Goal: Task Accomplishment & Management: Manage account settings

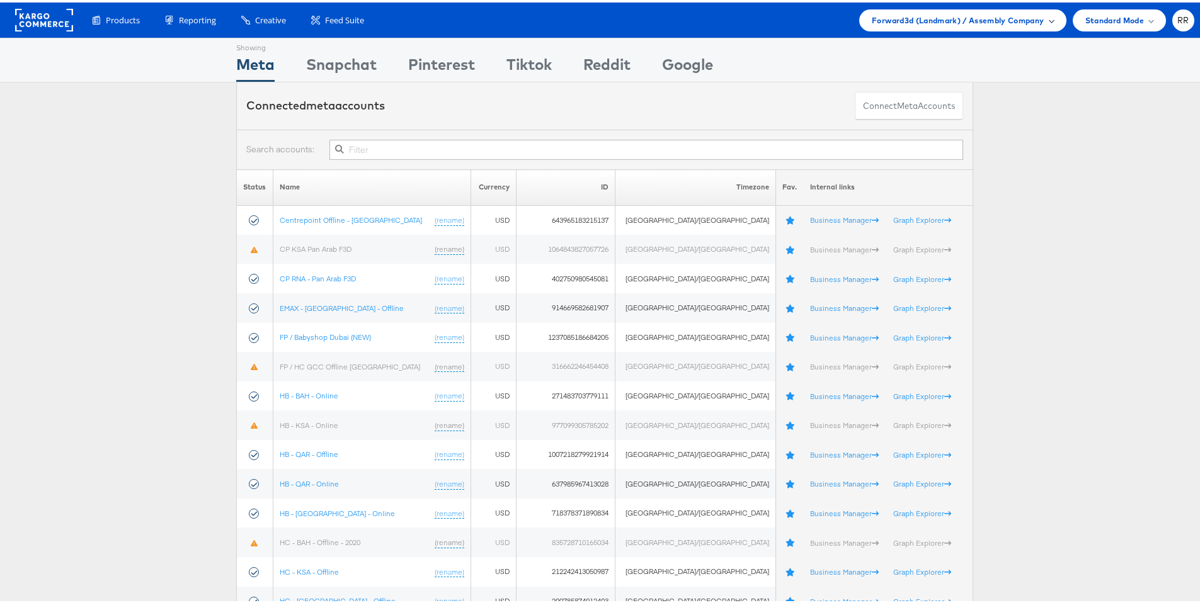
click at [927, 16] on span "Forward3d (Landmark) / Assembly Company" at bounding box center [958, 17] width 172 height 13
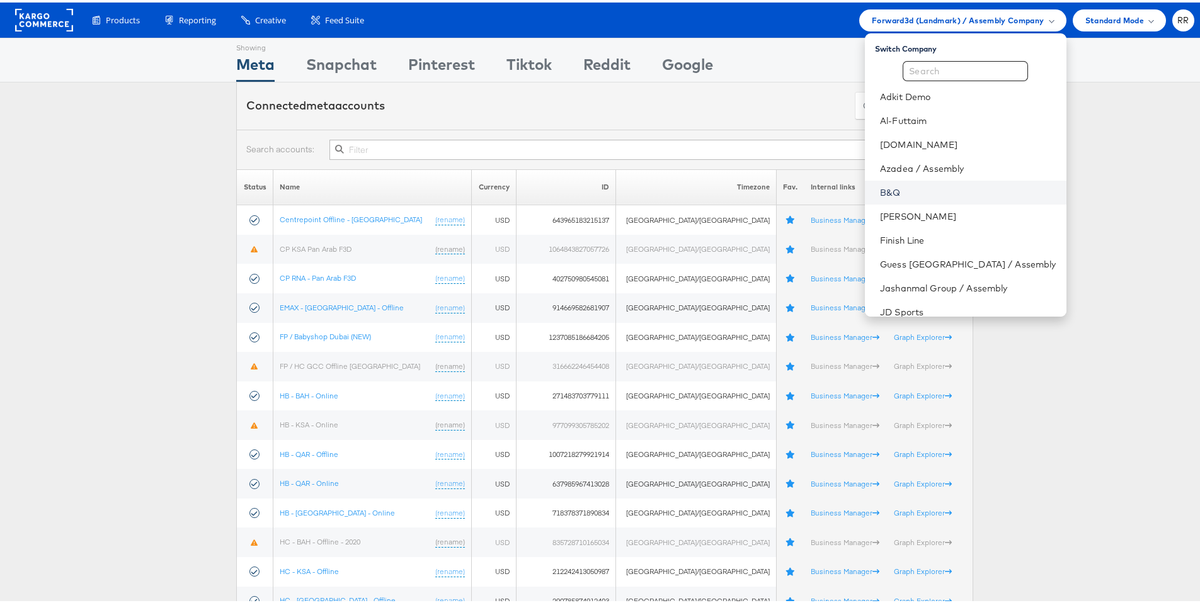
click at [939, 188] on link "B&Q" at bounding box center [968, 190] width 176 height 13
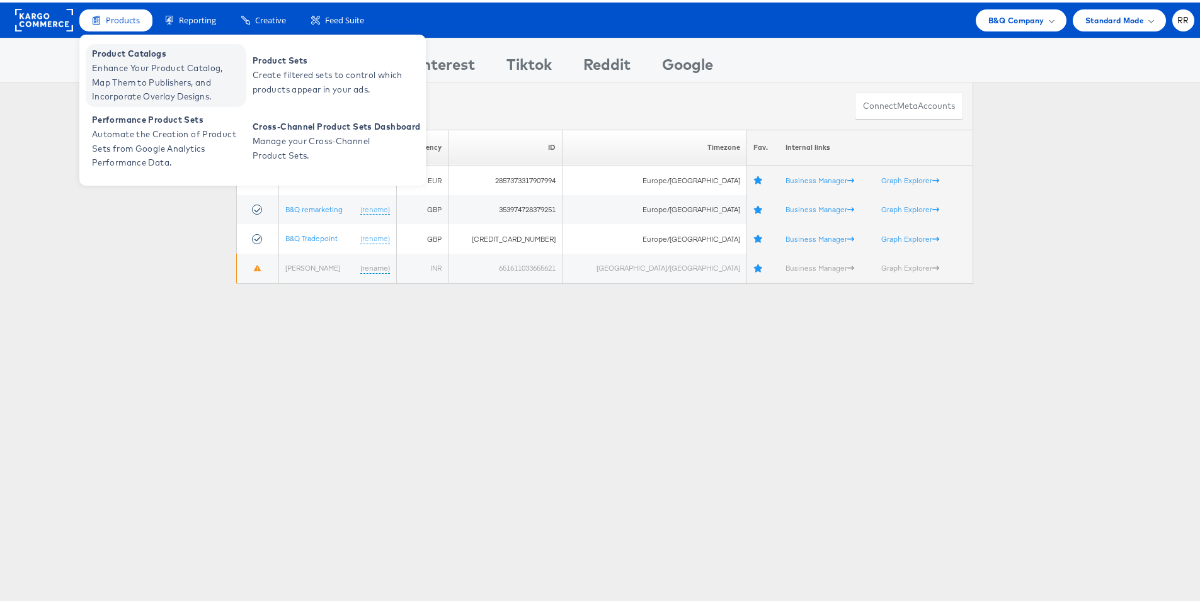
click at [147, 62] on span "Enhance Your Product Catalog, Map Them to Publishers, and Incorporate Overlay D…" at bounding box center [167, 80] width 151 height 43
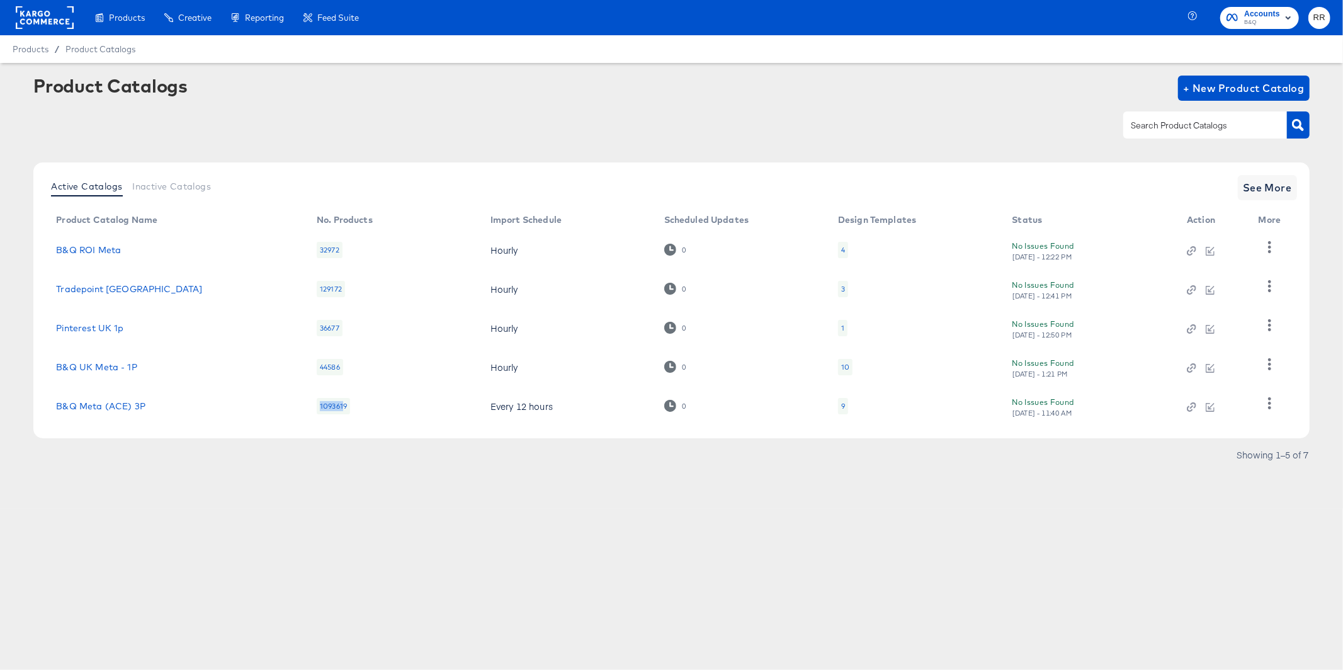
drag, startPoint x: 317, startPoint y: 407, endPoint x: 342, endPoint y: 407, distance: 25.2
click at [342, 407] on div "1093619" at bounding box center [333, 406] width 33 height 16
click at [843, 408] on div "9" at bounding box center [843, 406] width 10 height 16
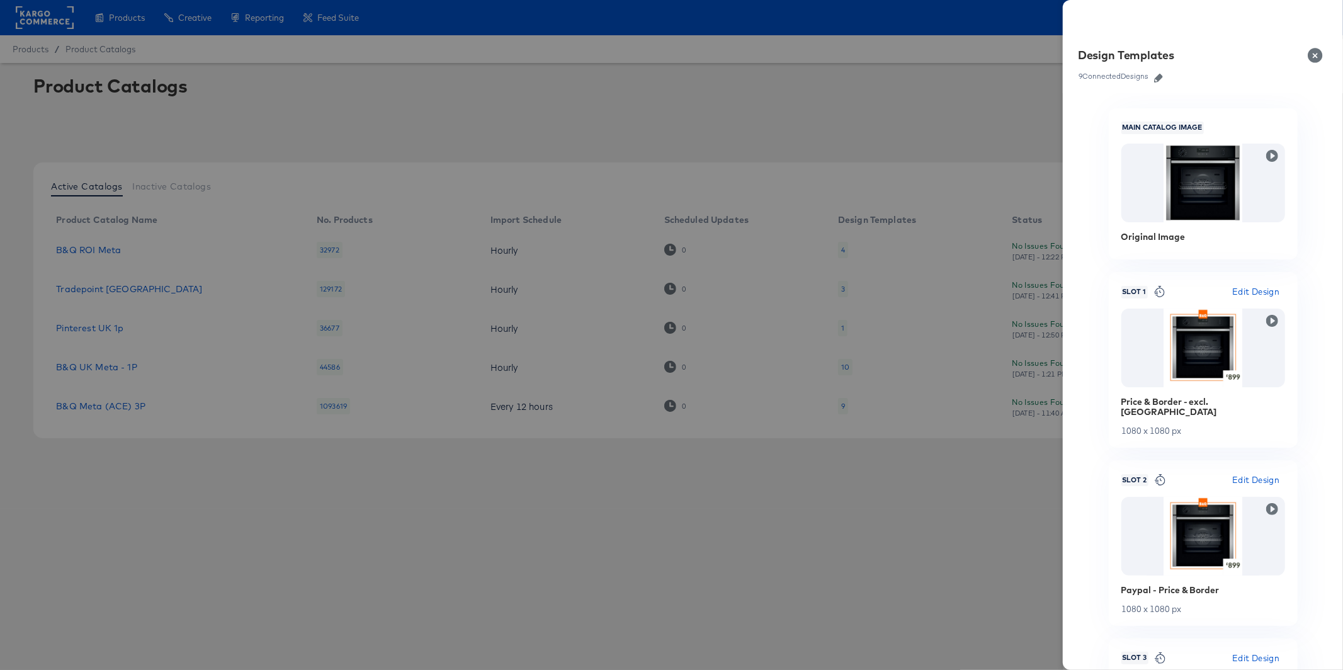
click at [1163, 80] on icon "button" at bounding box center [1158, 78] width 9 height 9
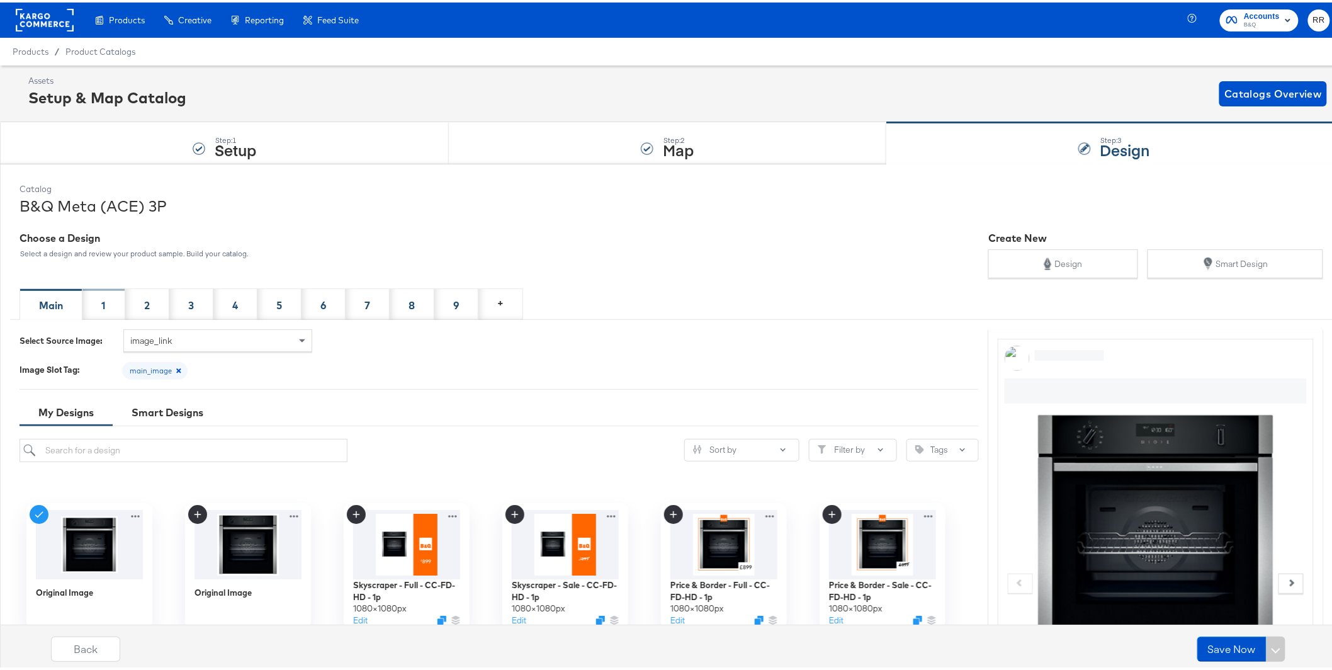
click at [107, 292] on div "1" at bounding box center [103, 301] width 43 height 31
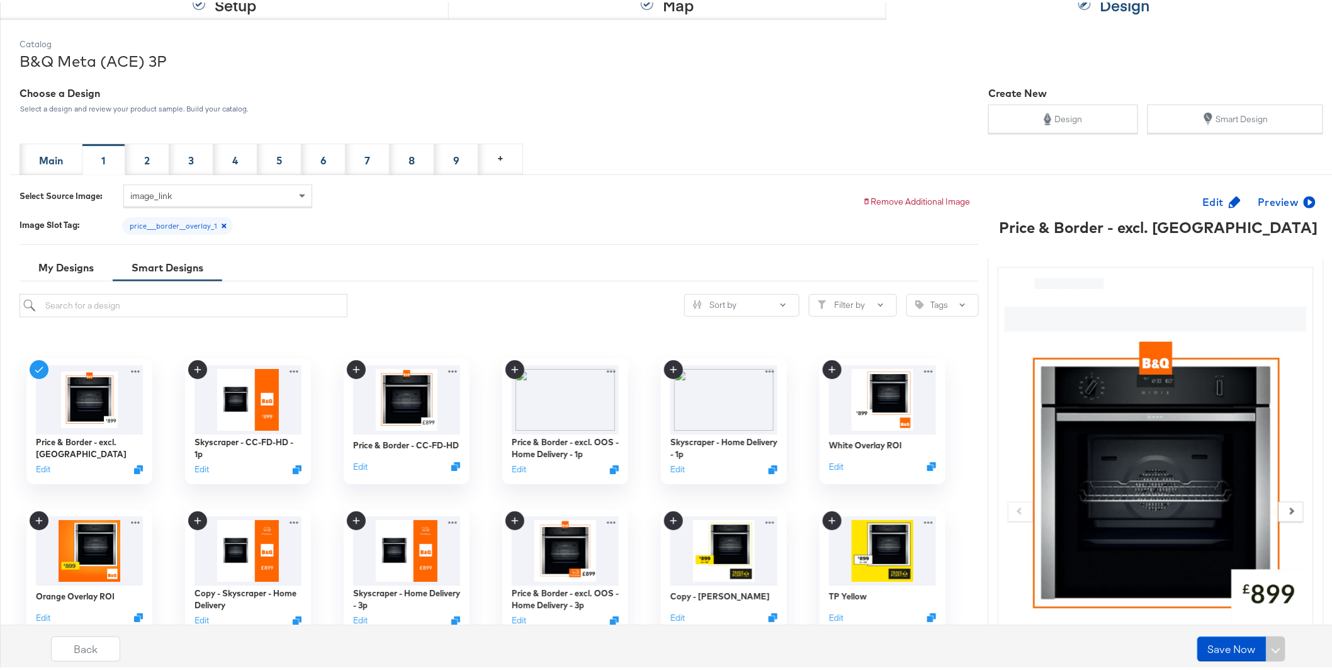
scroll to position [147, 0]
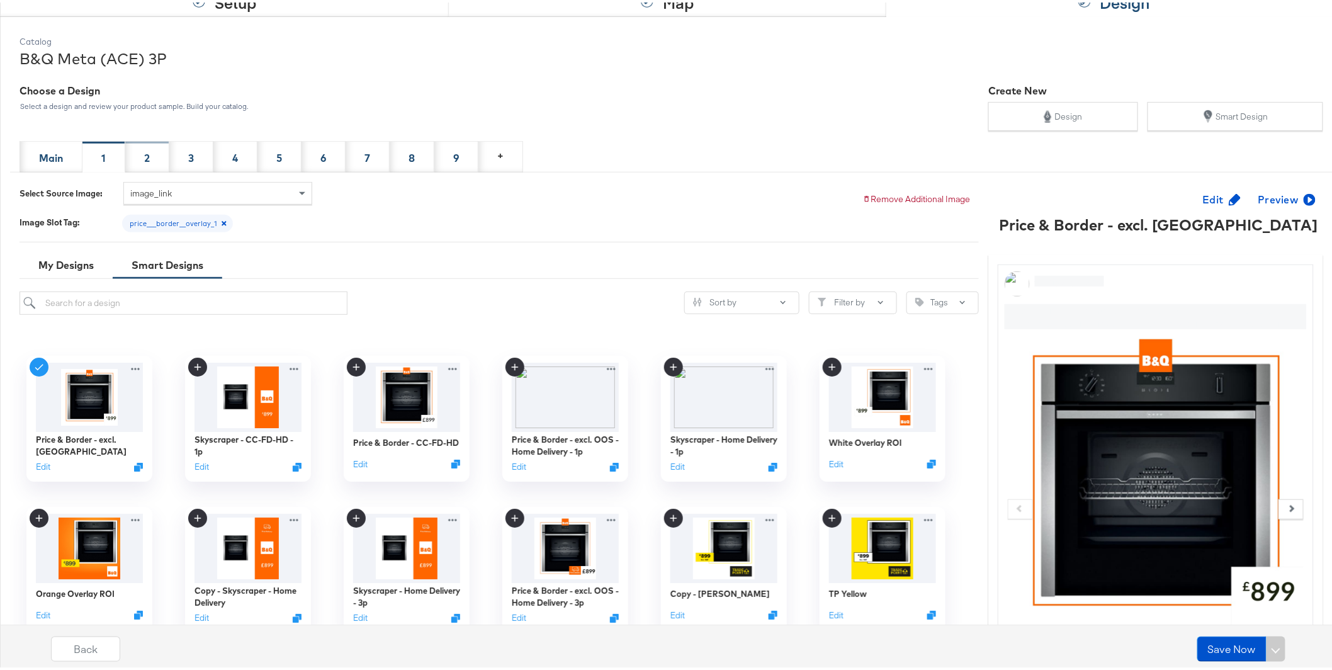
click at [147, 160] on div "2" at bounding box center [147, 156] width 6 height 14
click at [189, 156] on div "3" at bounding box center [191, 156] width 6 height 14
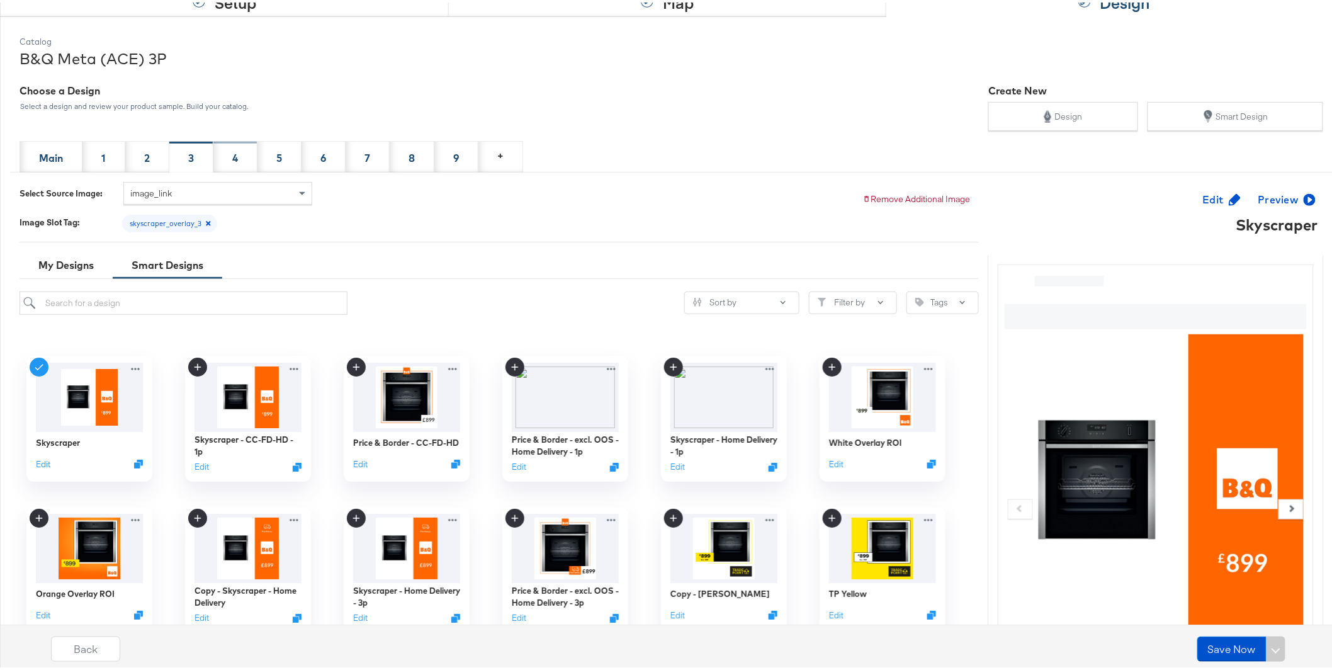
scroll to position [150, 0]
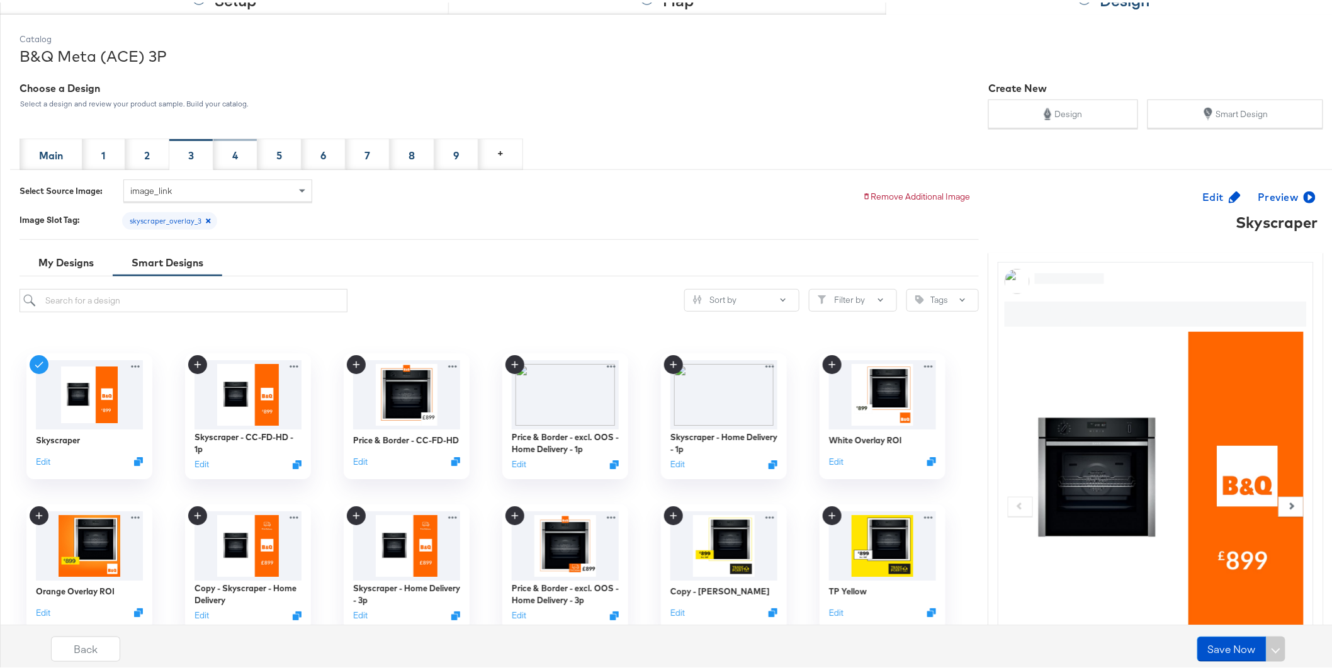
click at [244, 159] on div "4" at bounding box center [235, 151] width 44 height 31
click at [1203, 194] on span "Edit" at bounding box center [1221, 195] width 36 height 18
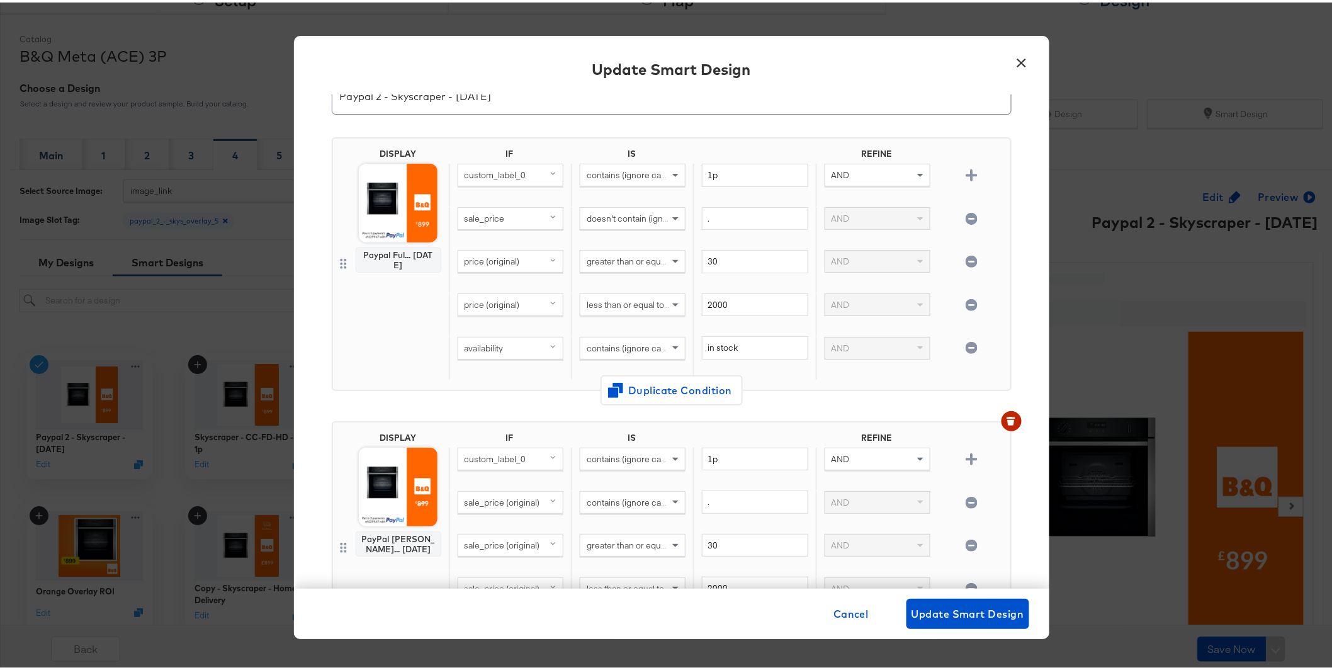
scroll to position [59, 0]
click at [1018, 55] on button "×" at bounding box center [1022, 57] width 23 height 23
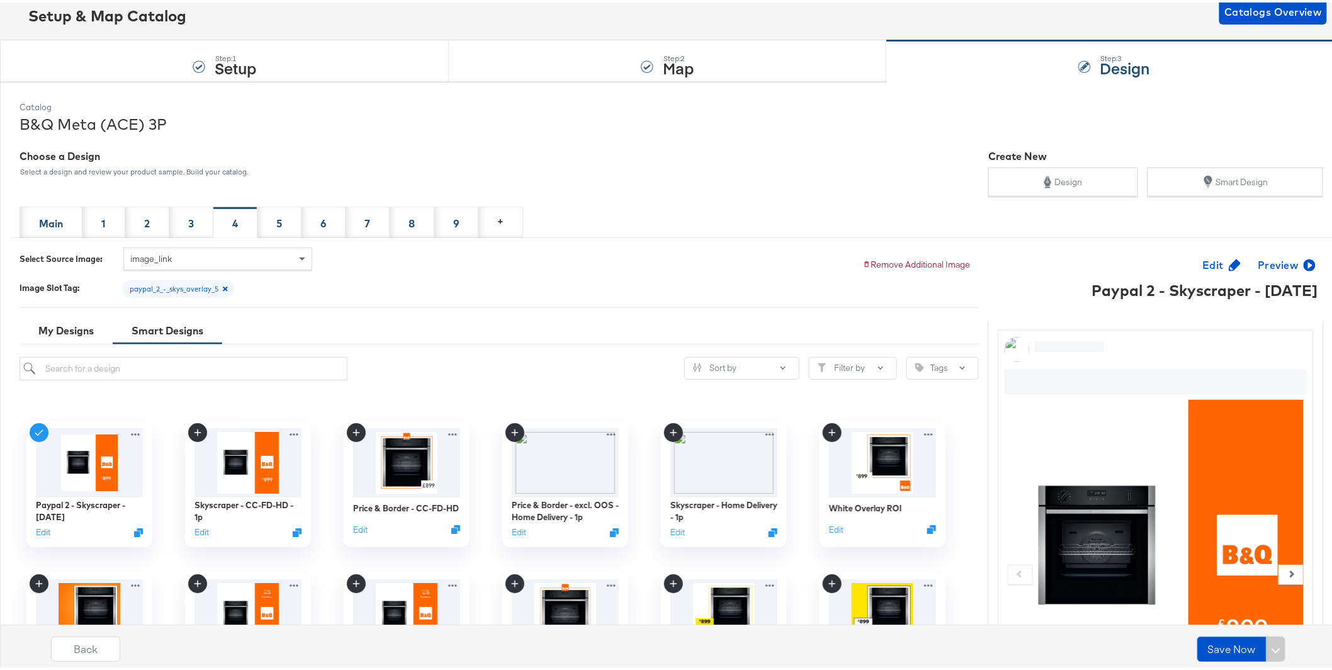
scroll to position [0, 0]
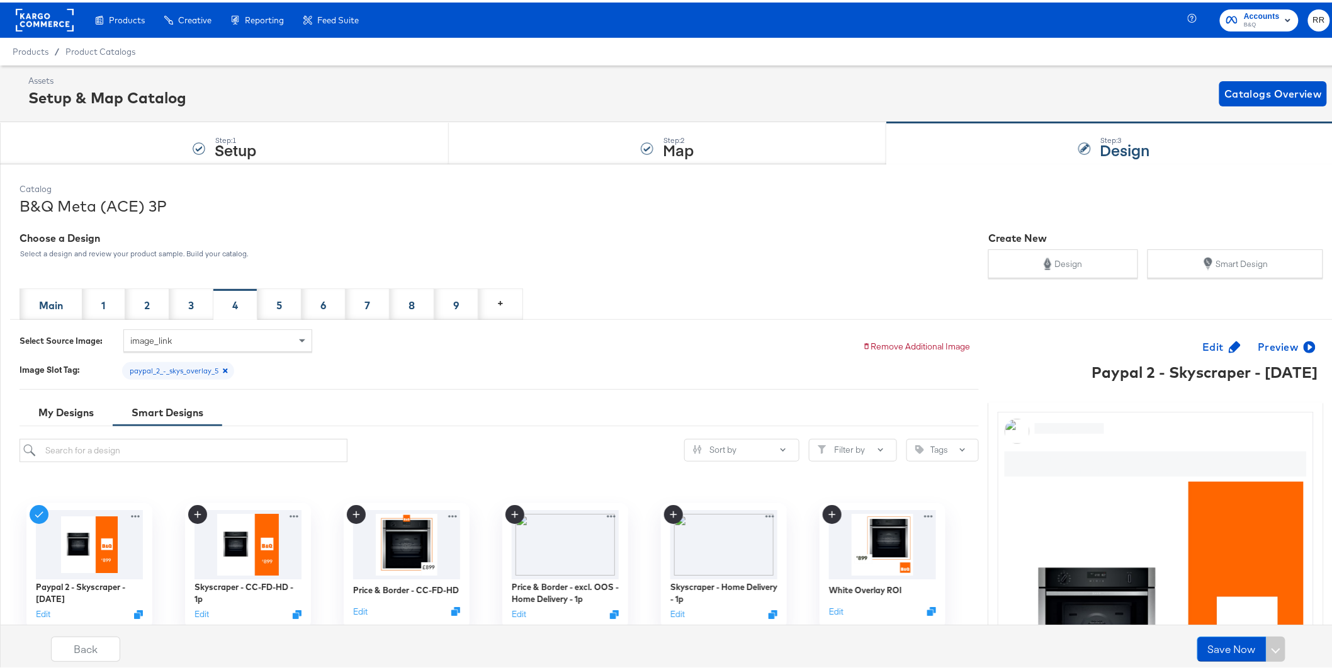
click at [43, 20] on rect at bounding box center [45, 17] width 58 height 23
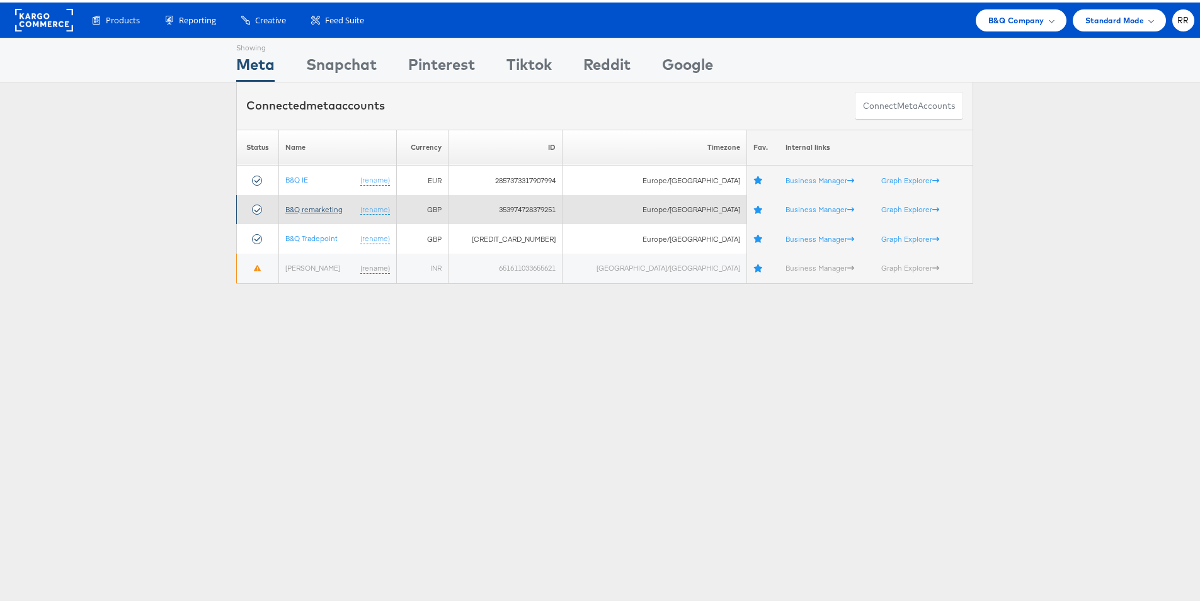
click at [331, 208] on link "B&Q remarketing" at bounding box center [313, 206] width 57 height 9
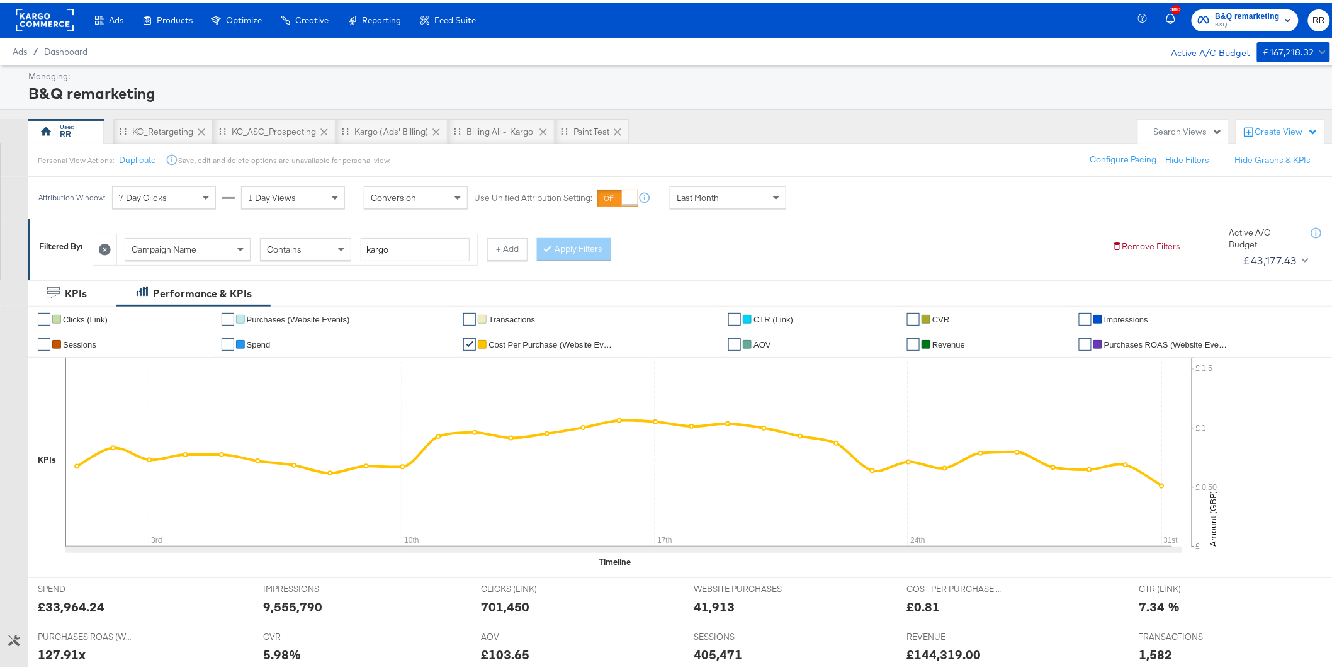
click at [710, 200] on span "Last Month" at bounding box center [698, 195] width 42 height 11
click at [977, 272] on div "Filtered By: Campaign Name Contains kargo + Add Apply Filters Remove Filters Ac…" at bounding box center [685, 246] width 1315 height 61
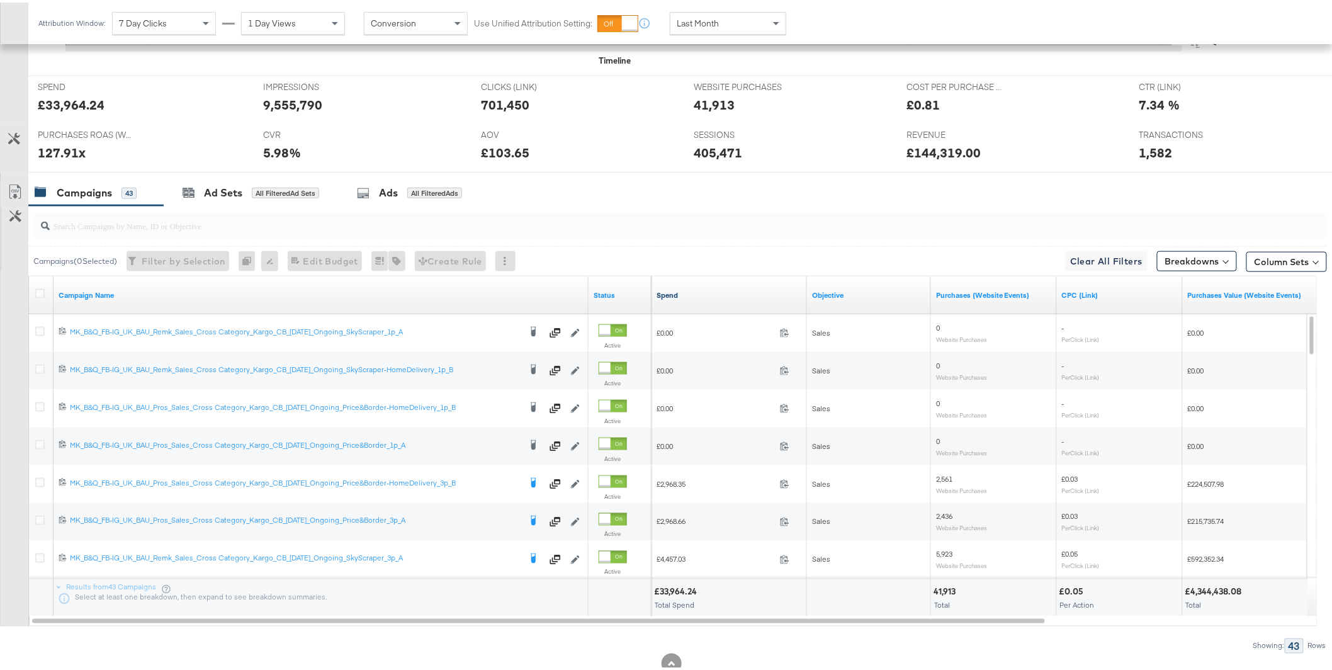
scroll to position [504, 0]
click at [283, 213] on input "search" at bounding box center [629, 215] width 1158 height 25
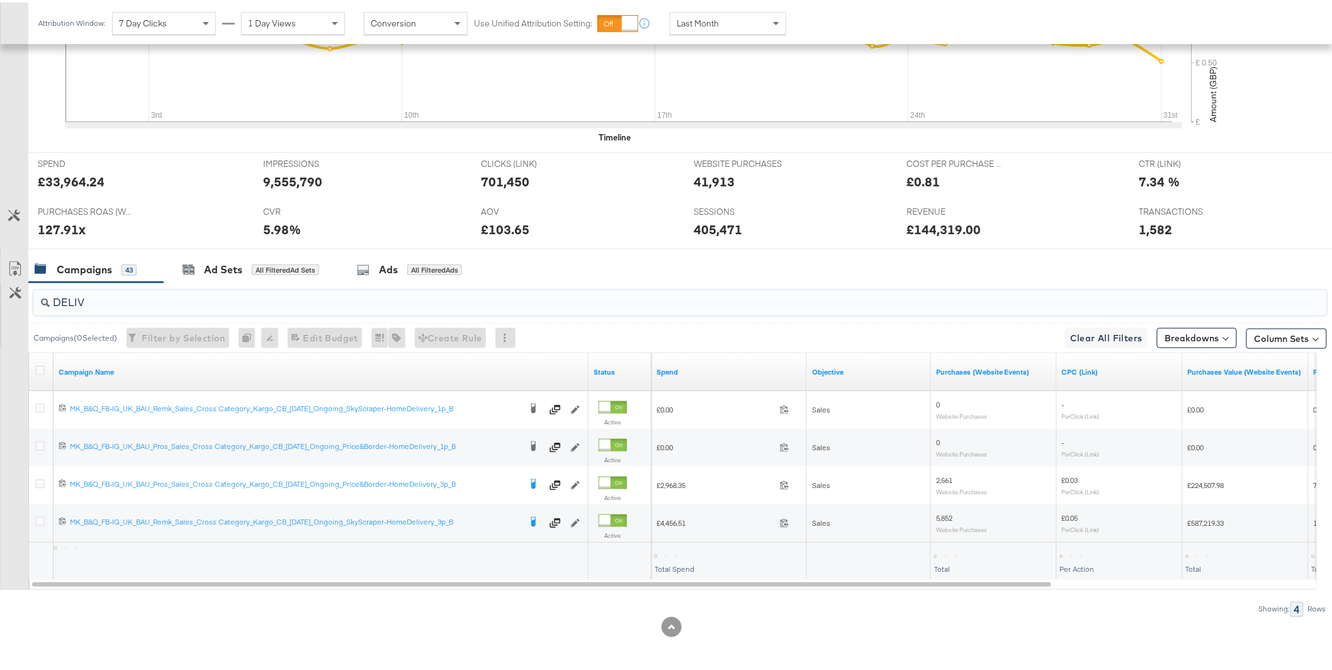
scroll to position [425, 0]
type input "DELIV"
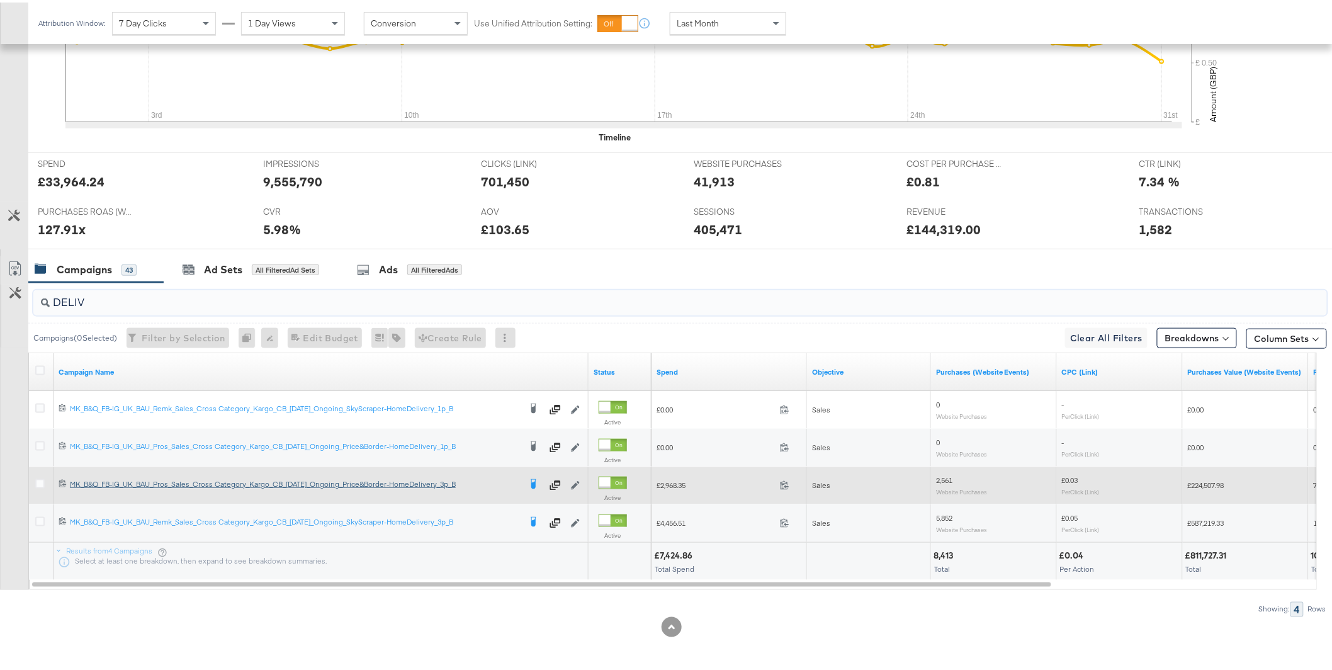
drag, startPoint x: 38, startPoint y: 483, endPoint x: 91, endPoint y: 483, distance: 53.5
click at [38, 483] on icon at bounding box center [39, 481] width 9 height 9
click at [0, 0] on input "checkbox" at bounding box center [0, 0] width 0 height 0
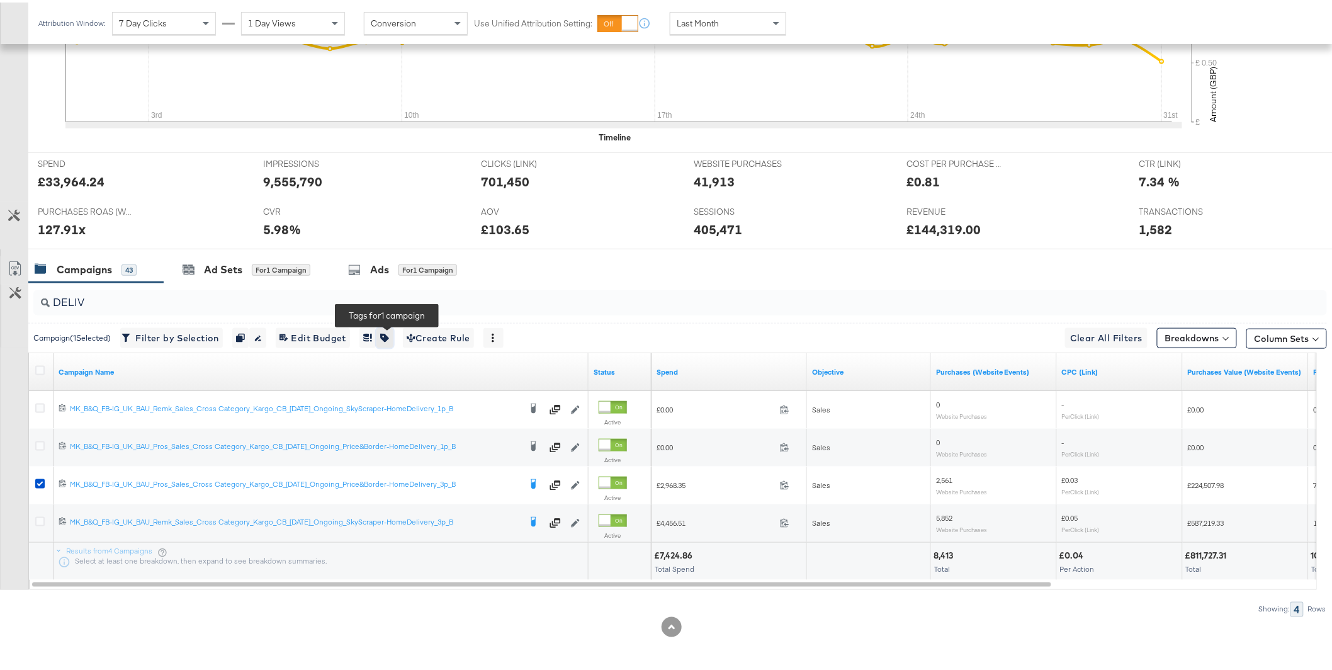
click at [393, 338] on button "button" at bounding box center [385, 336] width 16 height 20
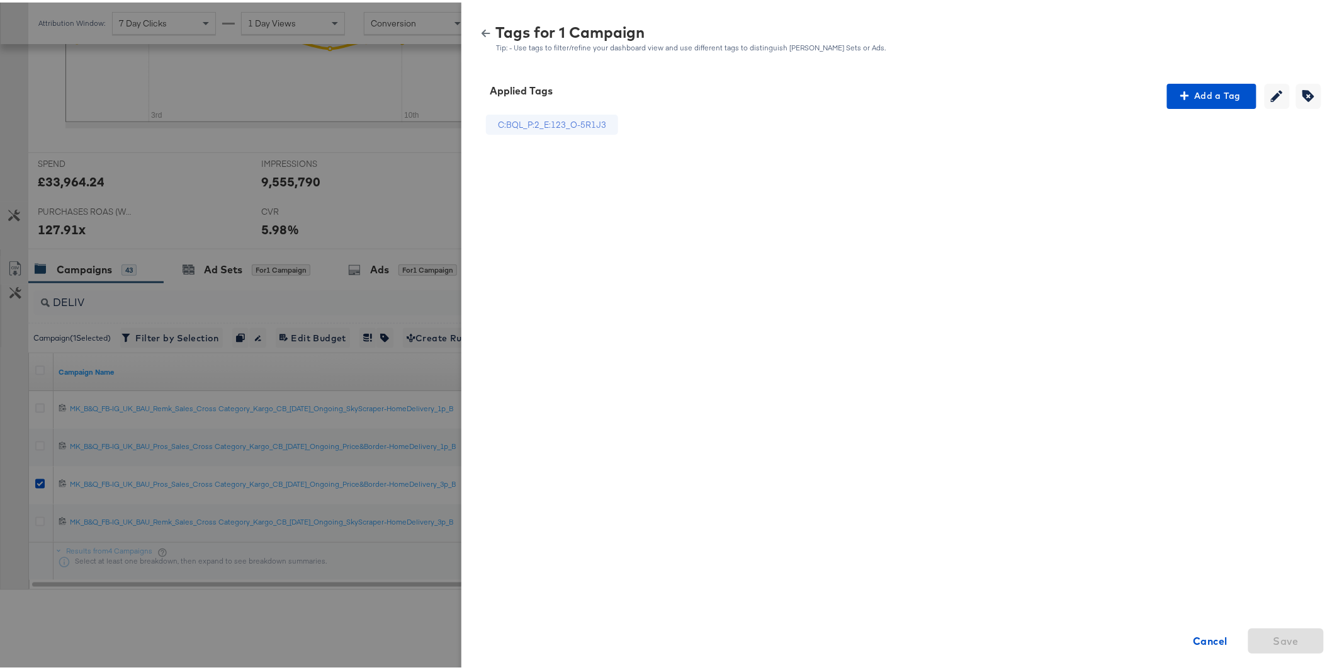
click at [1195, 106] on div "C:BQL_P:2_E:123_O-5R1J3 Cancel Save" at bounding box center [902, 320] width 851 height 428
click at [1205, 99] on span "Add a Tag" at bounding box center [1211, 94] width 79 height 16
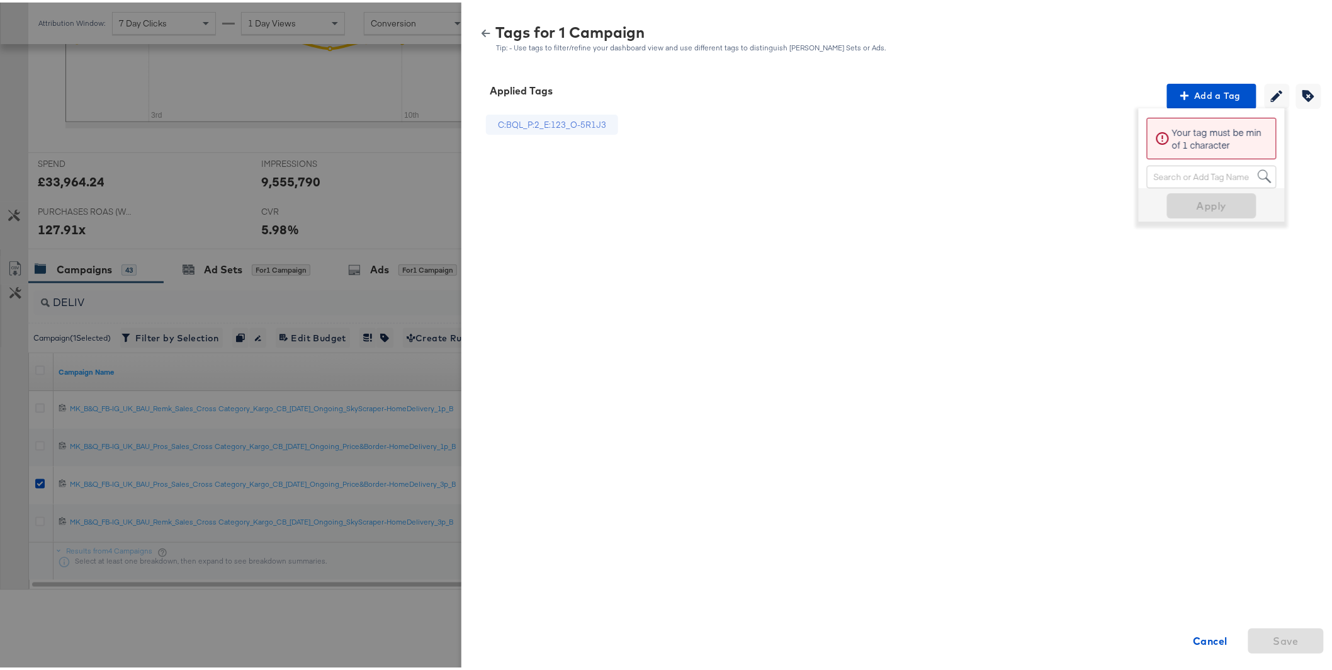
click at [1180, 176] on div "Search or Add Tag Name" at bounding box center [1212, 174] width 128 height 21
type input "h"
drag, startPoint x: 1170, startPoint y: 170, endPoint x: 1120, endPoint y: 170, distance: 49.7
click at [1120, 170] on div "Applied Tags Add a Tag Please Select or Create a Tag Home-Delivery Home-Deliver…" at bounding box center [902, 307] width 851 height 453
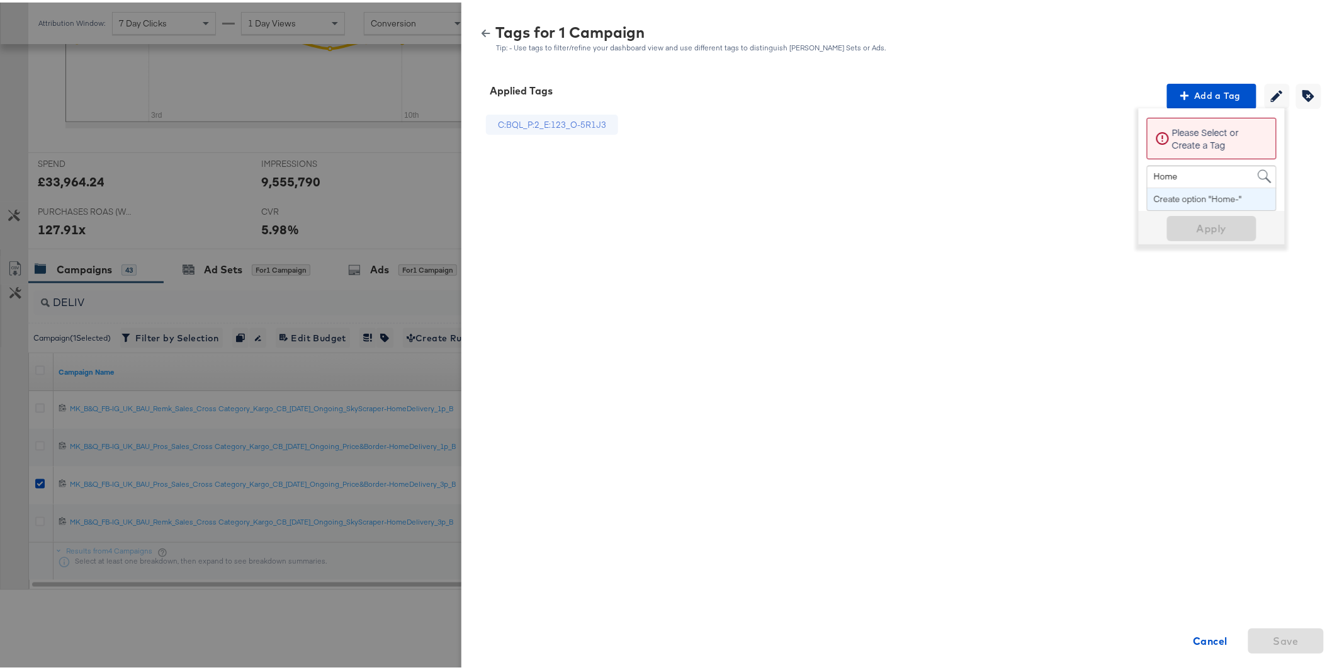
click at [1176, 174] on span "Home Home-" at bounding box center [1199, 174] width 102 height 21
type input "H"
type input "Delivery Price & Border"
click at [1213, 173] on input "Delivery Price & Border" at bounding box center [1200, 175] width 93 height 23
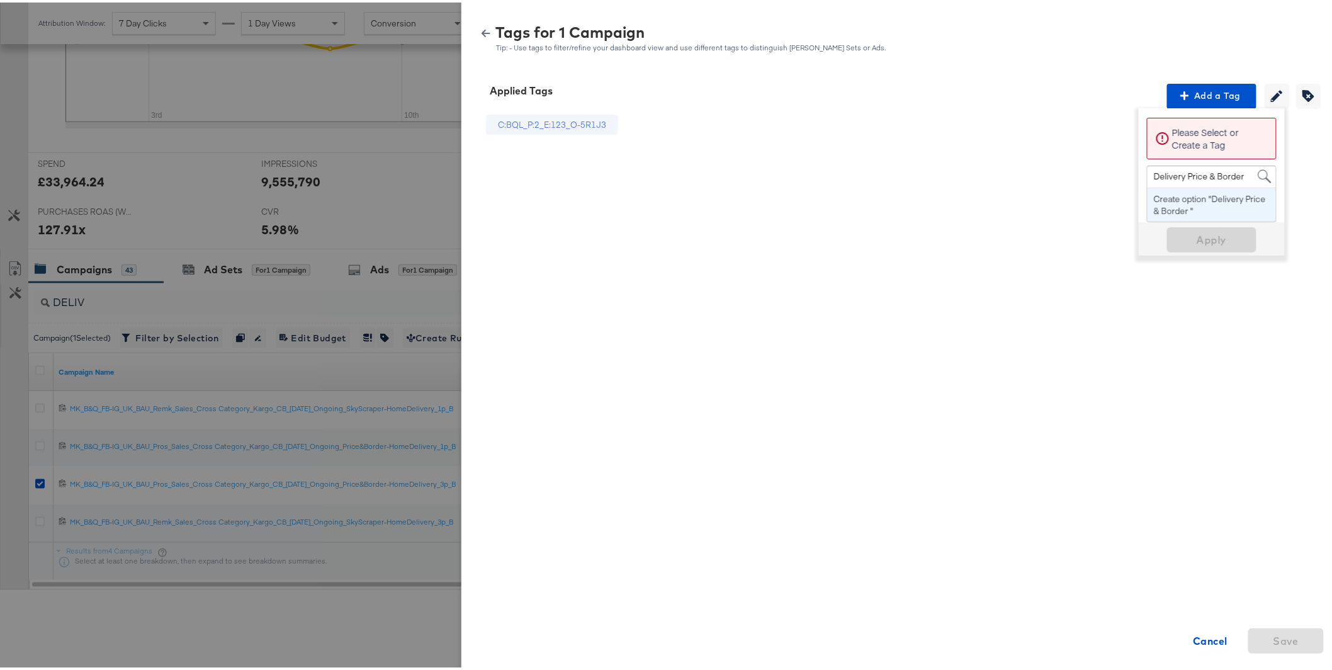
click at [1213, 173] on input "Delivery Price & Border" at bounding box center [1200, 175] width 93 height 23
click at [1222, 177] on input "Delivery Price & Border" at bounding box center [1200, 175] width 93 height 23
click at [1235, 172] on input "Delivery Price & Border" at bounding box center [1200, 175] width 93 height 23
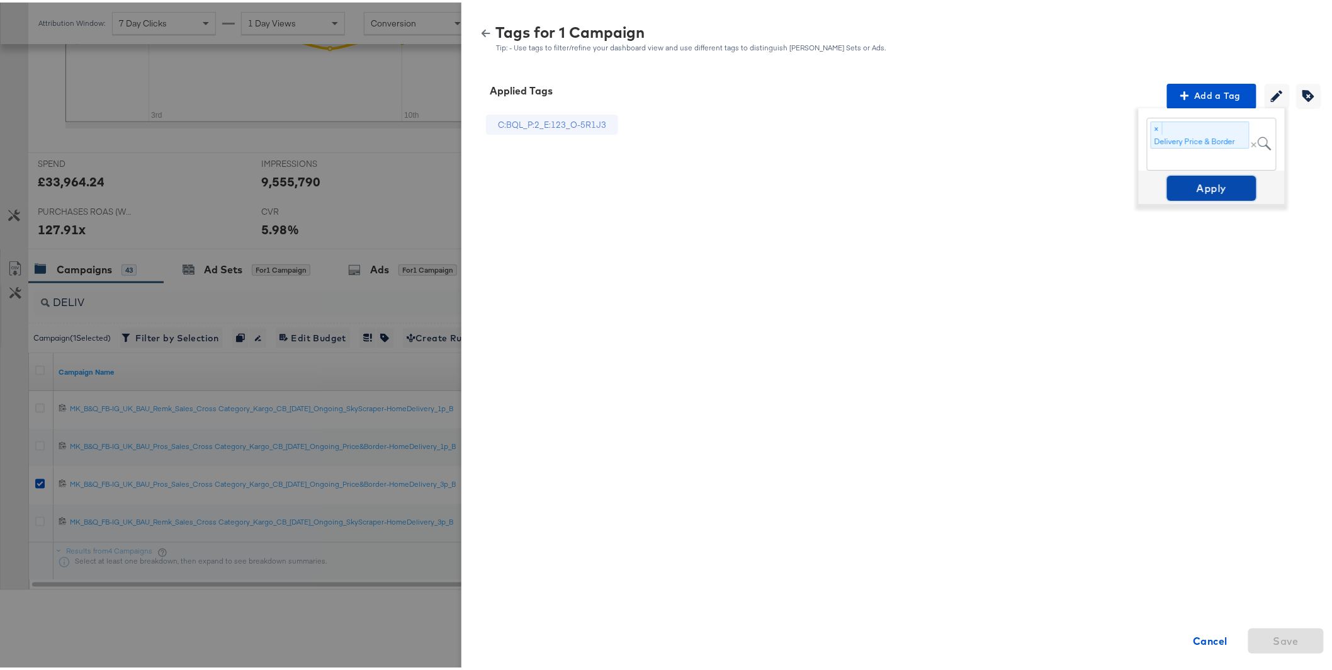
click at [1218, 196] on button "Apply" at bounding box center [1211, 185] width 89 height 25
click at [1218, 191] on button "Apply" at bounding box center [1211, 182] width 89 height 25
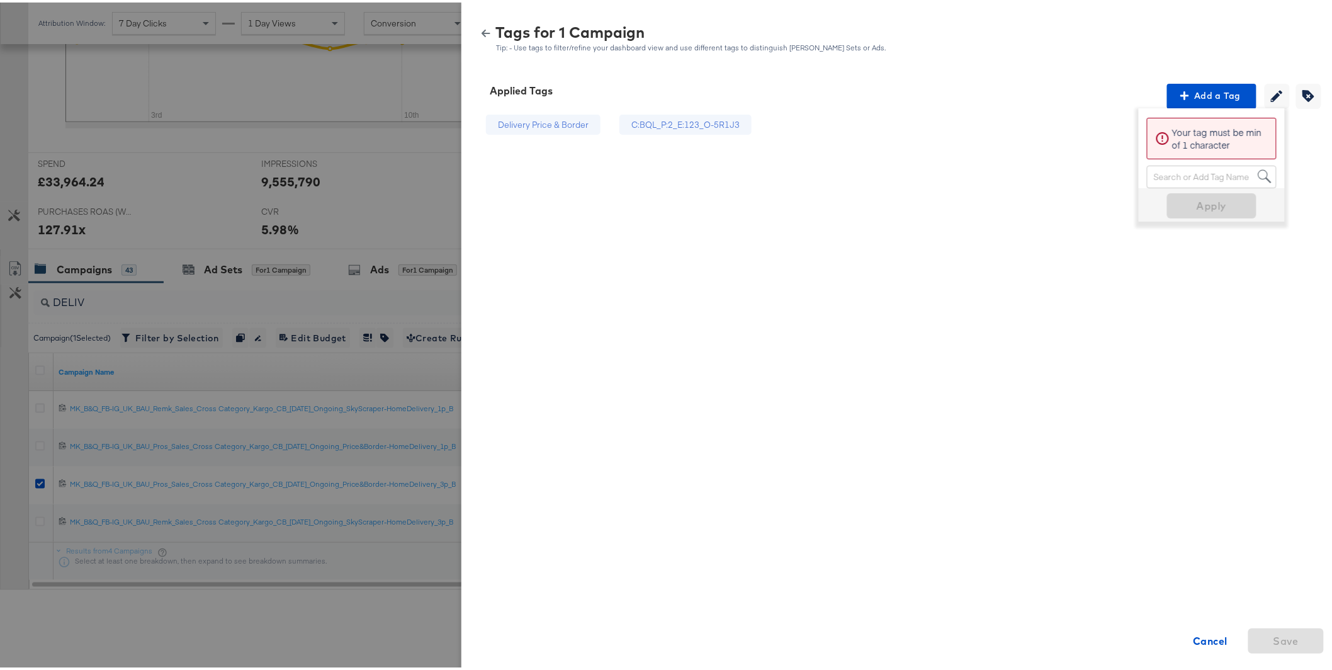
click at [481, 33] on button "button" at bounding box center [486, 30] width 19 height 9
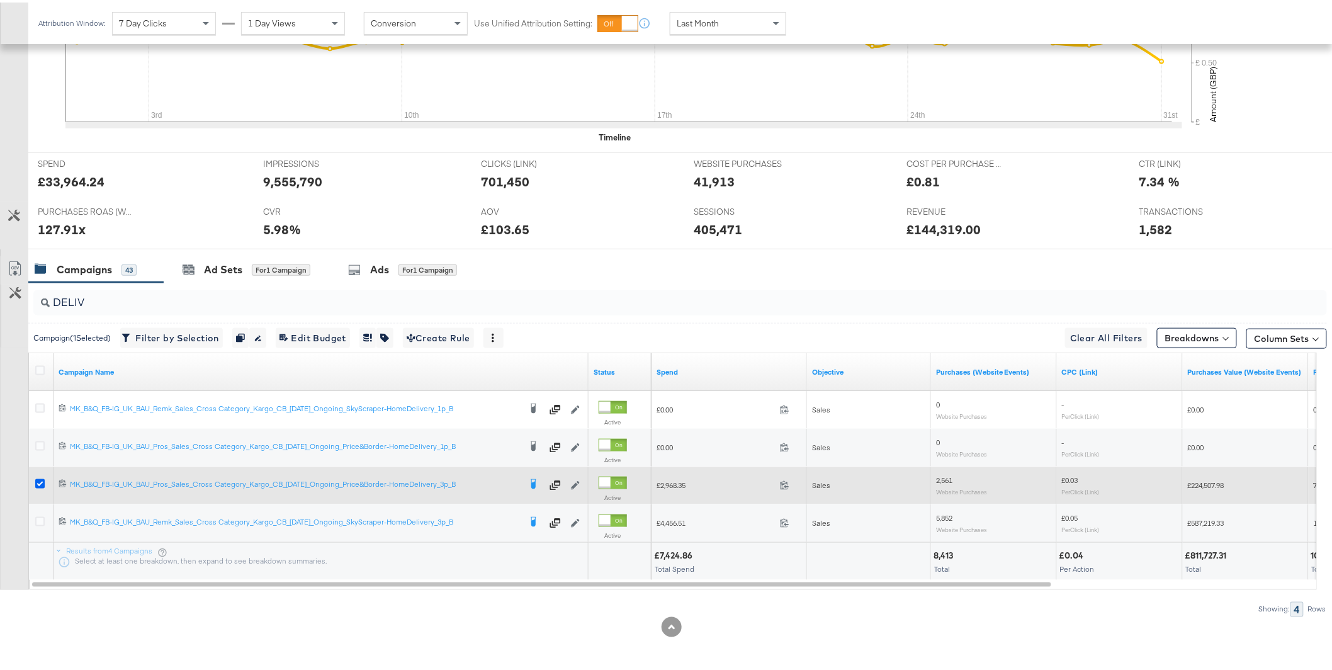
click at [40, 484] on icon at bounding box center [39, 481] width 9 height 9
click at [0, 0] on input "checkbox" at bounding box center [0, 0] width 0 height 0
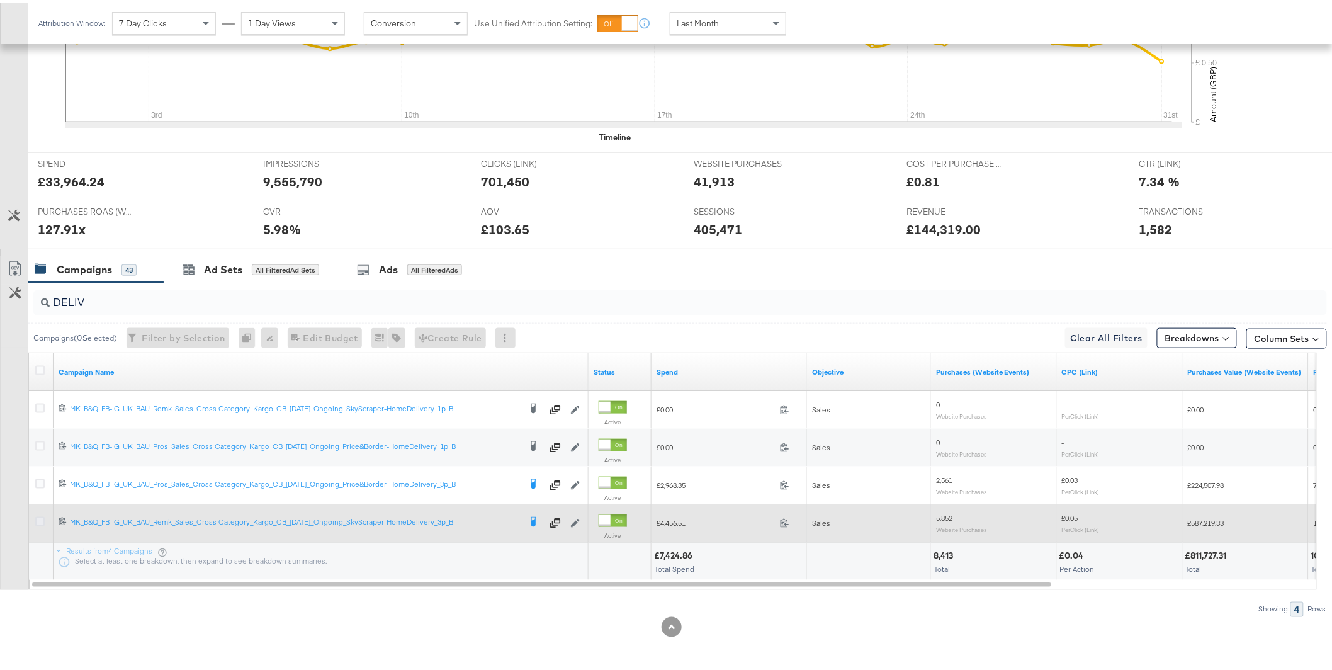
click at [38, 523] on icon at bounding box center [39, 518] width 9 height 9
click at [0, 0] on input "checkbox" at bounding box center [0, 0] width 0 height 0
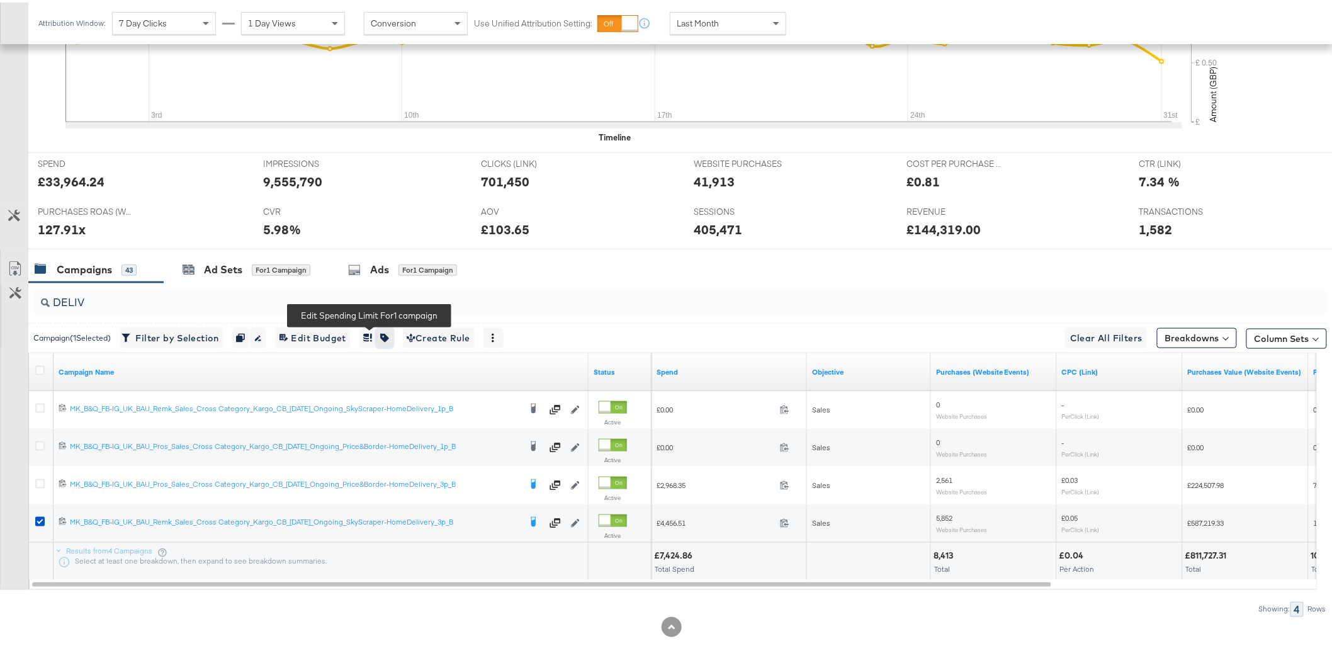
click at [382, 337] on button "button" at bounding box center [385, 336] width 16 height 20
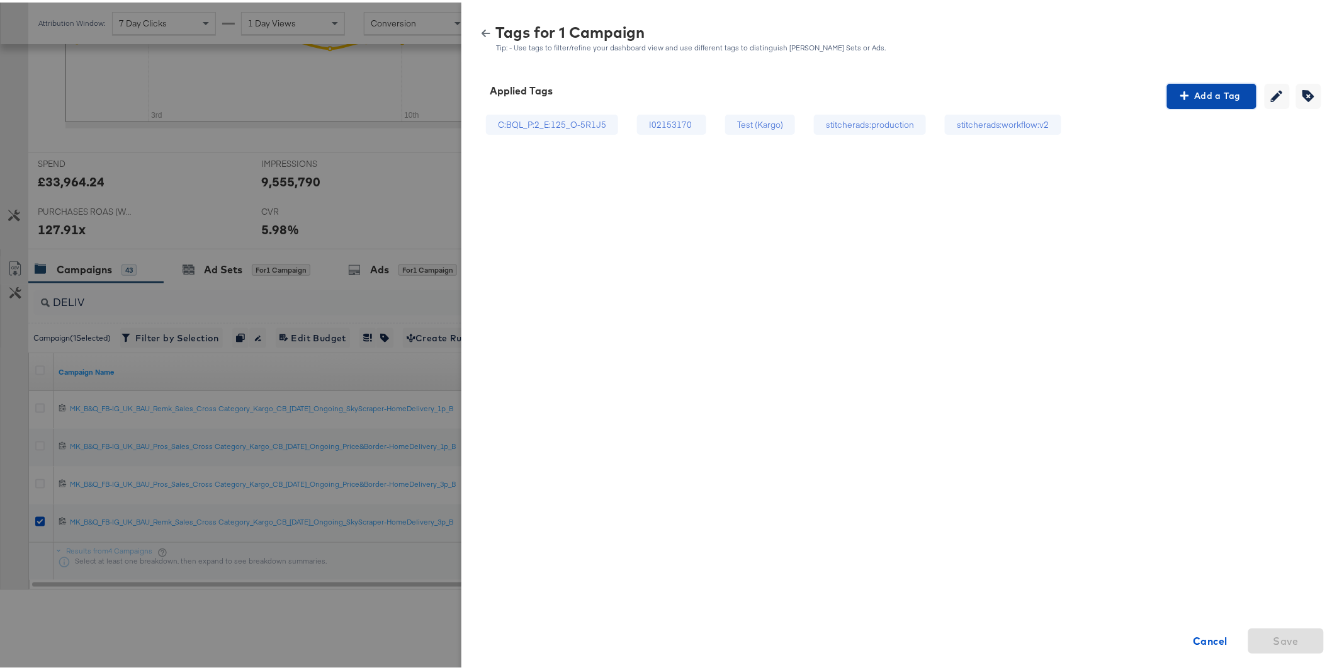
click at [1194, 94] on span "Add a Tag" at bounding box center [1211, 94] width 79 height 16
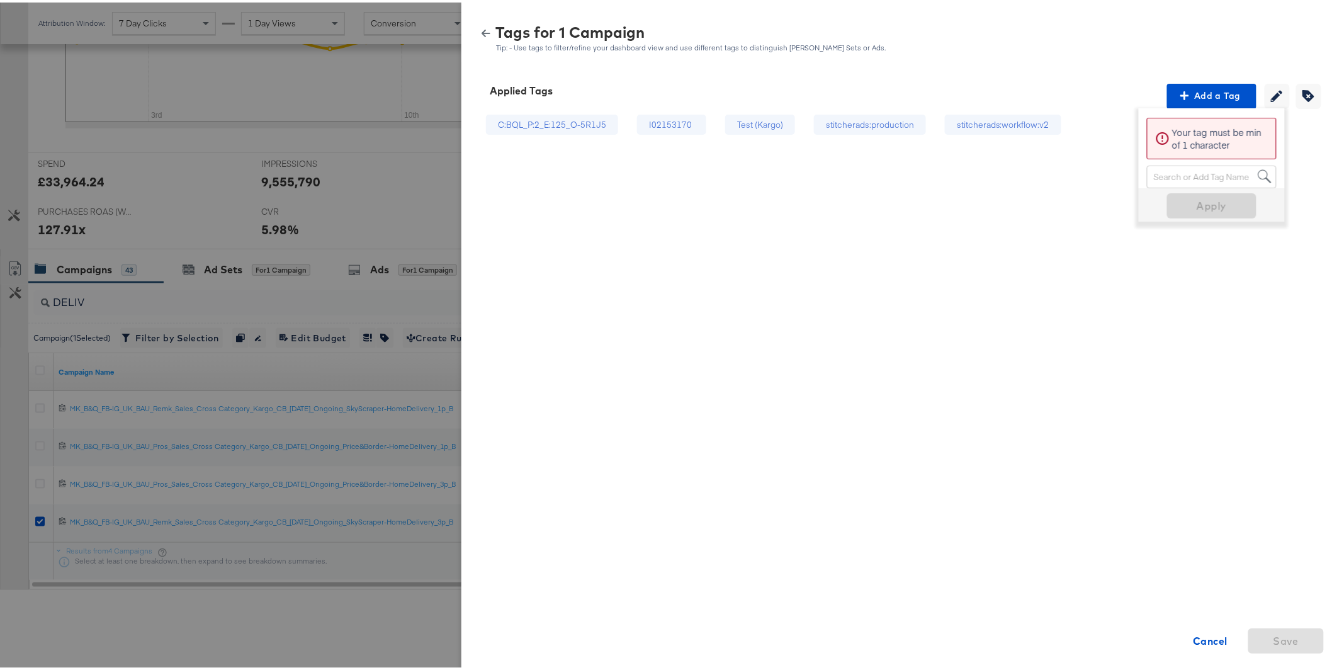
click at [1179, 175] on div "Search or Add Tag Name" at bounding box center [1212, 174] width 128 height 21
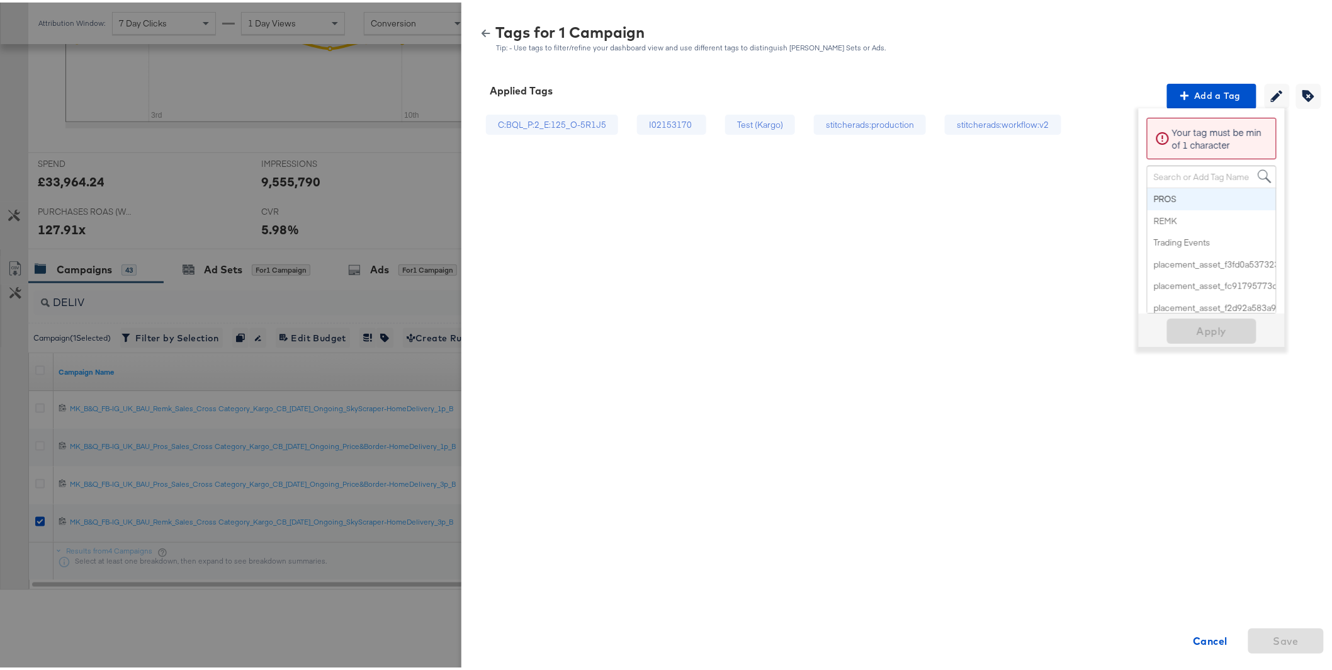
paste input "Delivery Price & Border"
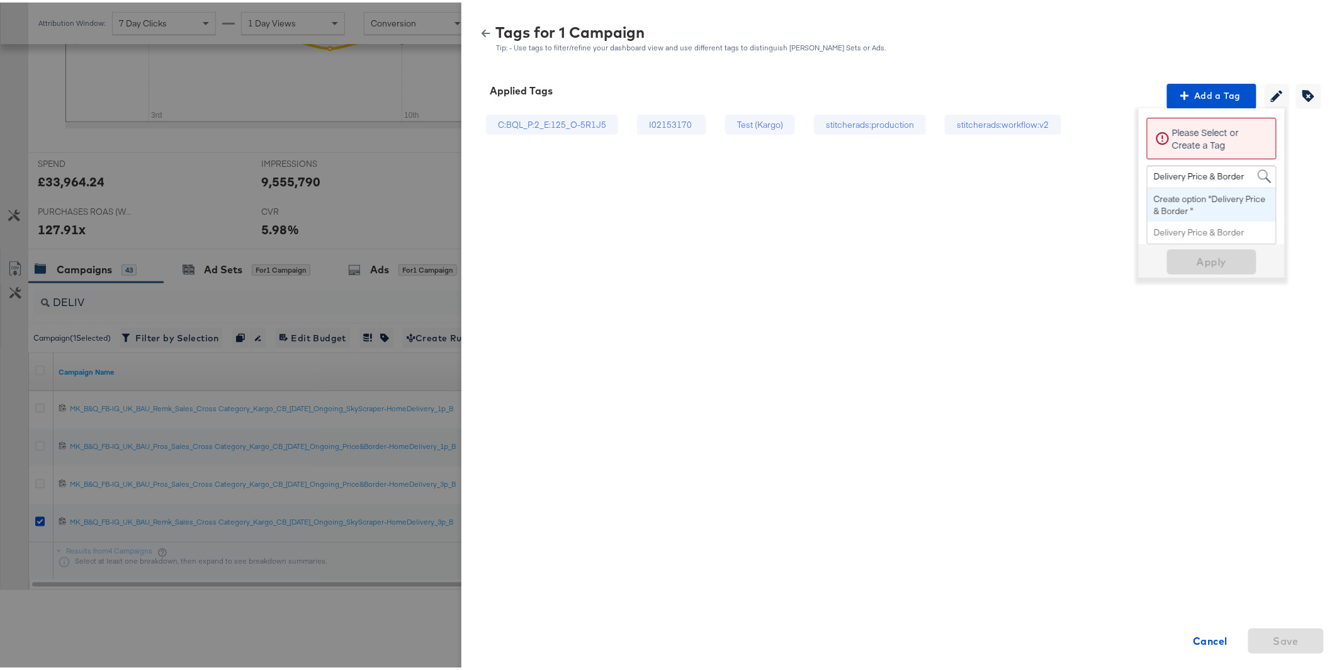
drag, startPoint x: 1239, startPoint y: 176, endPoint x: 1181, endPoint y: 176, distance: 57.9
click at [1181, 176] on span "Delivery Price & Border Delivery Price & Border" at bounding box center [1199, 174] width 102 height 21
drag, startPoint x: 1178, startPoint y: 174, endPoint x: 1238, endPoint y: 173, distance: 59.8
click at [1238, 173] on span "Delivery Price & Border Delivery Price & Border" at bounding box center [1199, 174] width 102 height 21
type input "Delivery Skyscraper"
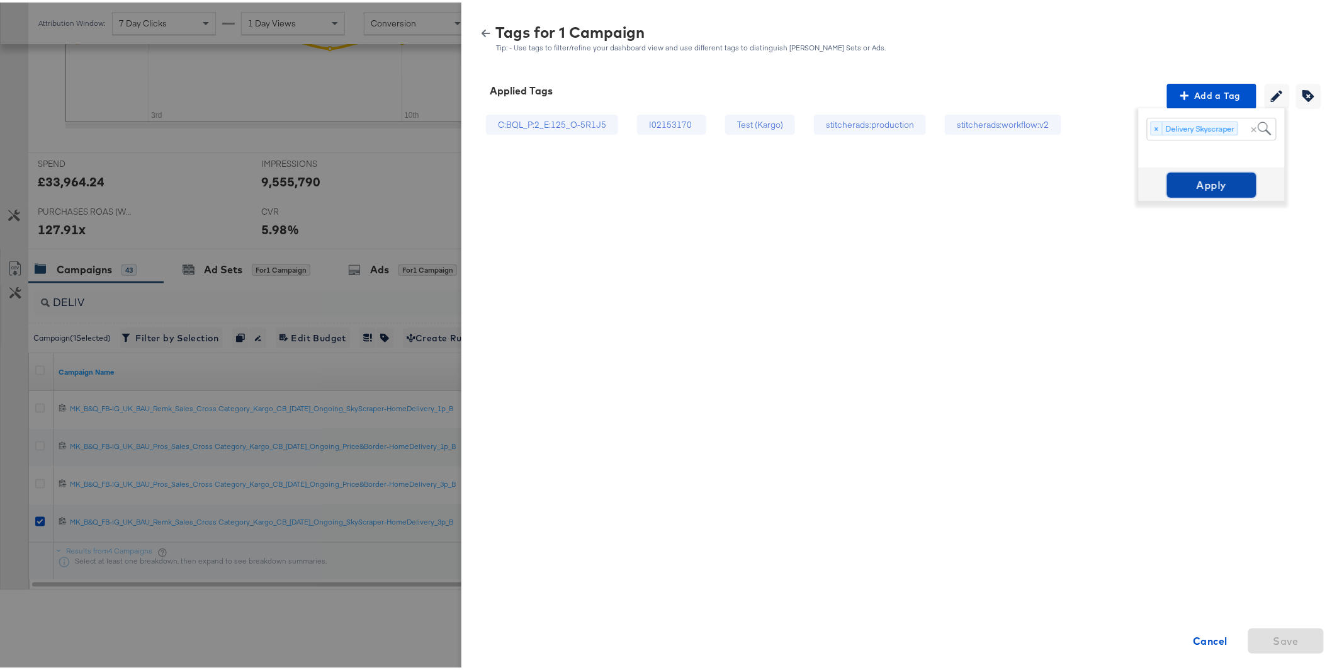
click at [1208, 178] on span "Apply" at bounding box center [1211, 183] width 79 height 18
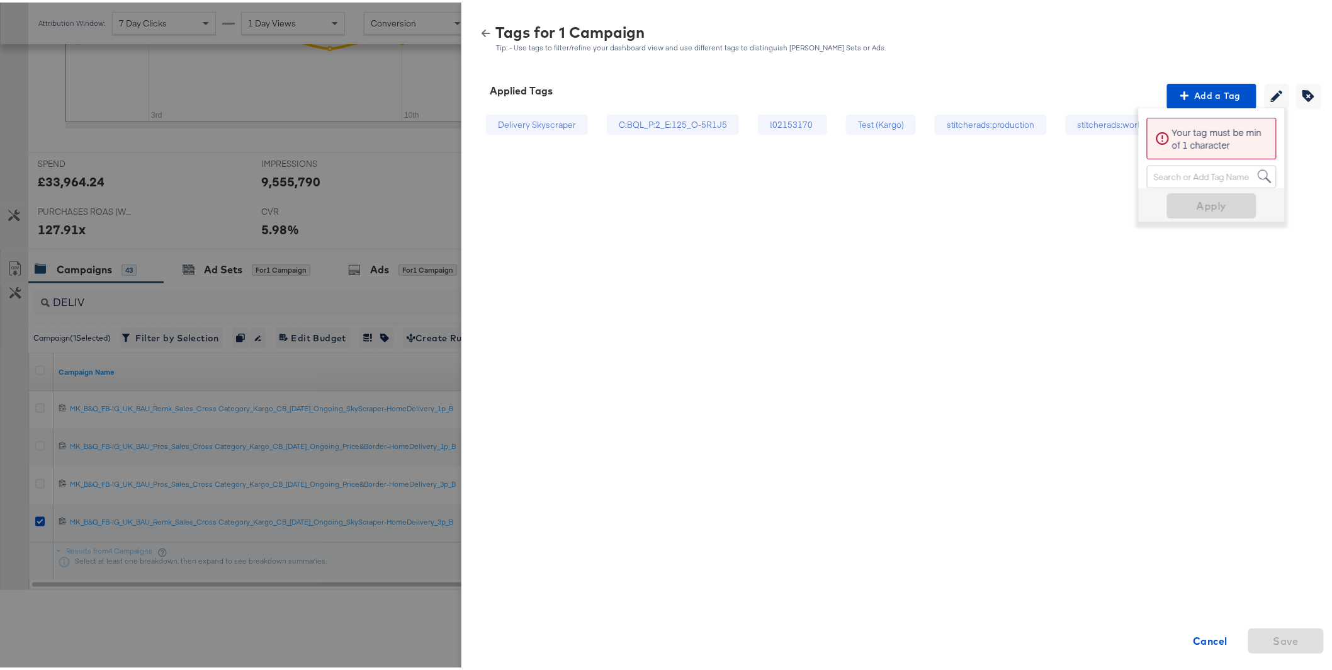
click at [482, 26] on icon "button" at bounding box center [486, 30] width 9 height 9
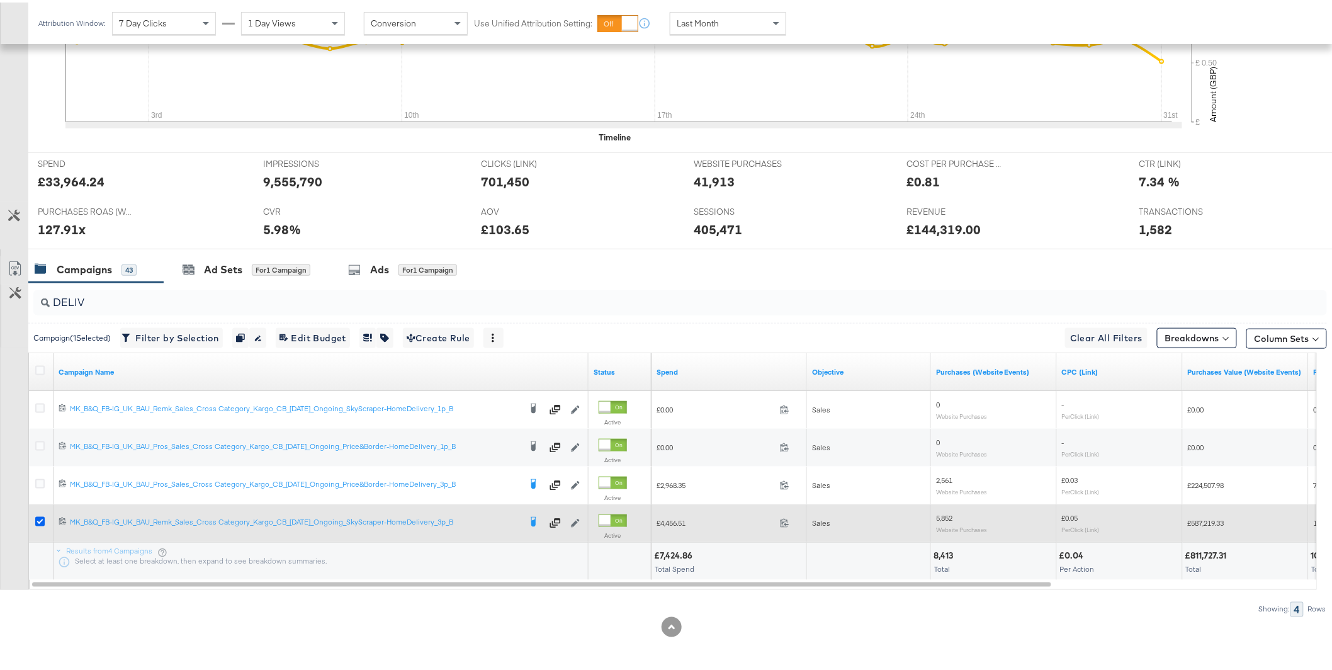
click at [39, 523] on icon at bounding box center [39, 518] width 9 height 9
click at [0, 0] on input "checkbox" at bounding box center [0, 0] width 0 height 0
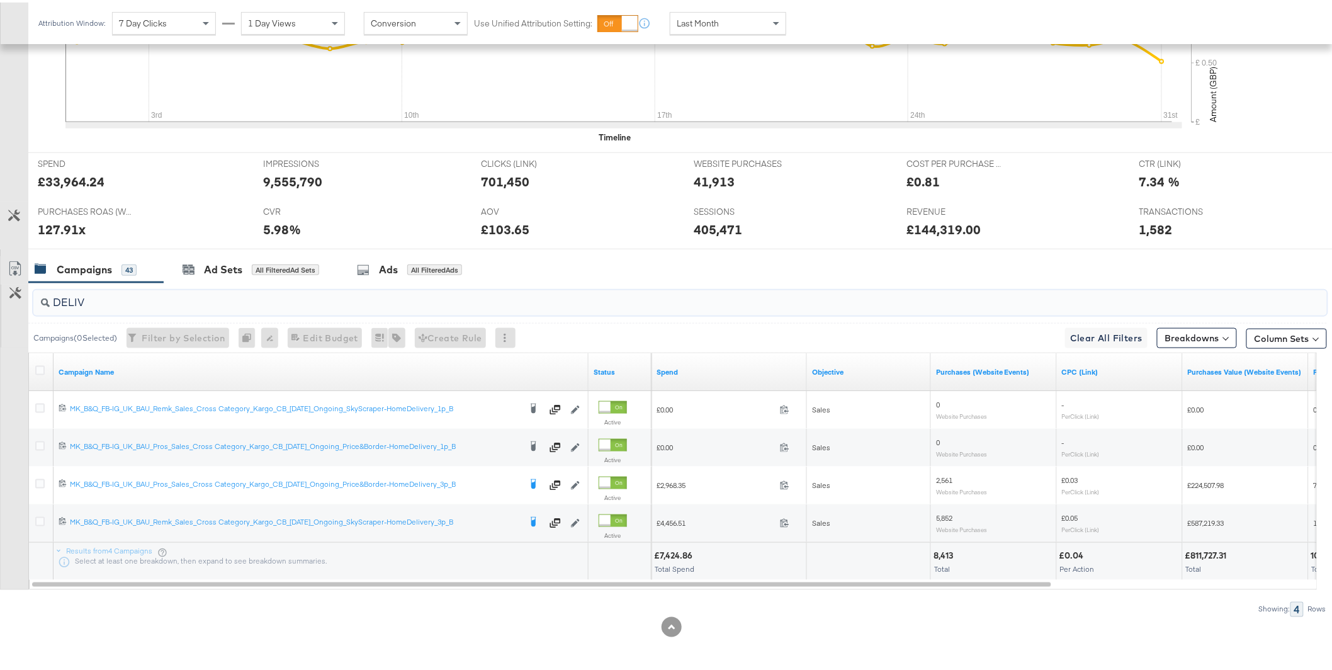
click at [98, 304] on input "DELIV" at bounding box center [629, 295] width 1158 height 25
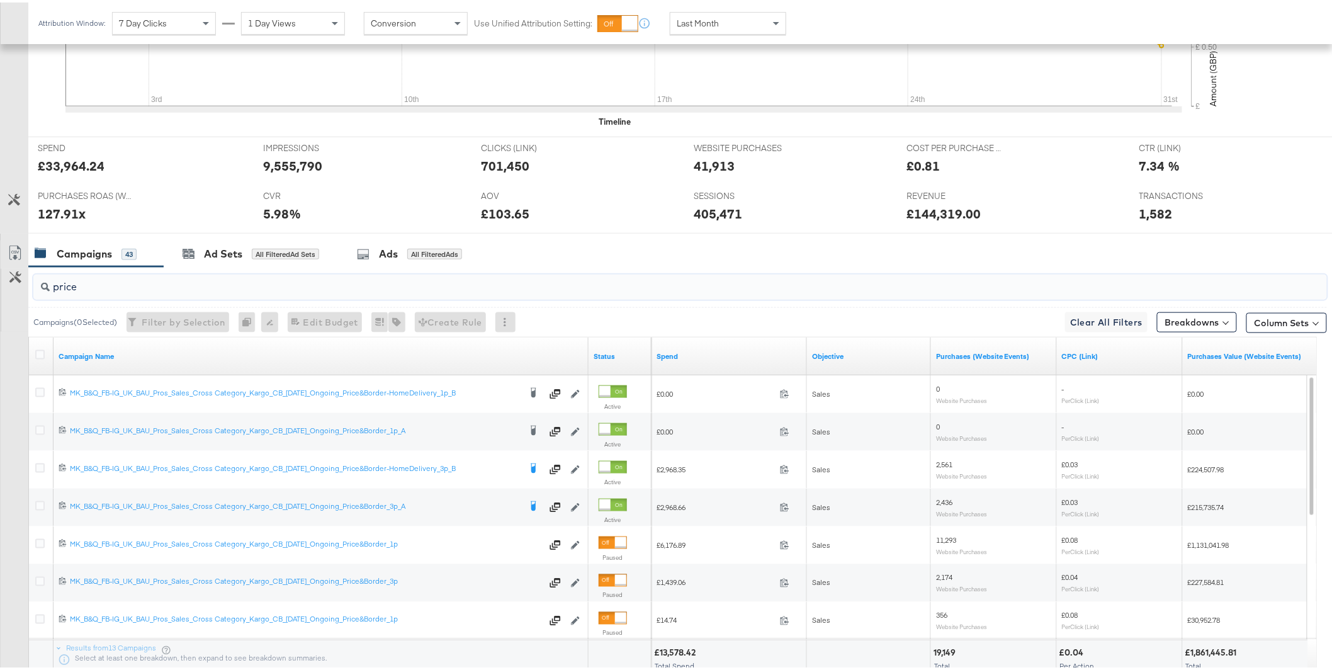
scroll to position [441, 0]
type input "price"
click at [666, 355] on link "Spend" at bounding box center [729, 353] width 145 height 10
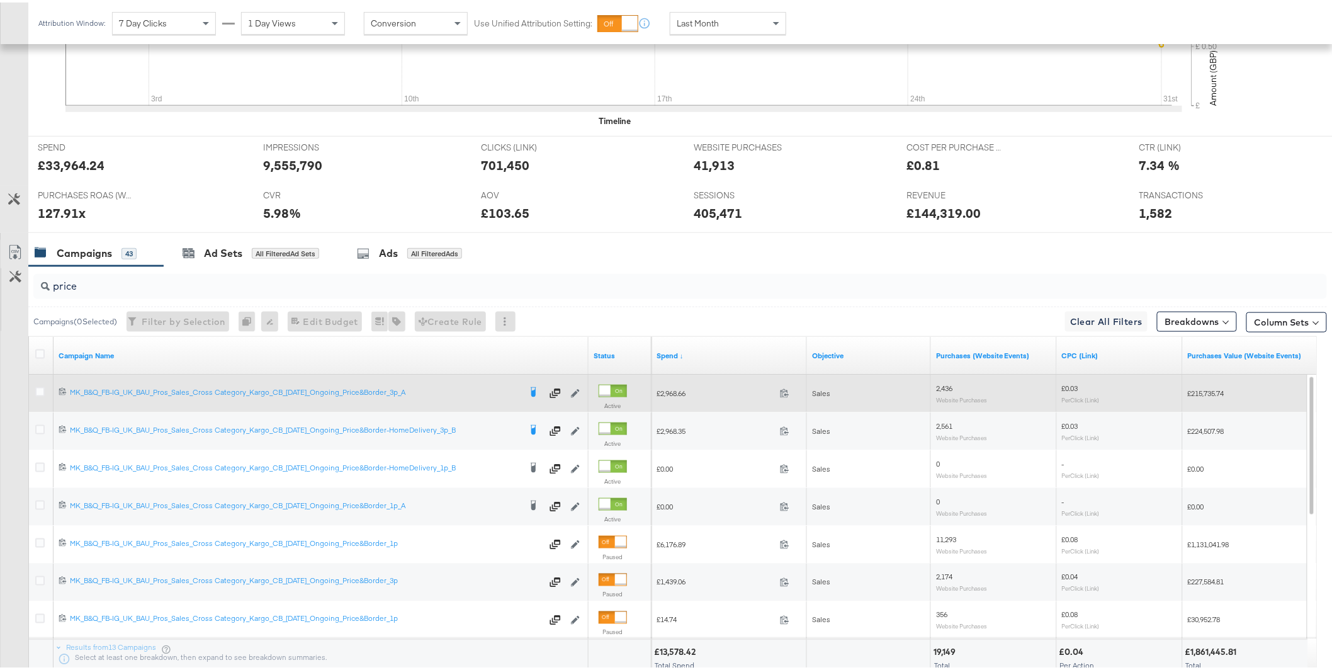
click at [33, 392] on div at bounding box center [41, 391] width 23 height 23
click at [38, 391] on icon at bounding box center [39, 389] width 9 height 9
click at [0, 0] on input "checkbox" at bounding box center [0, 0] width 0 height 0
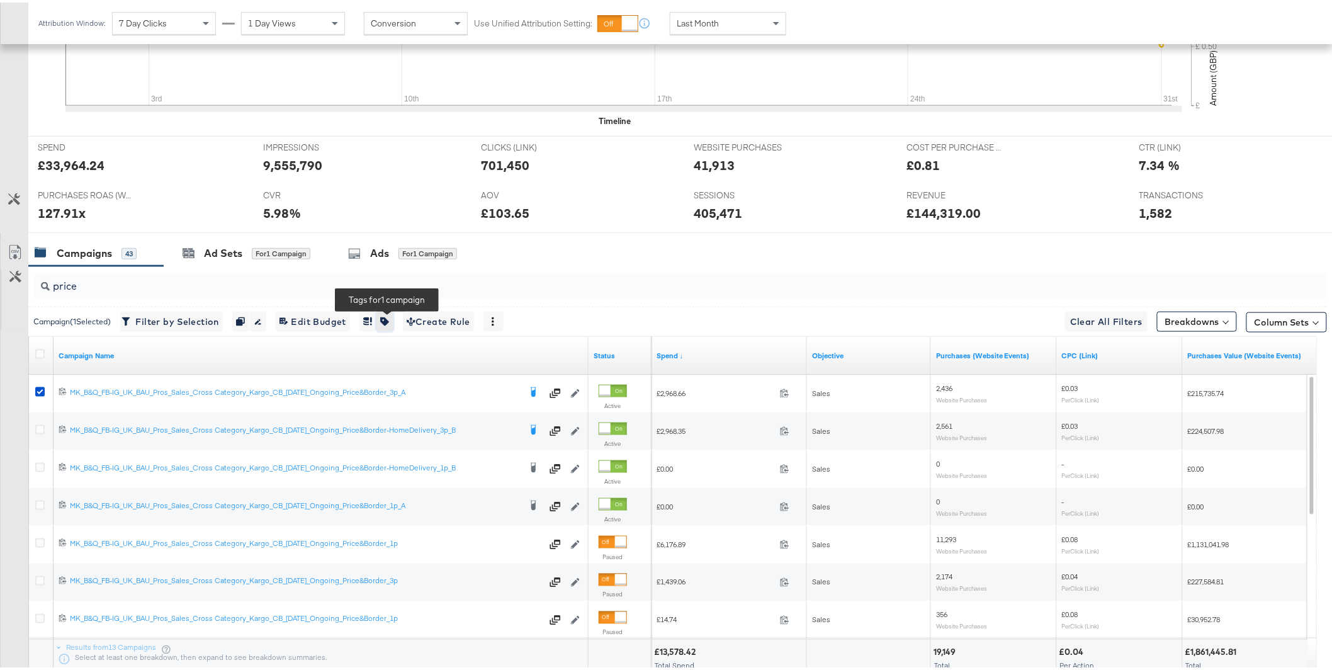
click at [393, 324] on button "button" at bounding box center [385, 319] width 16 height 20
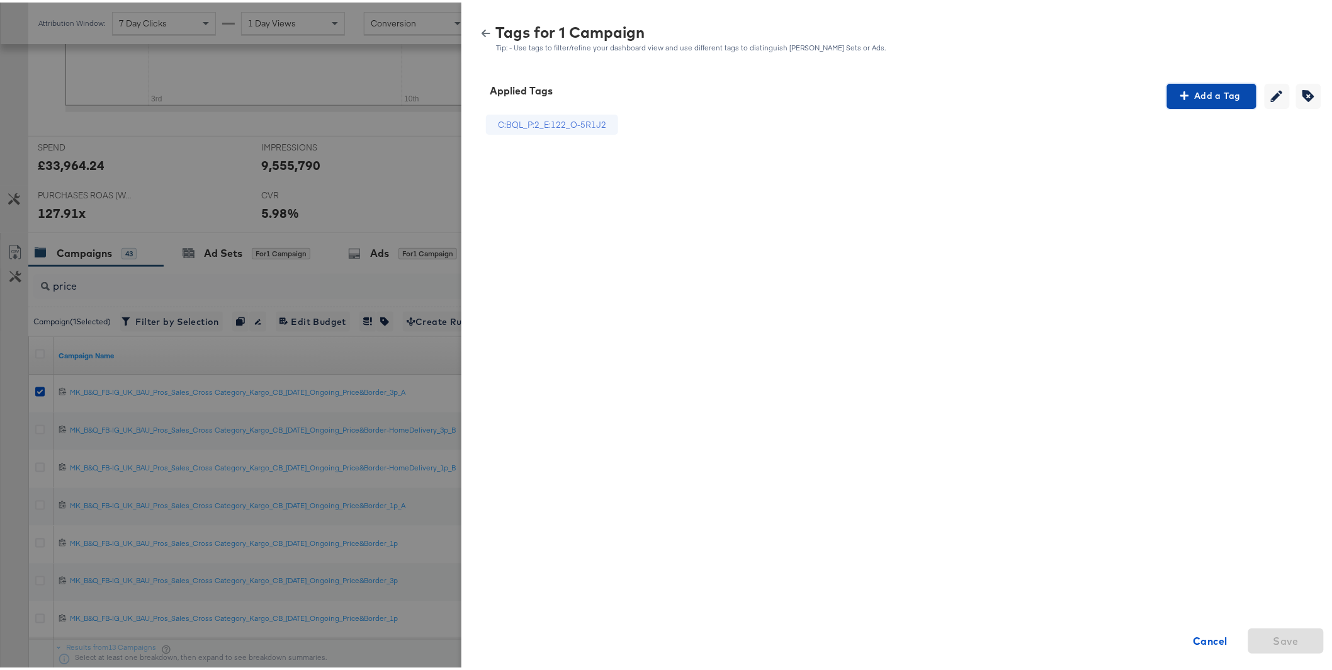
click at [1181, 96] on icon "button" at bounding box center [1185, 93] width 9 height 9
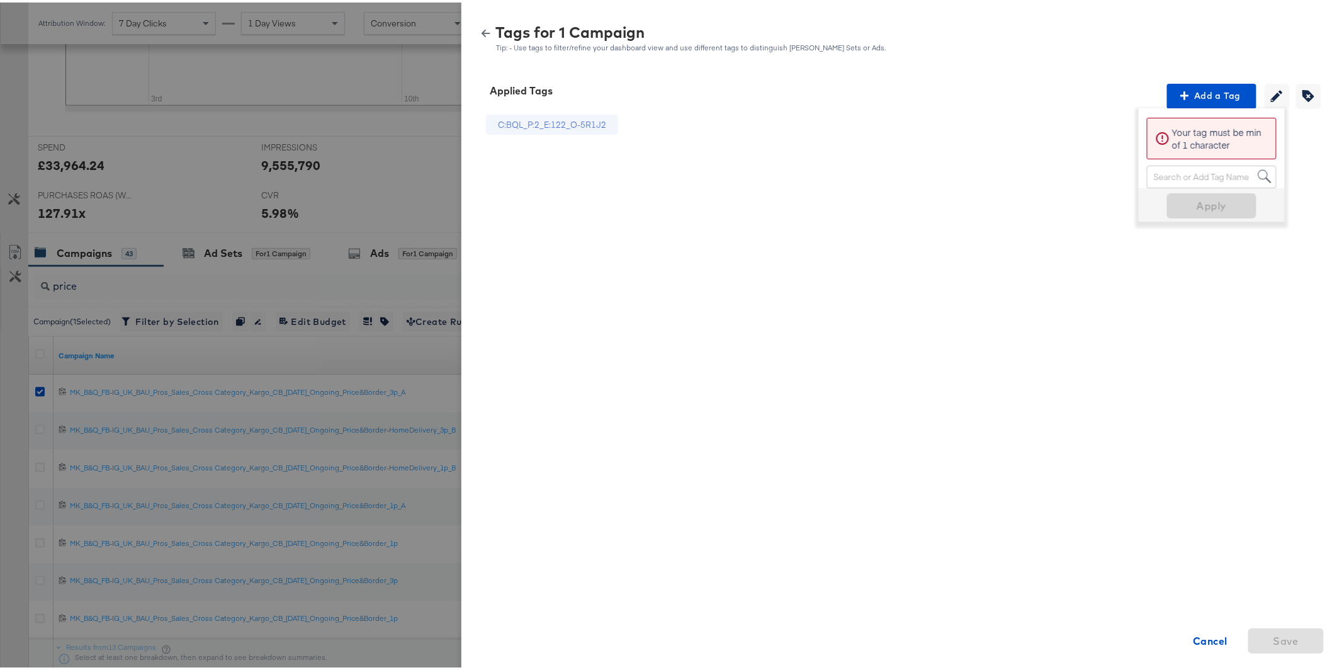
click at [1178, 170] on div "Search or Add Tag Name" at bounding box center [1212, 174] width 128 height 21
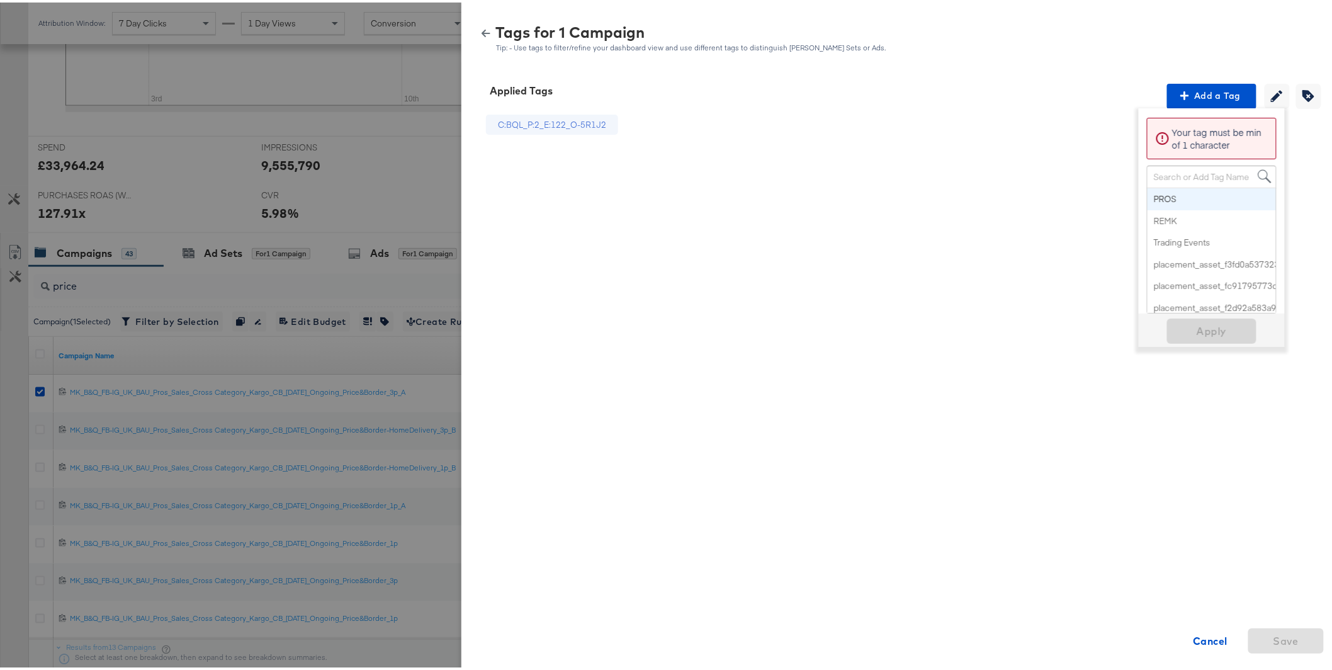
paste input "Delivery Price & Border"
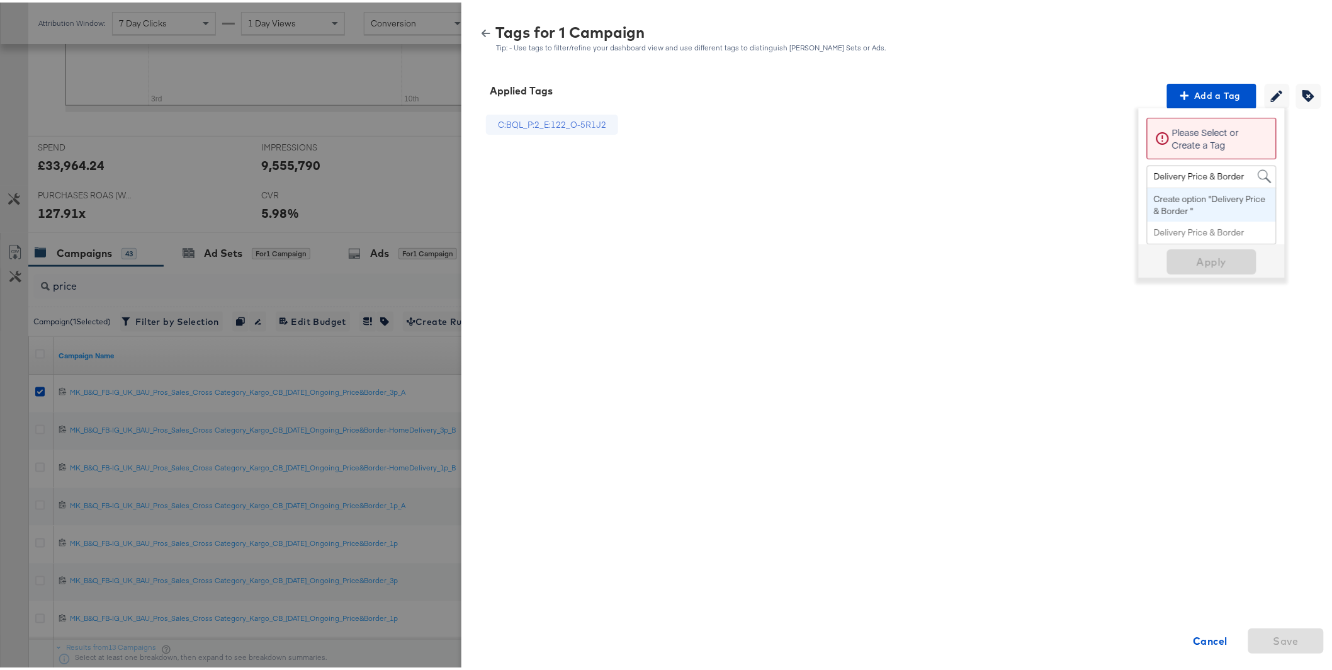
drag, startPoint x: 1178, startPoint y: 172, endPoint x: 1138, endPoint y: 174, distance: 39.1
click at [1148, 174] on span "Delivery Price & Border Delivery Price & Border" at bounding box center [1199, 174] width 102 height 21
type input "BAU Price & Border"
click at [1229, 176] on span "BAU Price & Border BAU Price & Border" at bounding box center [1199, 174] width 102 height 21
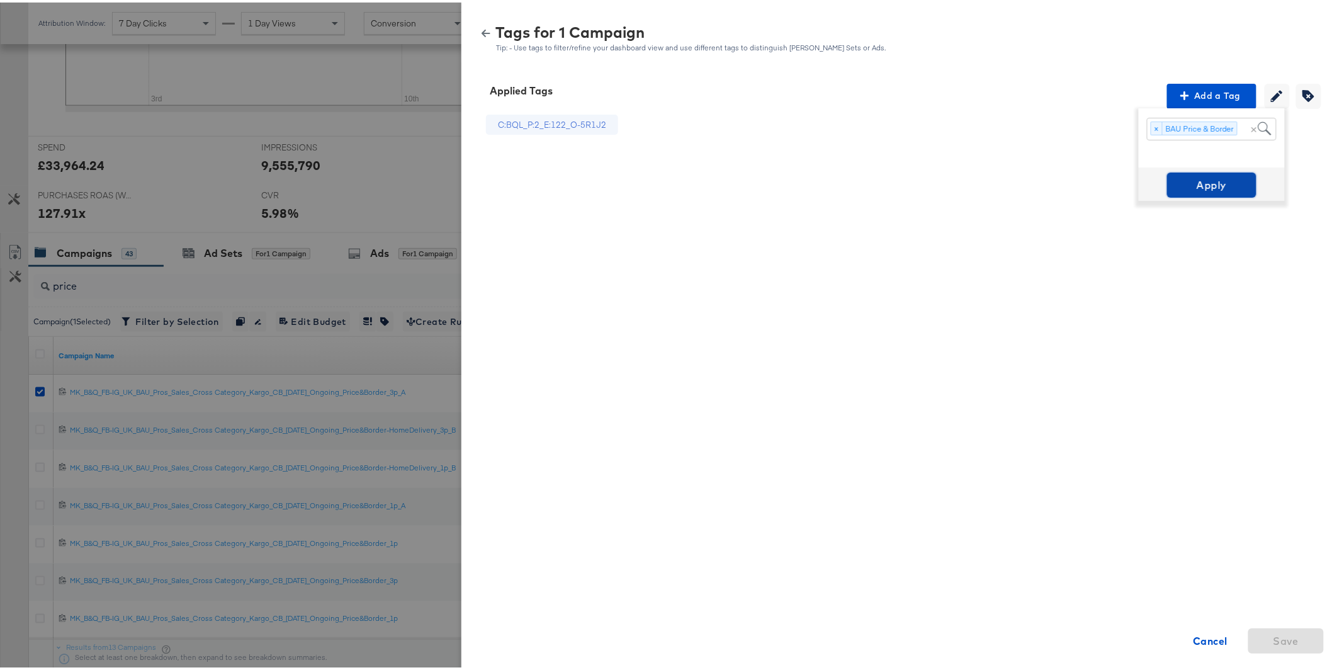
click at [1205, 177] on span "Apply" at bounding box center [1211, 183] width 79 height 18
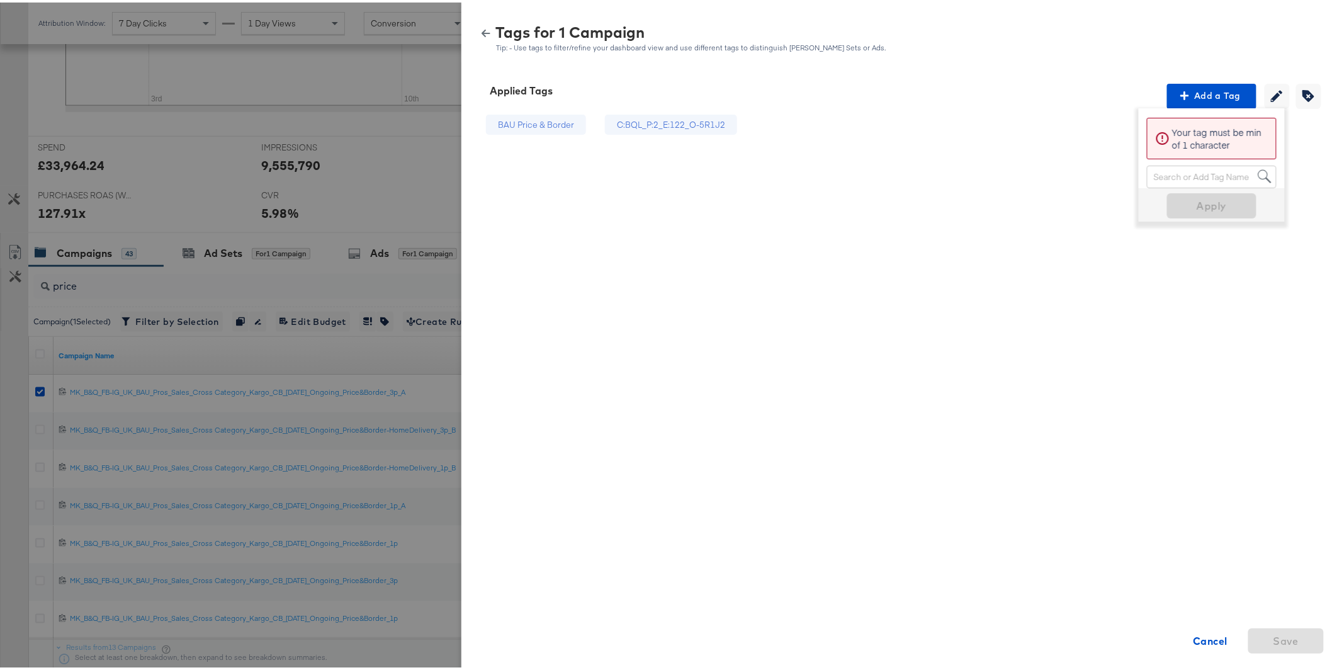
click at [482, 32] on icon "button" at bounding box center [486, 30] width 9 height 9
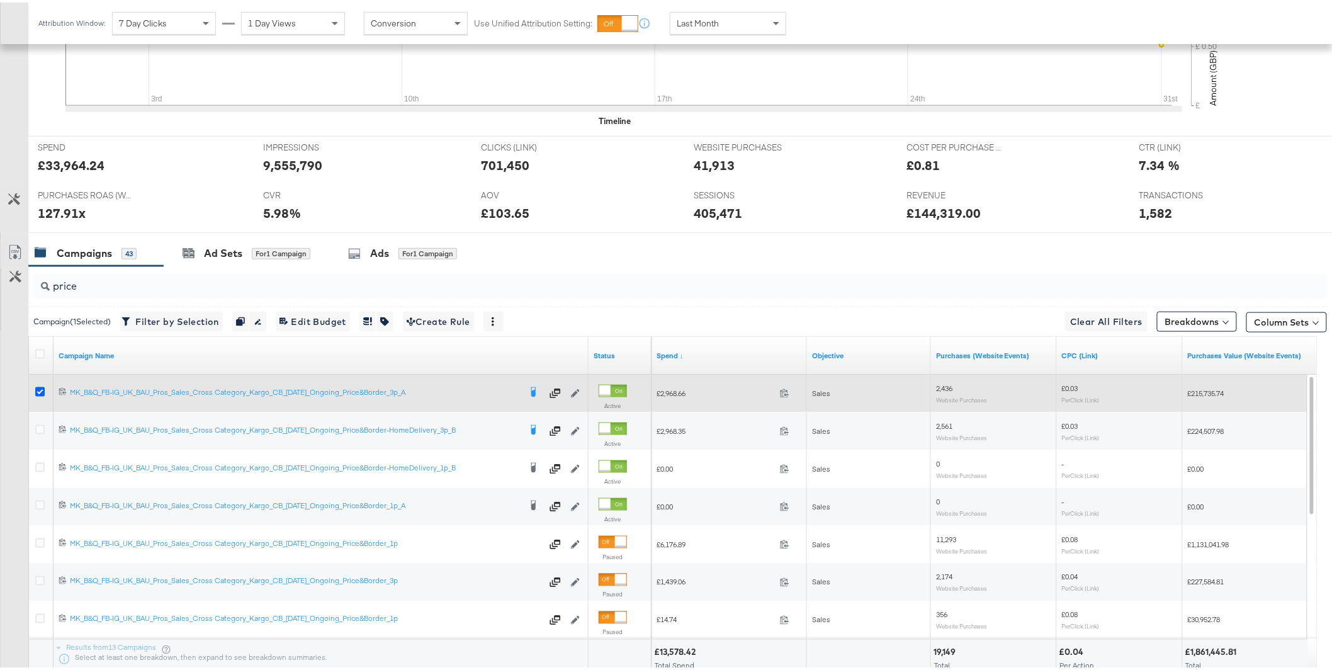
click at [38, 389] on icon at bounding box center [39, 389] width 9 height 9
click at [0, 0] on input "checkbox" at bounding box center [0, 0] width 0 height 0
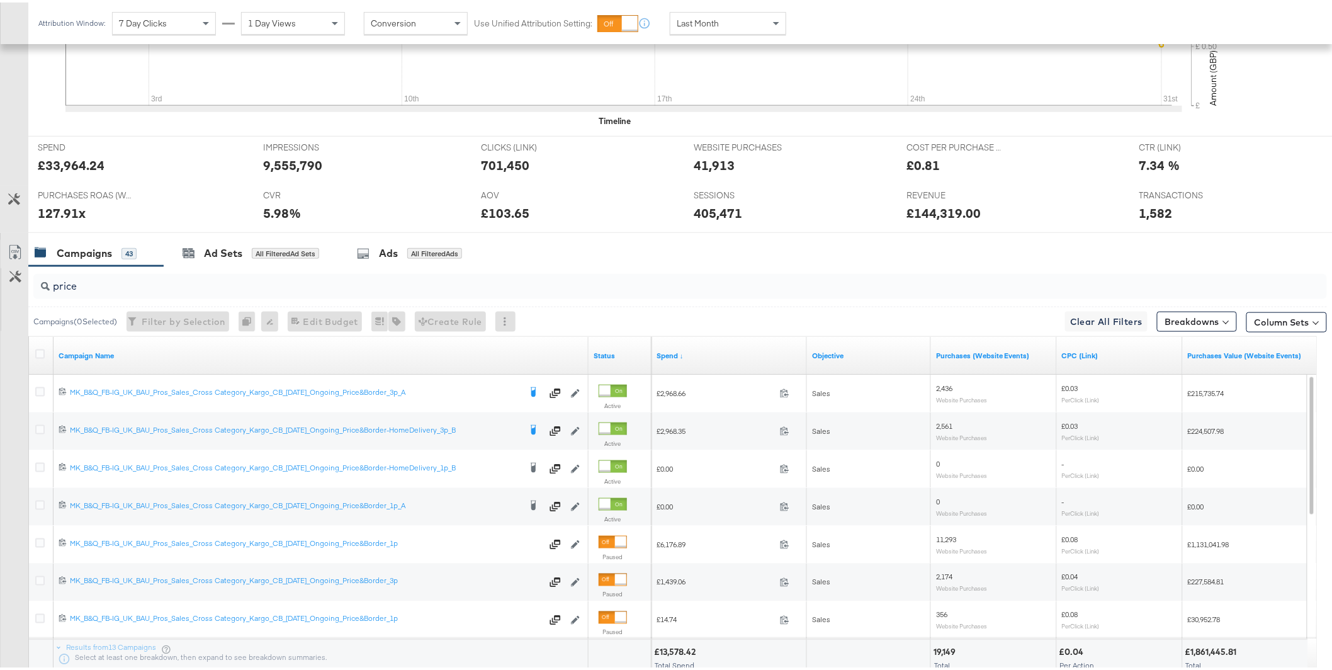
click at [99, 289] on input "price" at bounding box center [629, 278] width 1158 height 25
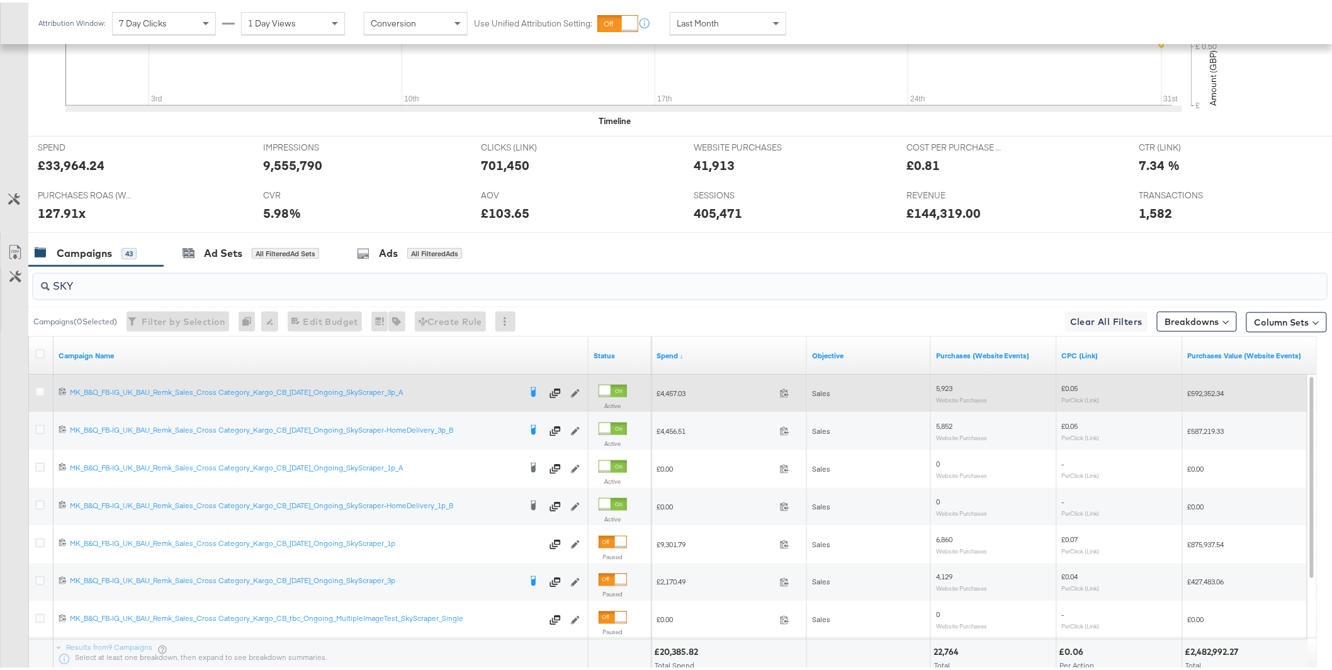
type input "SKY"
click at [47, 390] on div at bounding box center [41, 391] width 13 height 13
click at [38, 390] on icon at bounding box center [39, 389] width 9 height 9
click at [0, 0] on input "checkbox" at bounding box center [0, 0] width 0 height 0
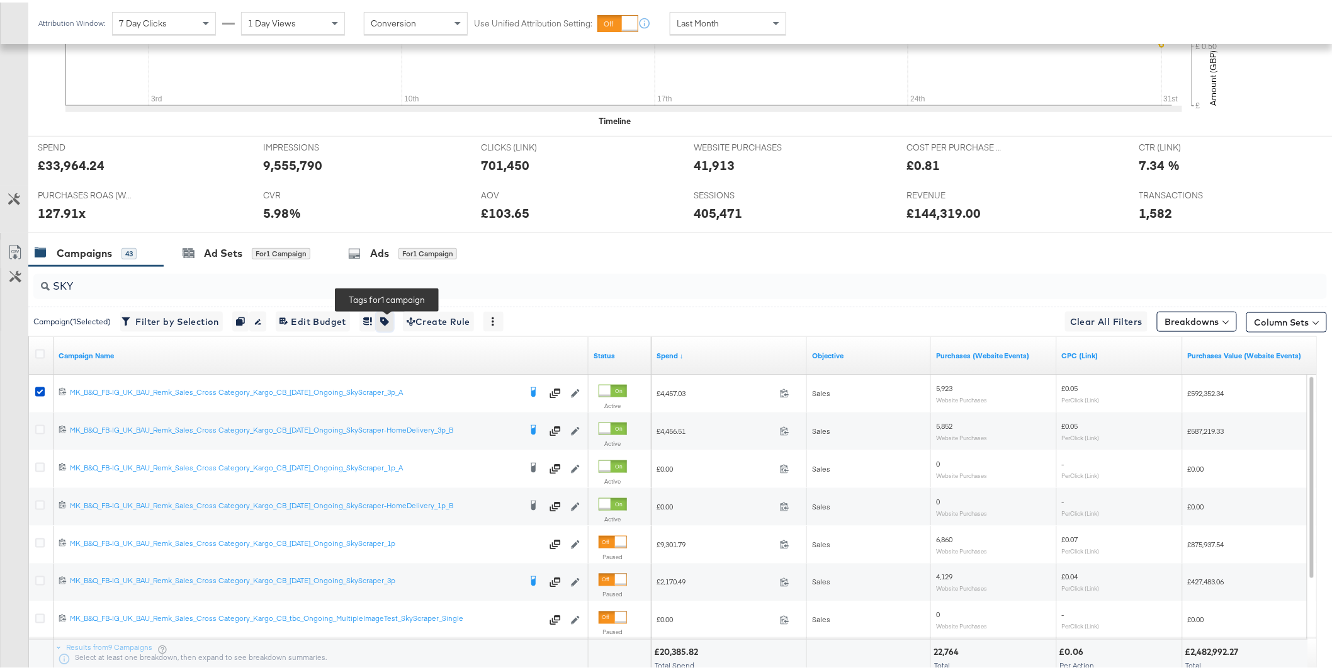
click at [389, 321] on icon "button" at bounding box center [384, 319] width 9 height 9
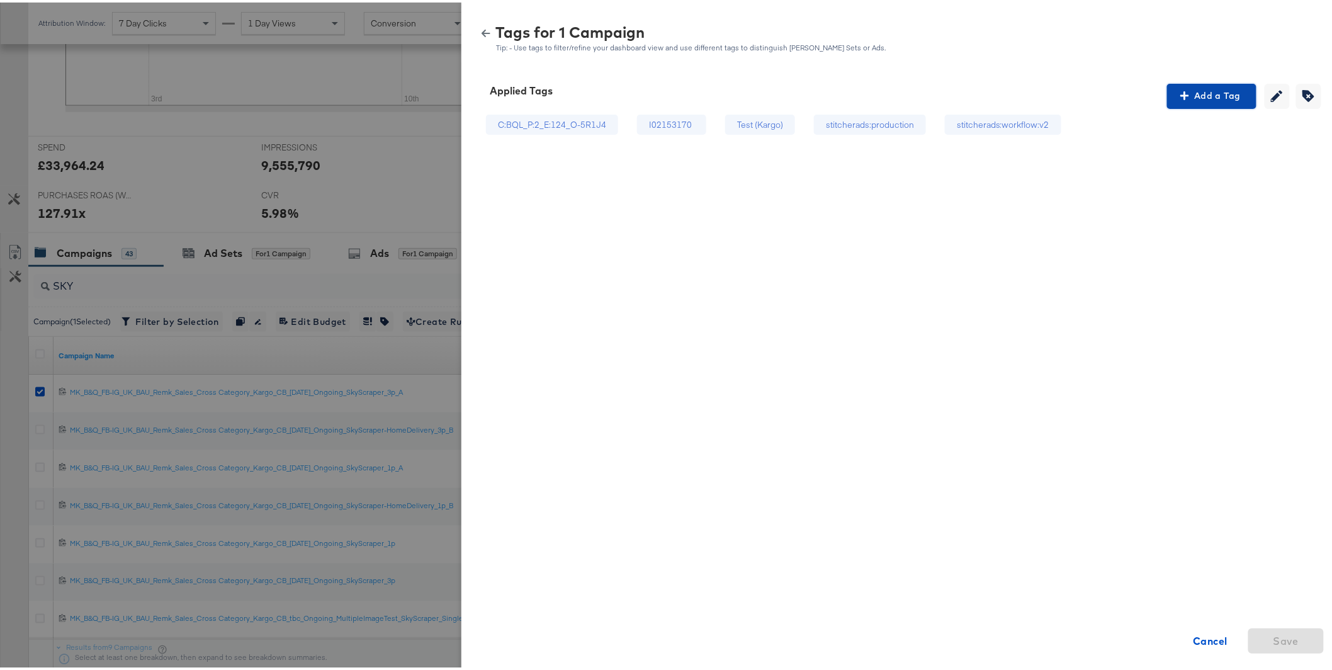
click at [1200, 99] on span "Add a Tag" at bounding box center [1211, 94] width 79 height 16
click at [1178, 127] on div "Please Wait" at bounding box center [1213, 126] width 130 height 21
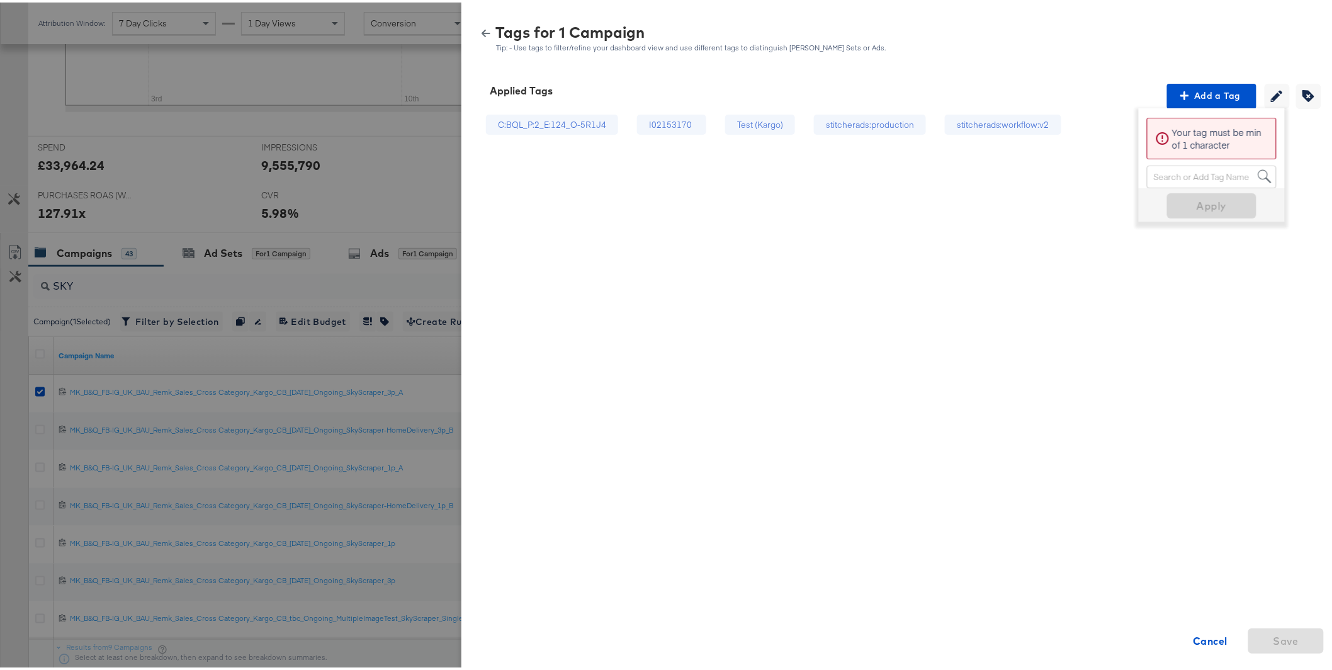
drag, startPoint x: 1175, startPoint y: 184, endPoint x: 1178, endPoint y: 177, distance: 7.6
click at [1176, 182] on div "Search or Add Tag Name" at bounding box center [1212, 174] width 128 height 21
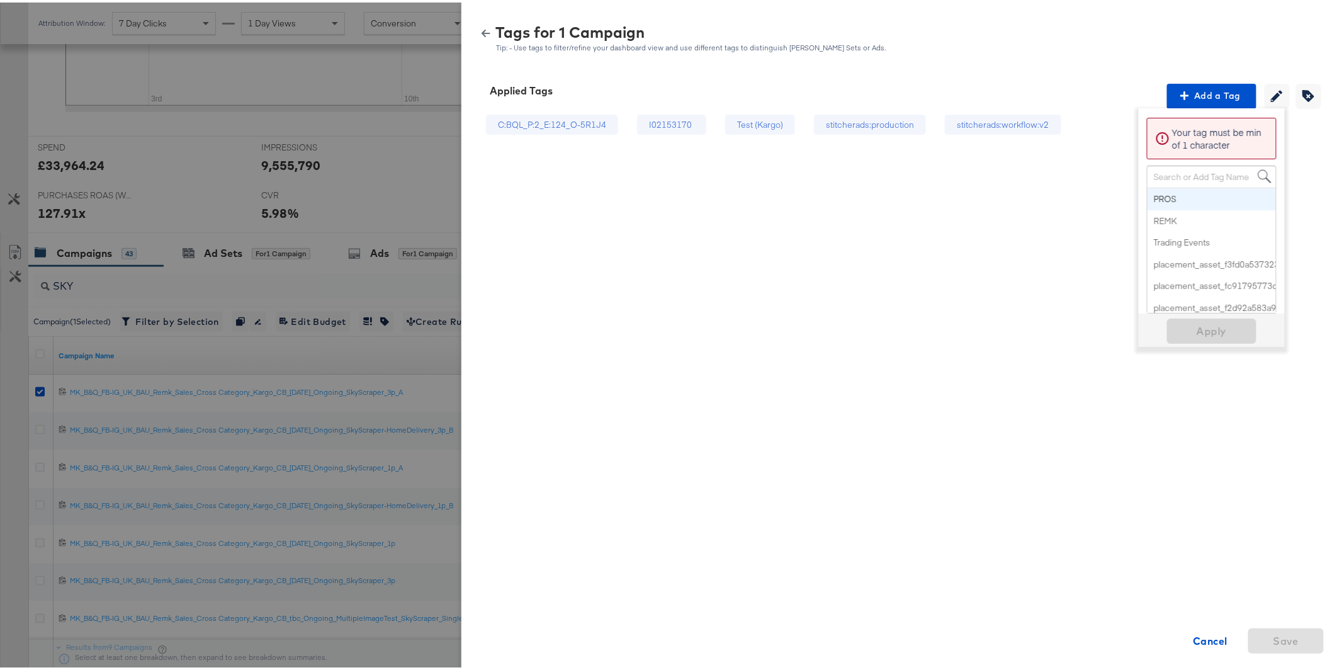
paste input "Delivery Price & Border"
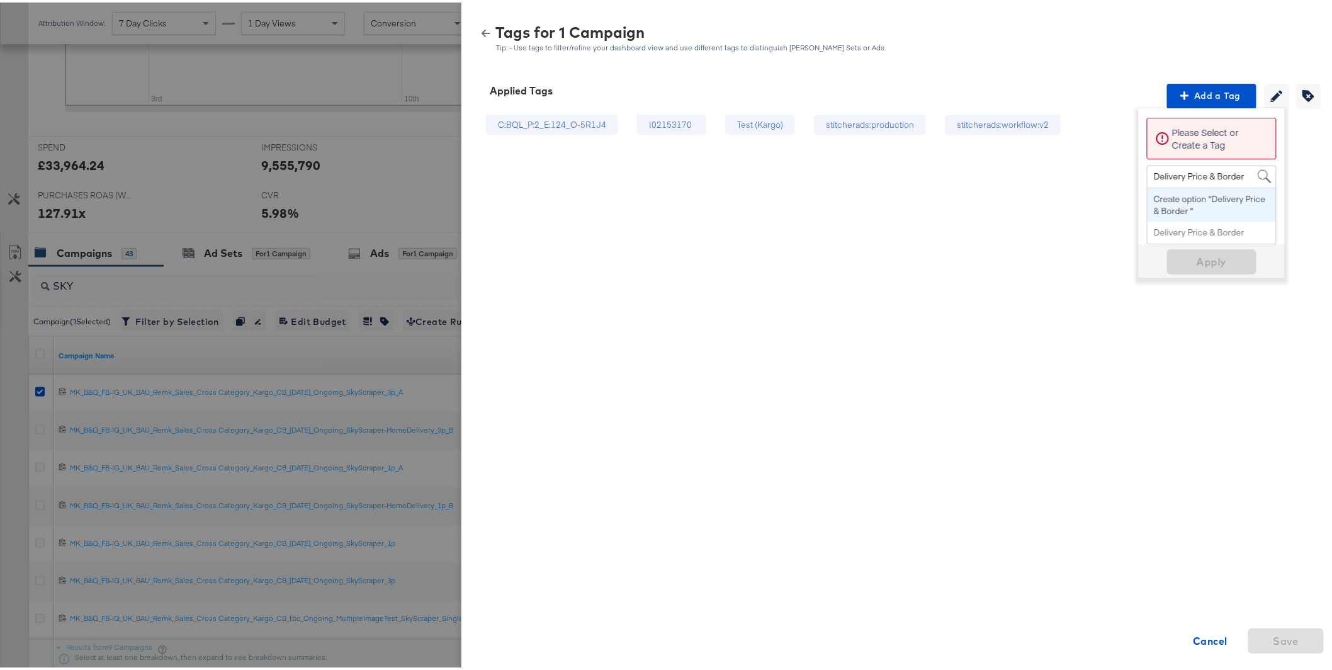
drag, startPoint x: 1174, startPoint y: 173, endPoint x: 1144, endPoint y: 173, distance: 29.6
click at [1154, 173] on input "Delivery Price & Border" at bounding box center [1200, 175] width 93 height 23
drag, startPoint x: 1223, startPoint y: 176, endPoint x: 1169, endPoint y: 175, distance: 53.5
click at [1169, 175] on span "BAU Price & Border BAU Price & Border" at bounding box center [1199, 174] width 102 height 21
drag, startPoint x: 1164, startPoint y: 174, endPoint x: 1222, endPoint y: 174, distance: 57.3
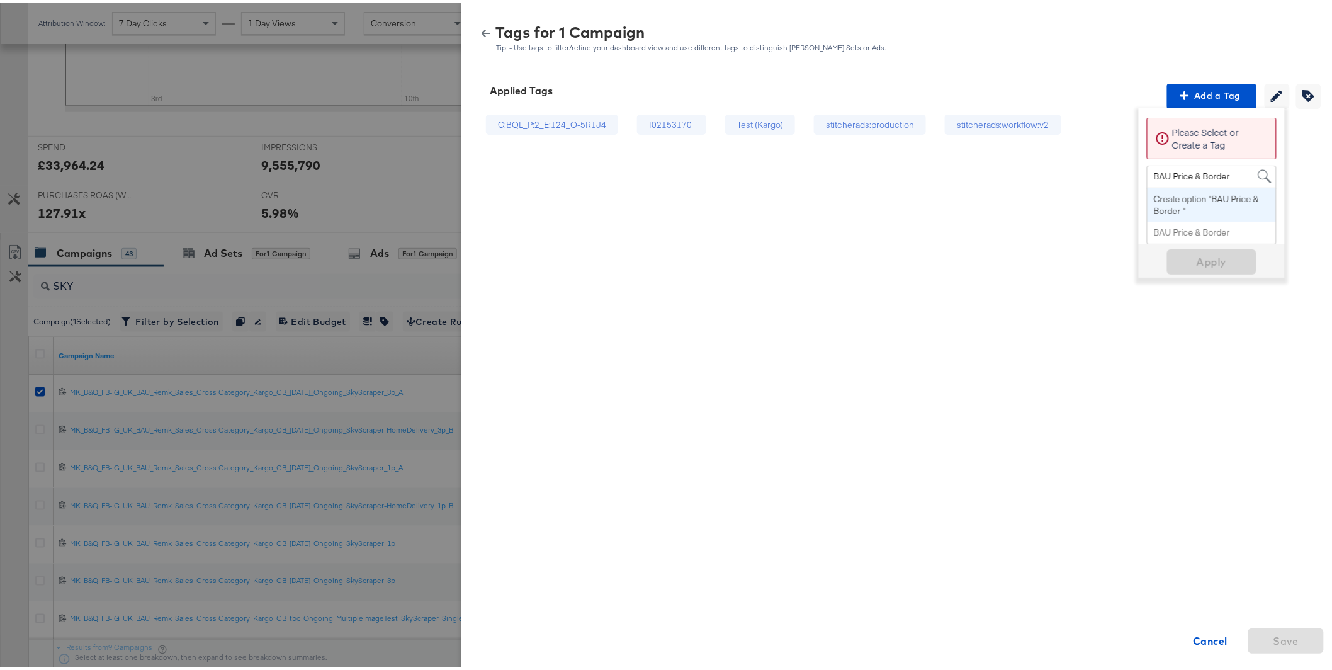
click at [1222, 174] on input "BAU Price & Border" at bounding box center [1193, 175] width 78 height 23
type input "BAU Skyscraper"
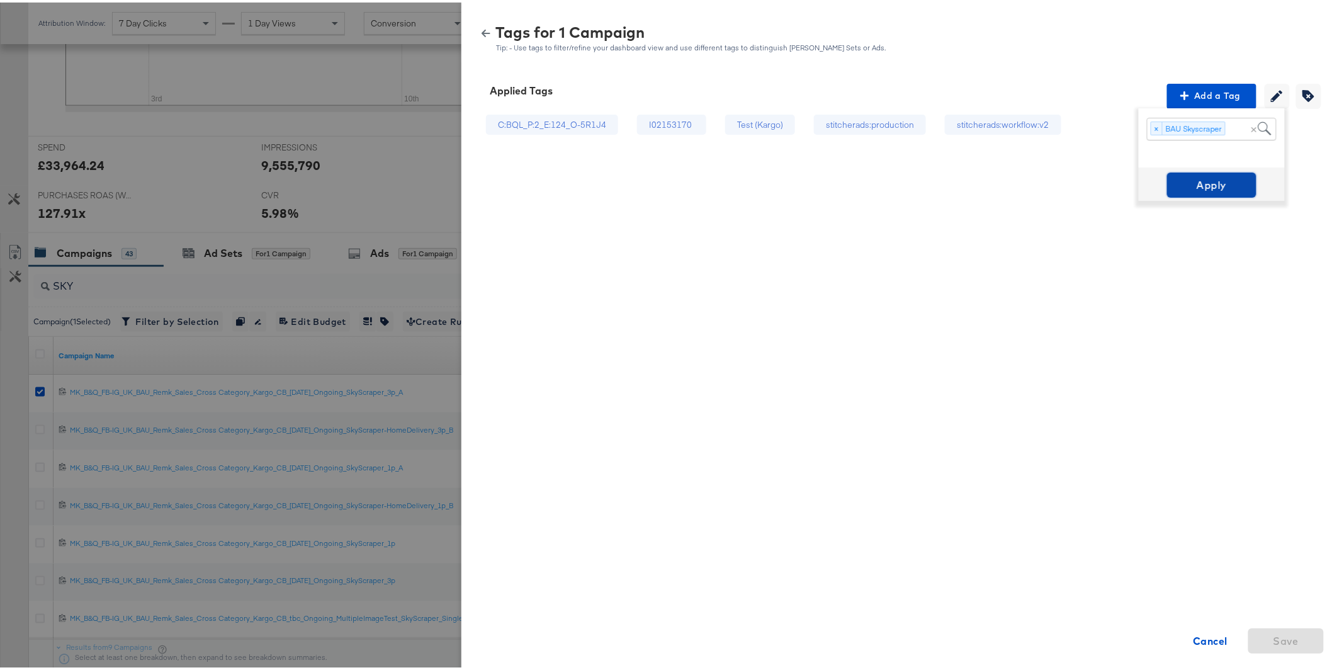
click at [1213, 180] on span "Apply" at bounding box center [1211, 183] width 79 height 18
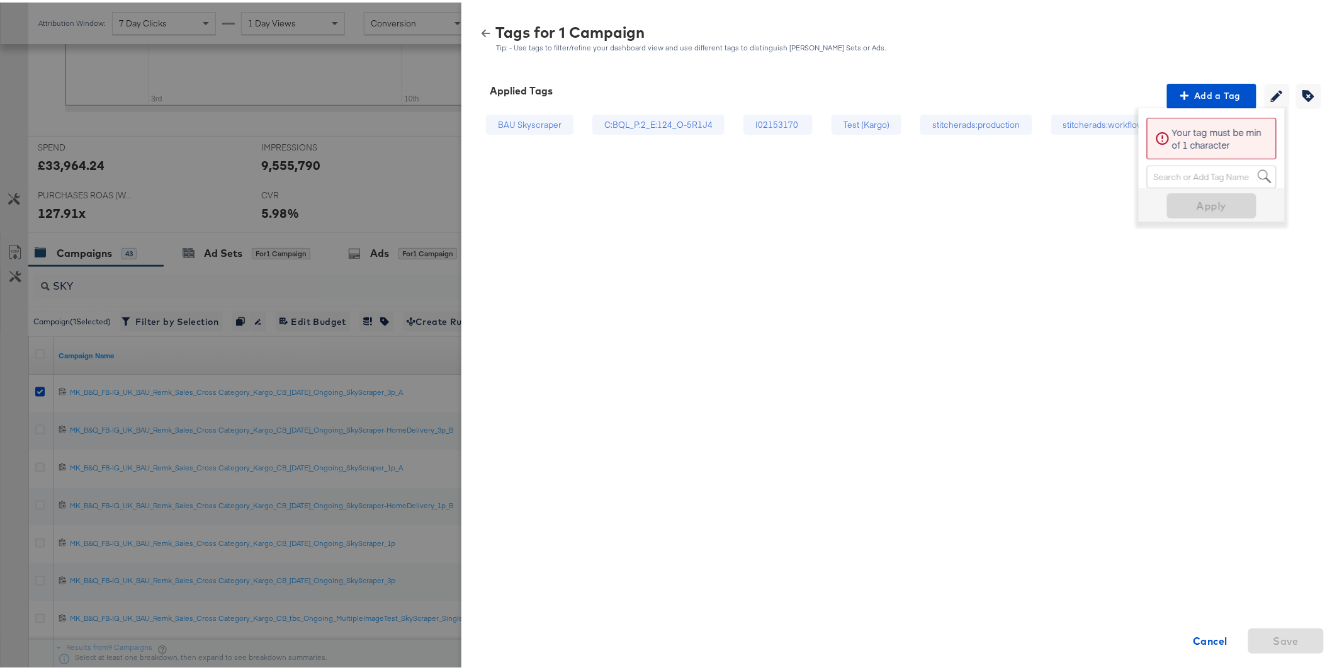
click at [482, 31] on icon "button" at bounding box center [486, 30] width 9 height 9
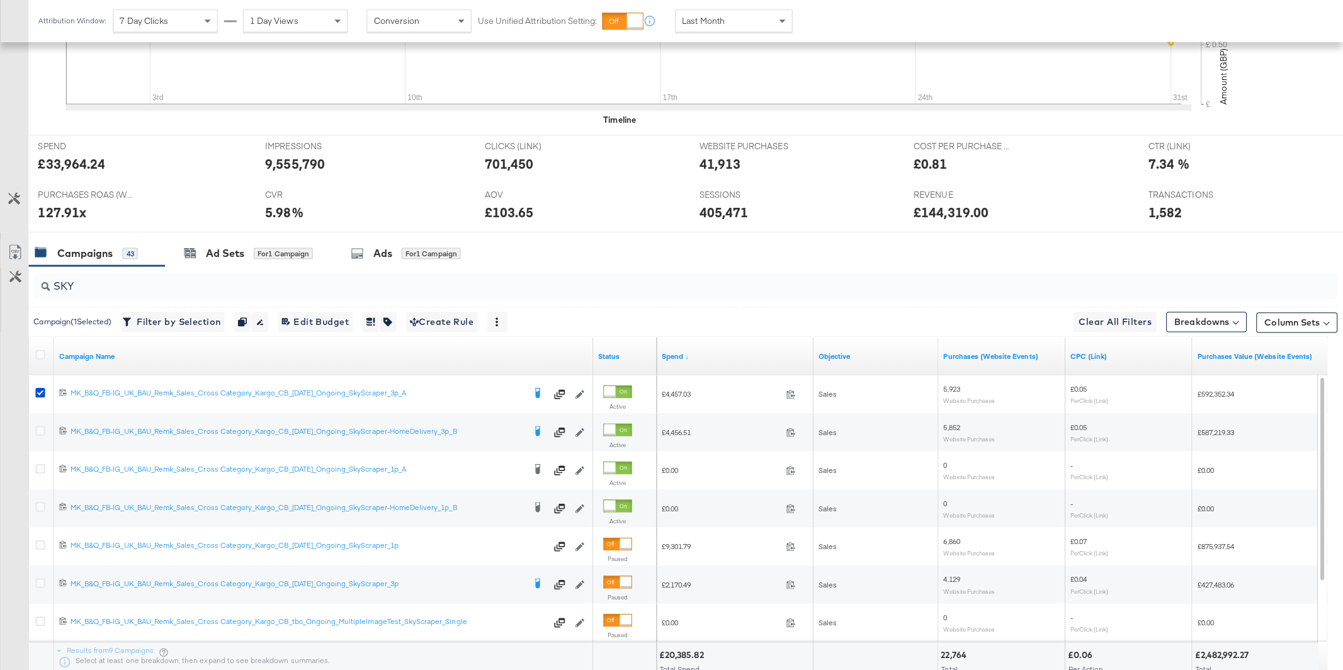
scroll to position [0, 0]
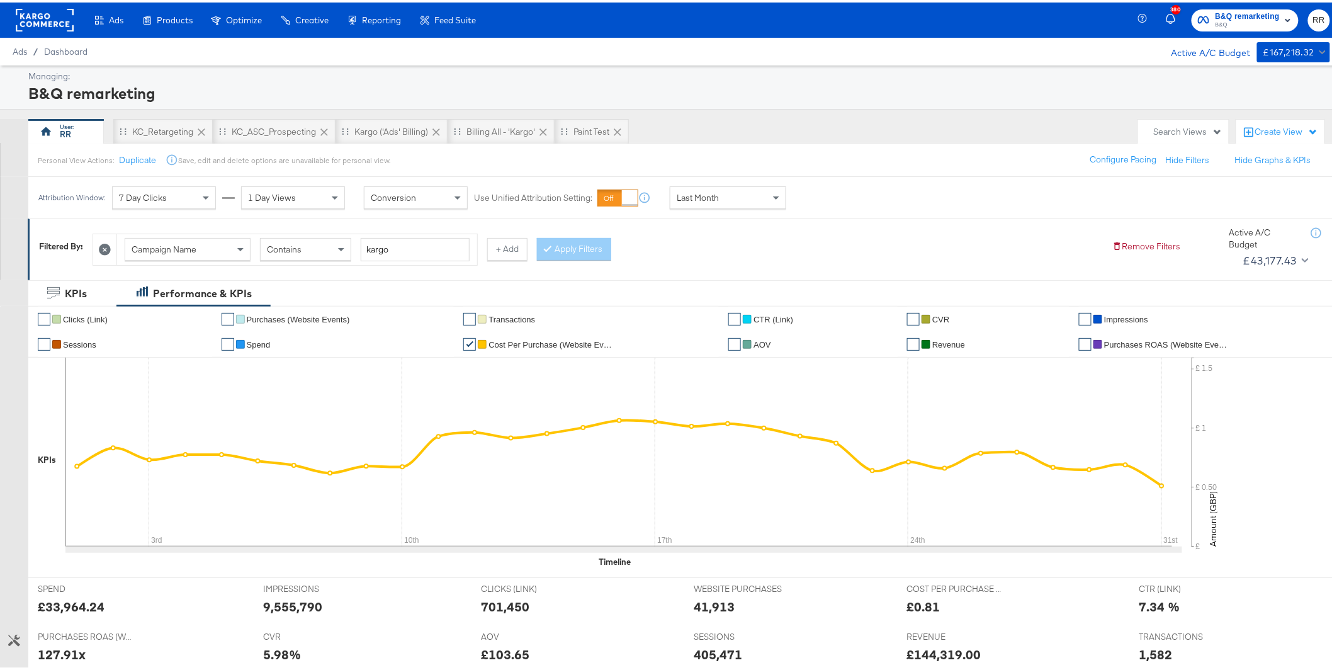
click at [1279, 135] on div "Create View" at bounding box center [1287, 129] width 63 height 13
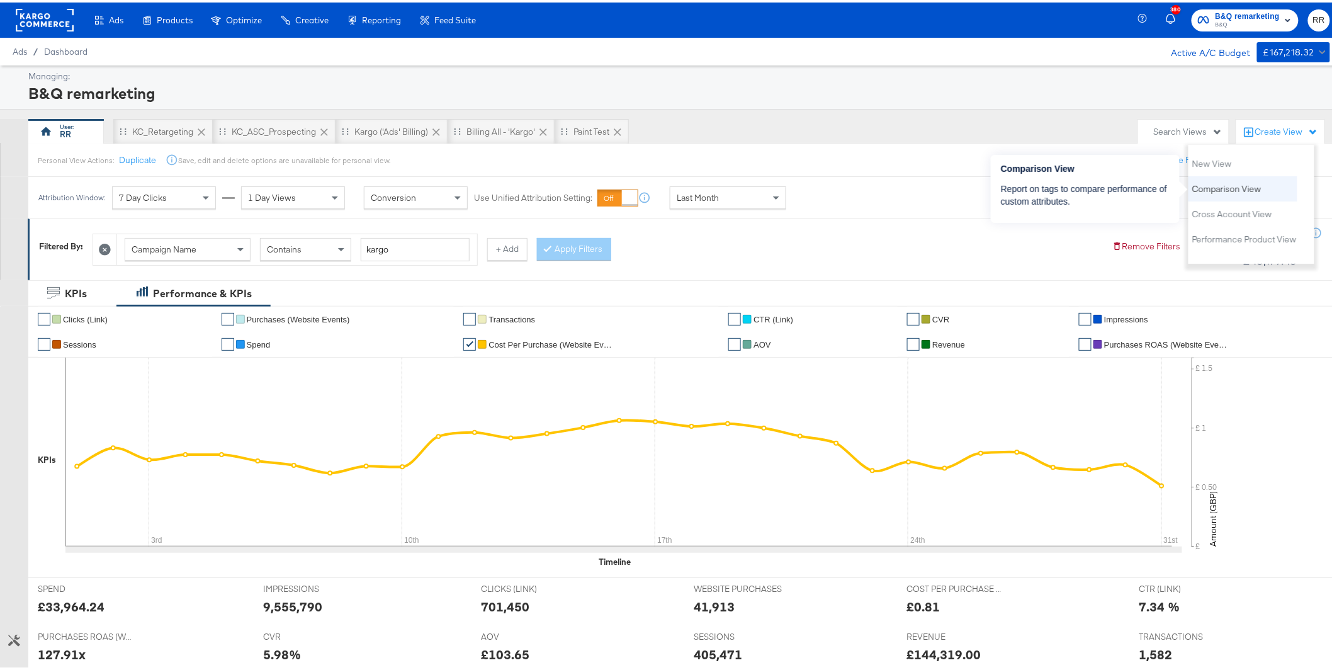
click at [1254, 188] on span "Comparison View" at bounding box center [1227, 187] width 69 height 12
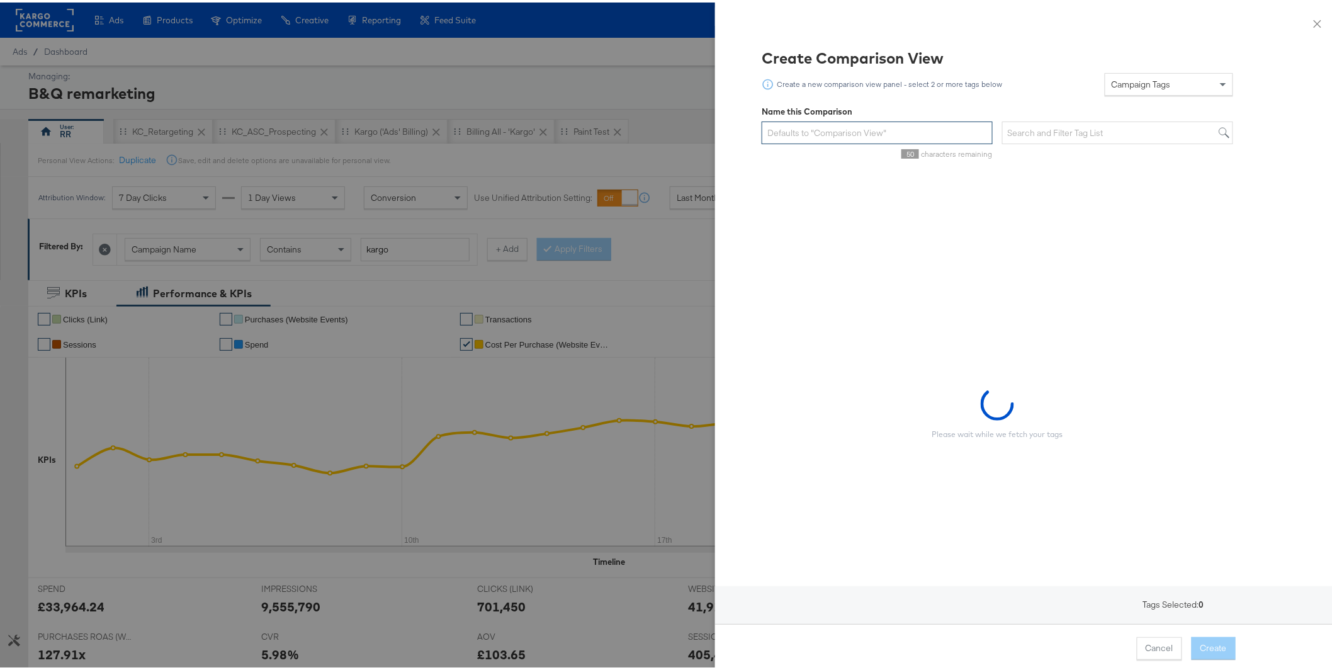
click at [824, 131] on input "text" at bounding box center [877, 130] width 231 height 23
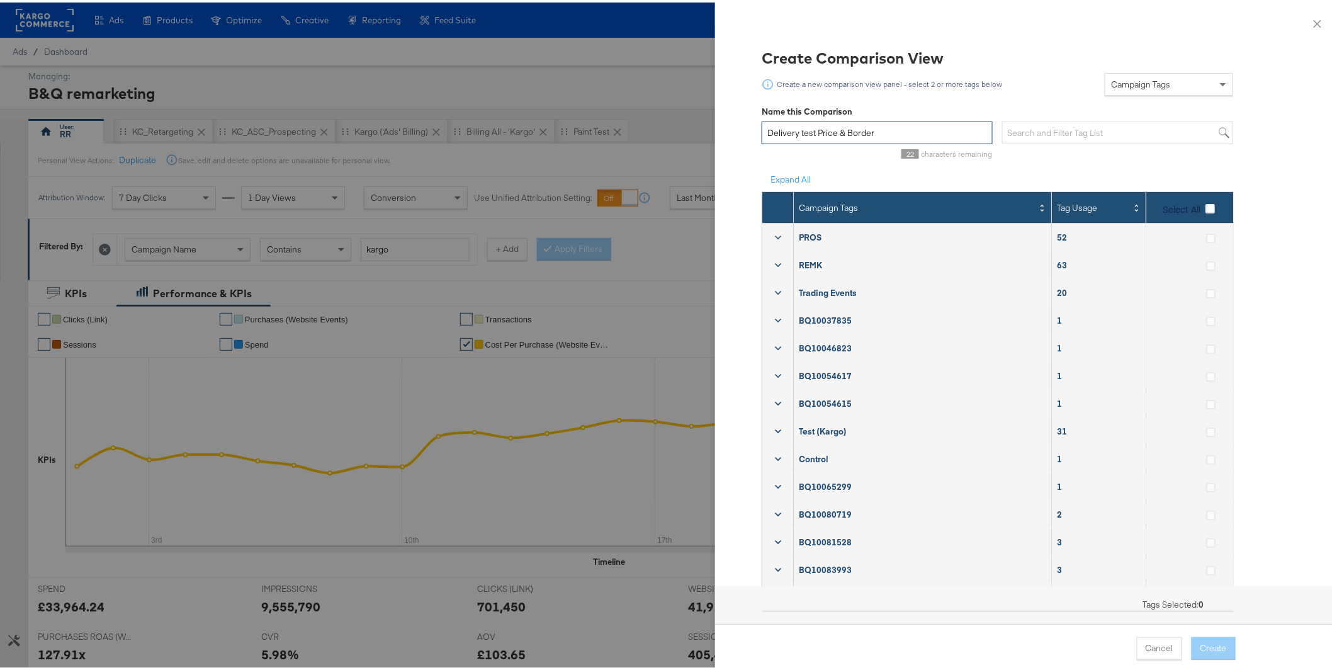
type input "Delivery test Price & Border"
click at [1140, 135] on input "text" at bounding box center [1117, 130] width 231 height 23
type input "price"
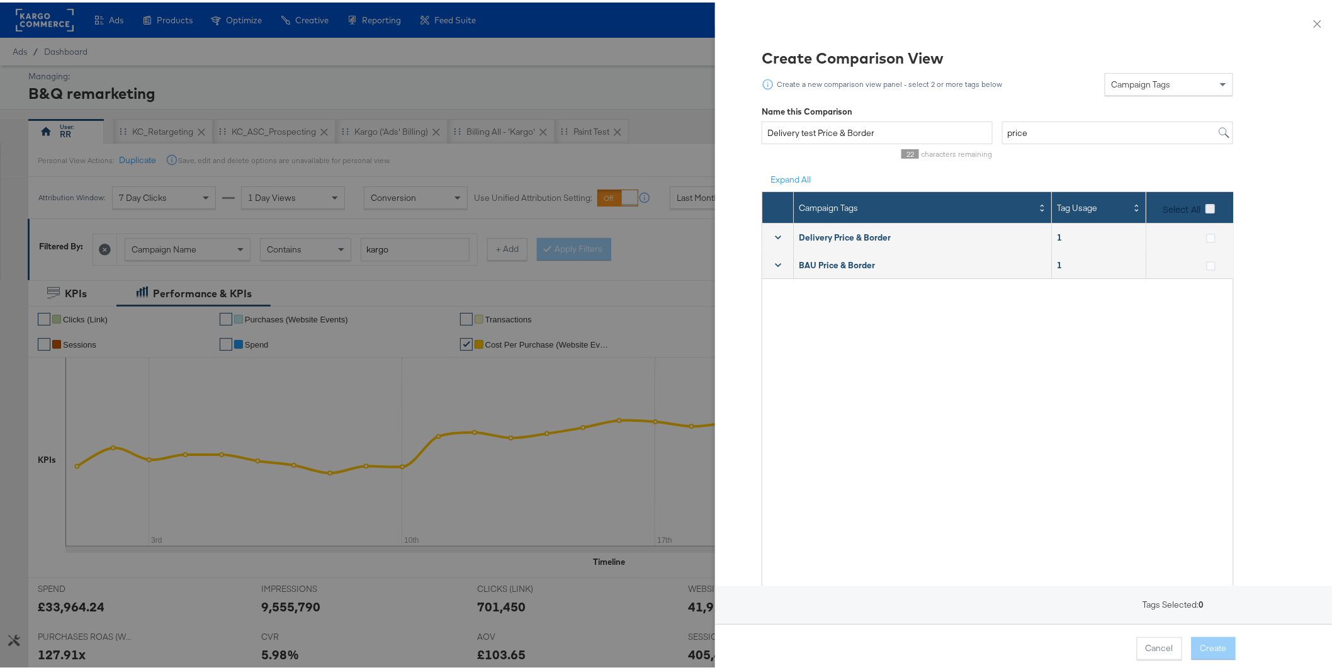
click at [1206, 208] on icon at bounding box center [1210, 206] width 9 height 9
click at [0, 0] on input "Select All" at bounding box center [0, 0] width 0 height 0
click at [1203, 649] on button "Create" at bounding box center [1214, 646] width 44 height 23
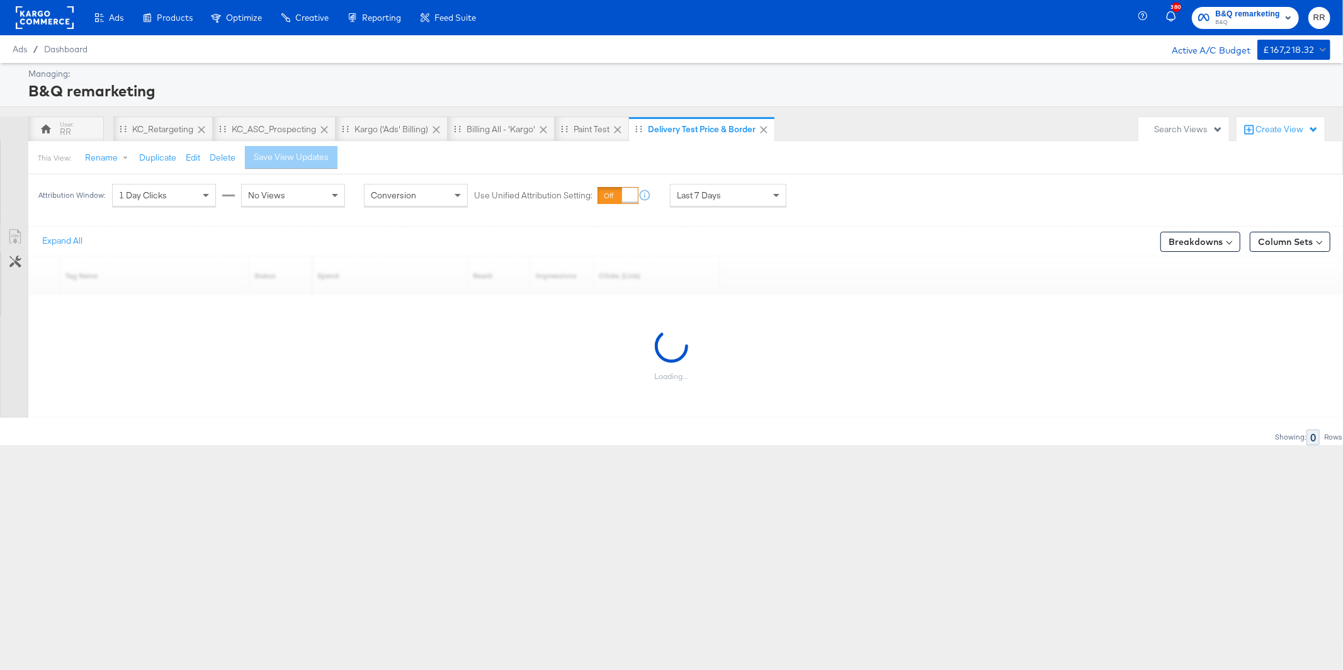
click at [732, 199] on div "Last 7 Days" at bounding box center [728, 195] width 115 height 21
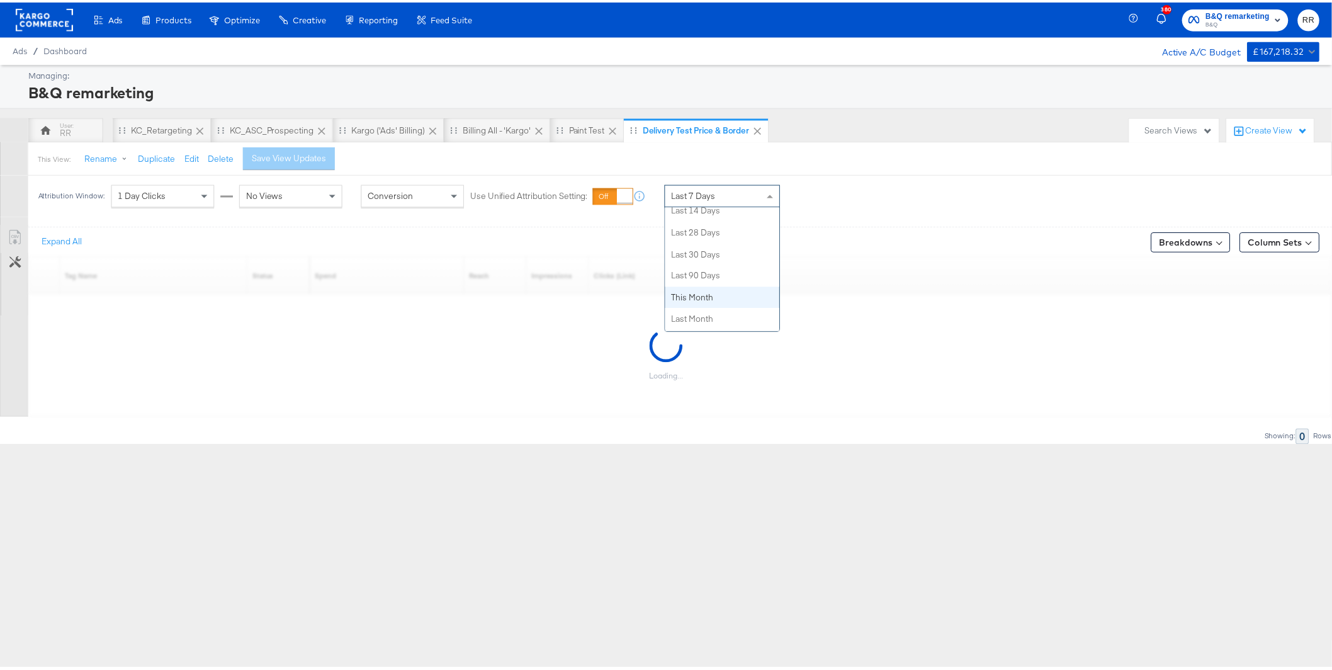
scroll to position [205, 0]
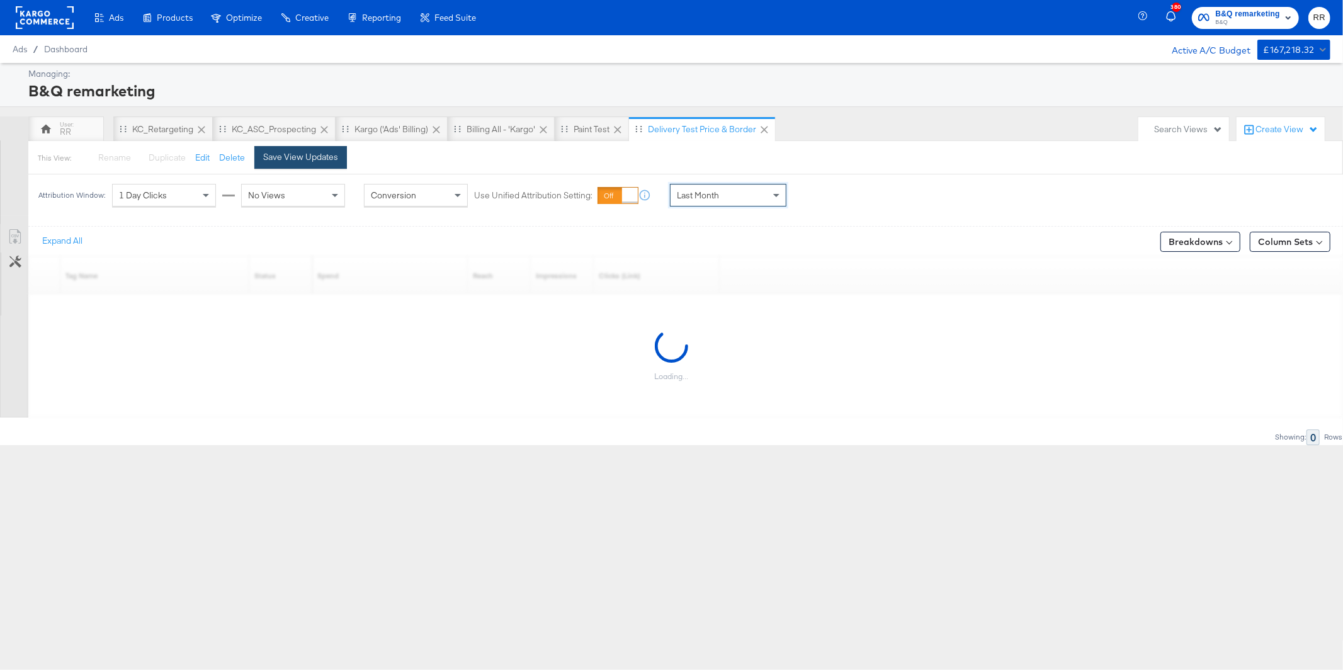
click at [338, 164] on button "Save View Updates" at bounding box center [300, 157] width 93 height 23
click at [172, 202] on div "1 Day Clicks" at bounding box center [164, 195] width 103 height 21
click at [280, 185] on div "No Views" at bounding box center [293, 195] width 103 height 21
click at [299, 152] on div "Save View Updates" at bounding box center [300, 157] width 75 height 12
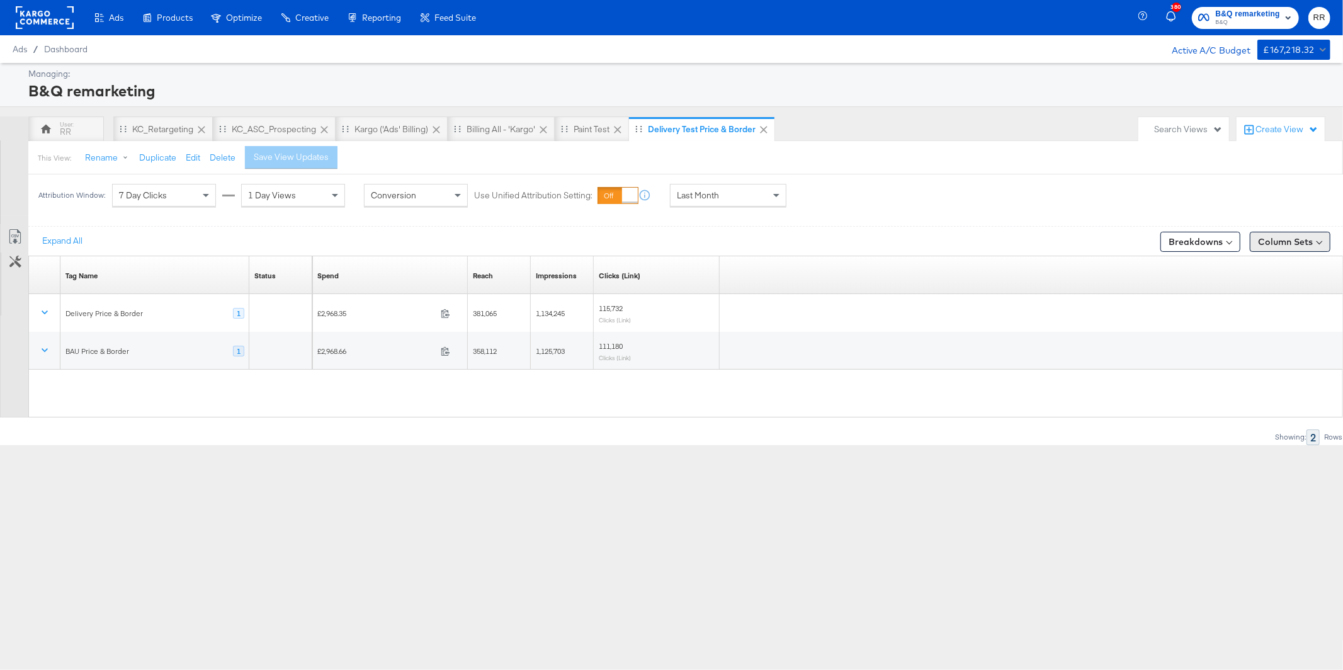
click at [1296, 237] on button "Column Sets" at bounding box center [1290, 242] width 81 height 20
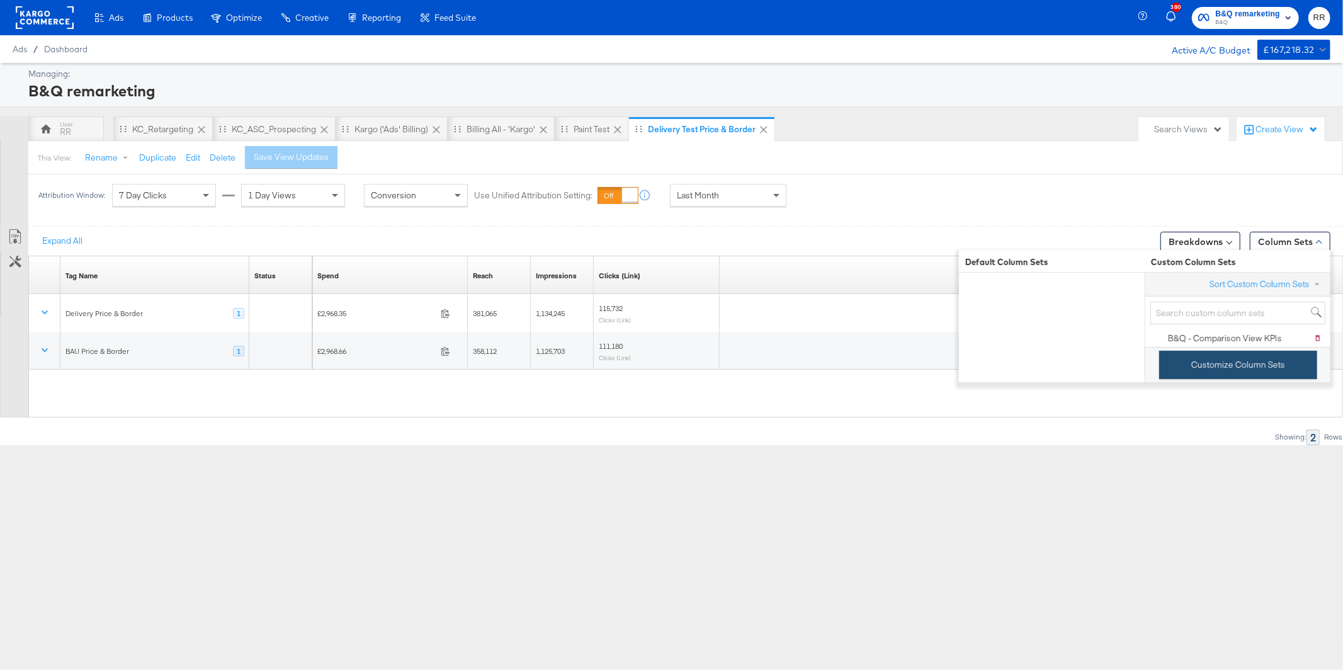
click at [1237, 376] on button "Customize Column Sets" at bounding box center [1238, 365] width 158 height 28
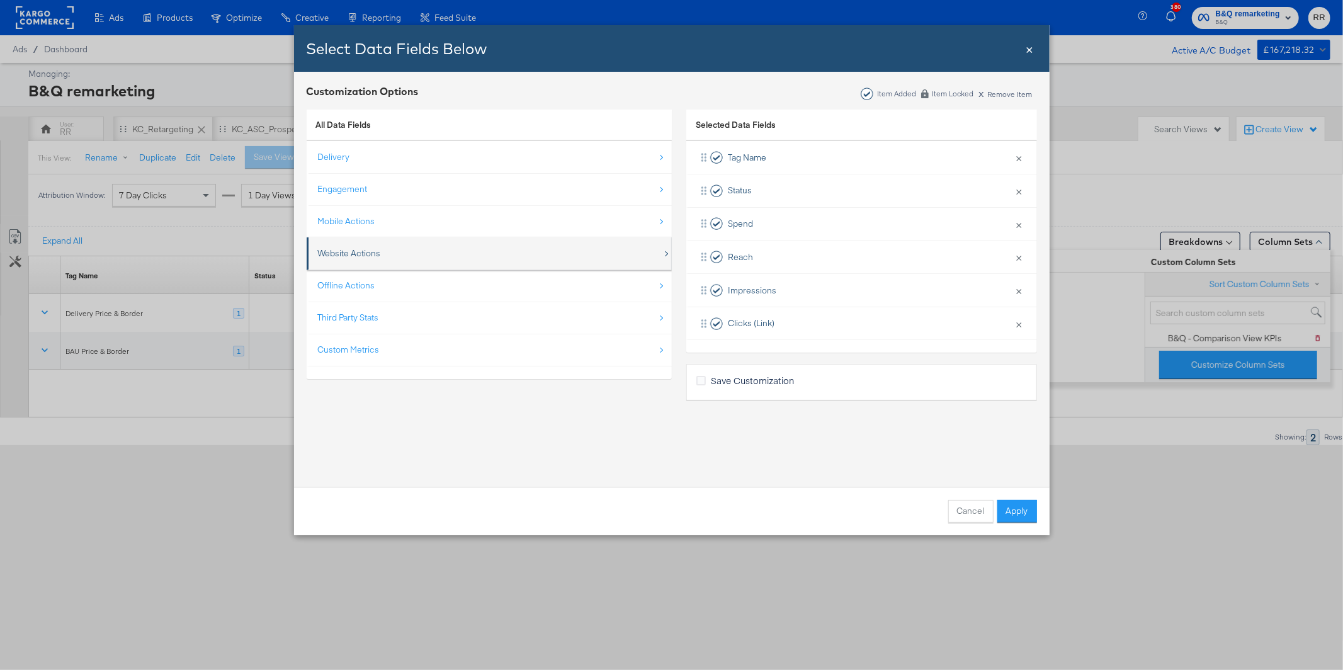
click at [390, 253] on div "Website Actions" at bounding box center [490, 254] width 344 height 26
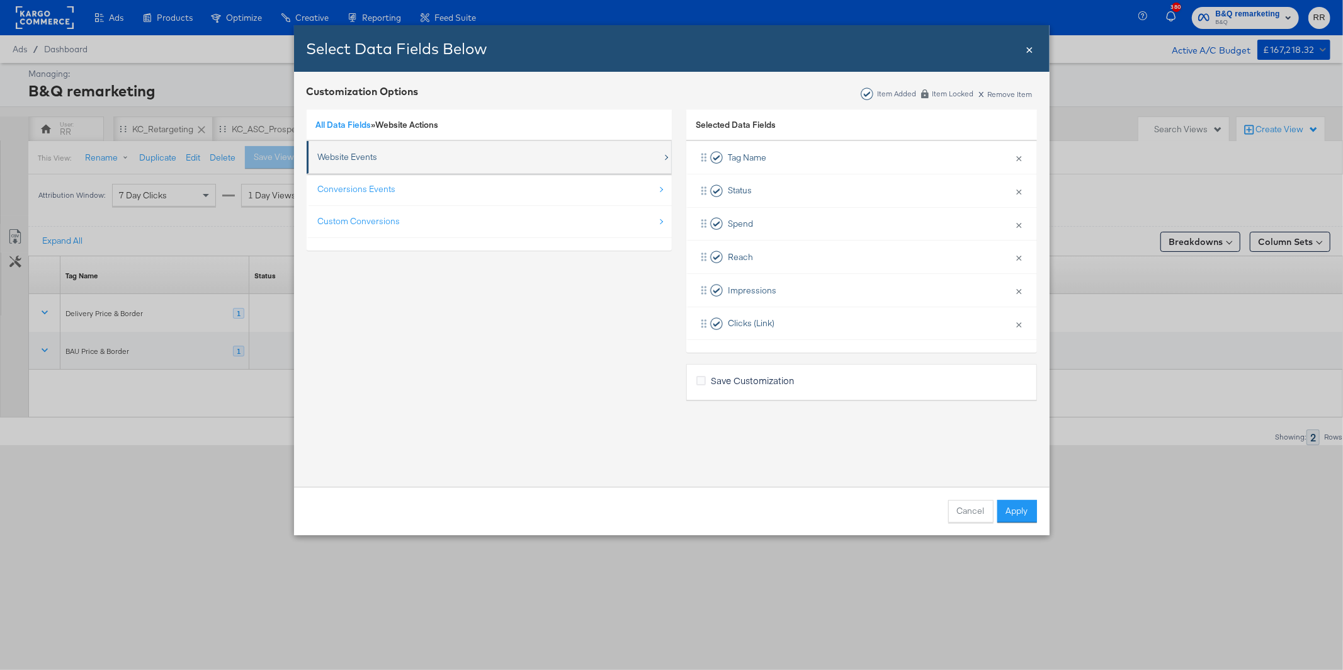
click at [372, 162] on div "Website Events" at bounding box center [348, 157] width 60 height 12
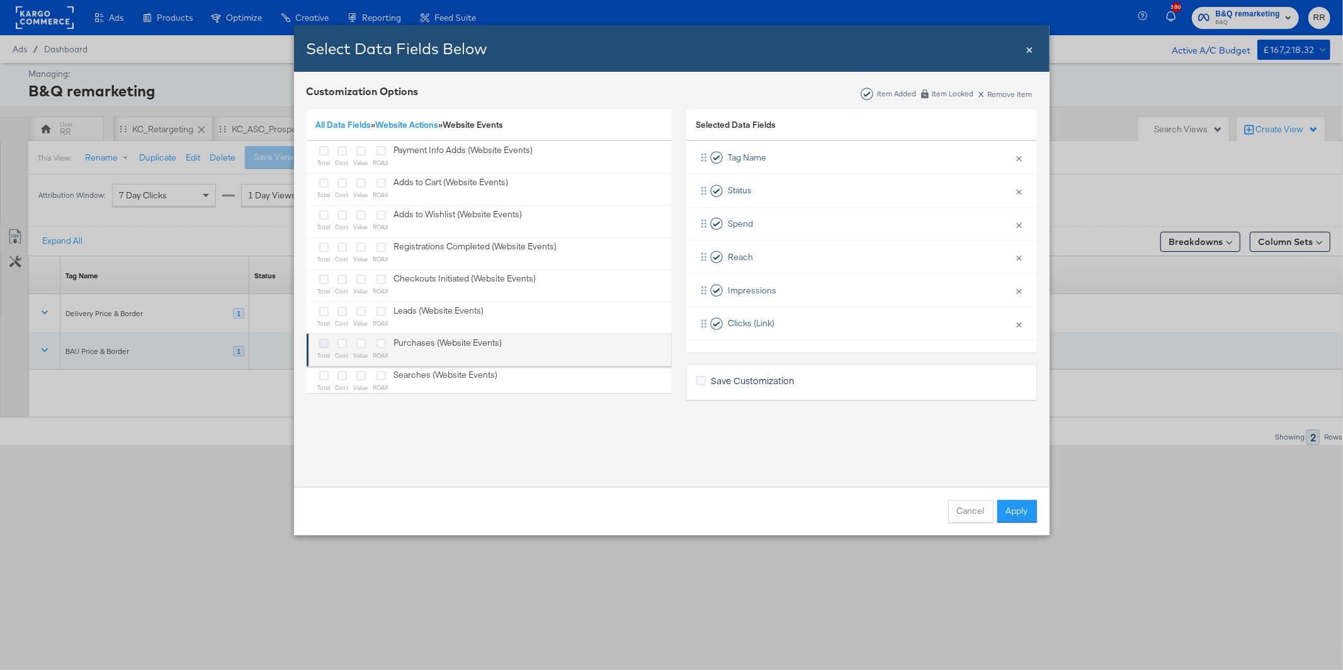
click at [325, 343] on icon "Bulk Add Locations Modal" at bounding box center [323, 343] width 9 height 9
click at [0, 0] on input "Bulk Add Locations Modal" at bounding box center [0, 0] width 0 height 0
click at [339, 344] on icon "Bulk Add Locations Modal" at bounding box center [342, 343] width 9 height 9
click at [0, 0] on input "Bulk Add Locations Modal" at bounding box center [0, 0] width 0 height 0
click at [382, 346] on icon "Bulk Add Locations Modal" at bounding box center [381, 343] width 9 height 9
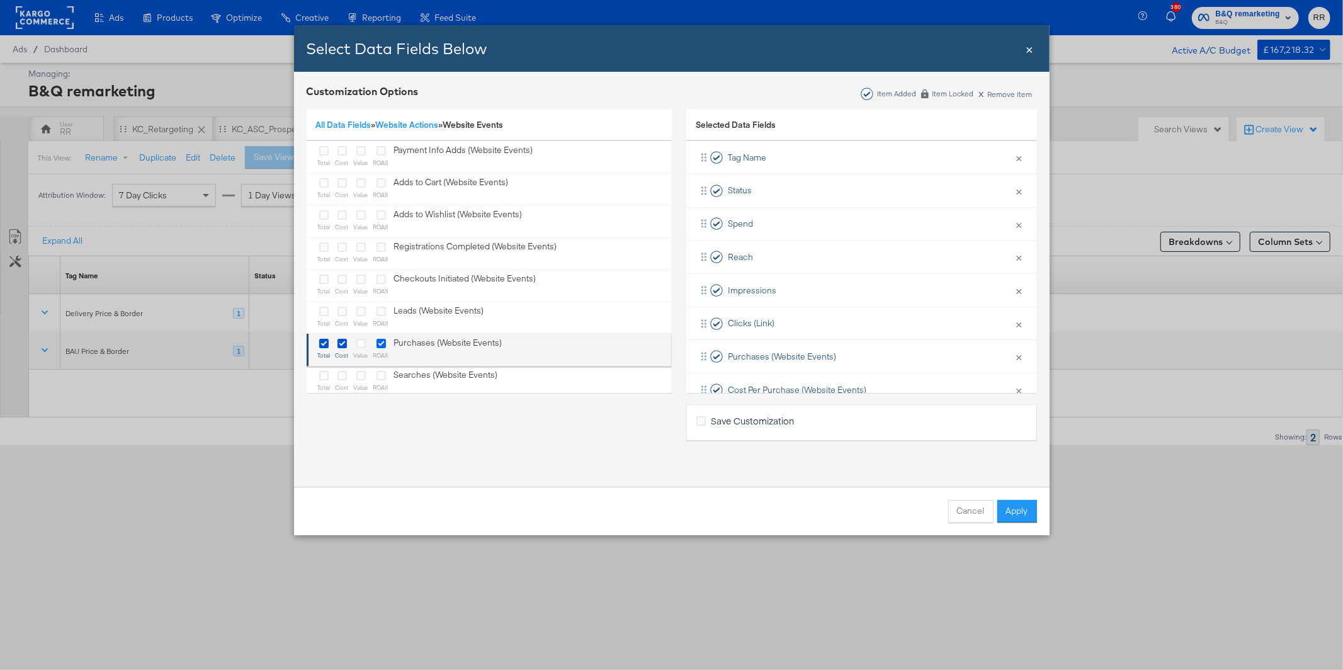
click at [0, 0] on input "Bulk Add Locations Modal" at bounding box center [0, 0] width 0 height 0
click at [1014, 514] on button "Apply" at bounding box center [1017, 511] width 40 height 23
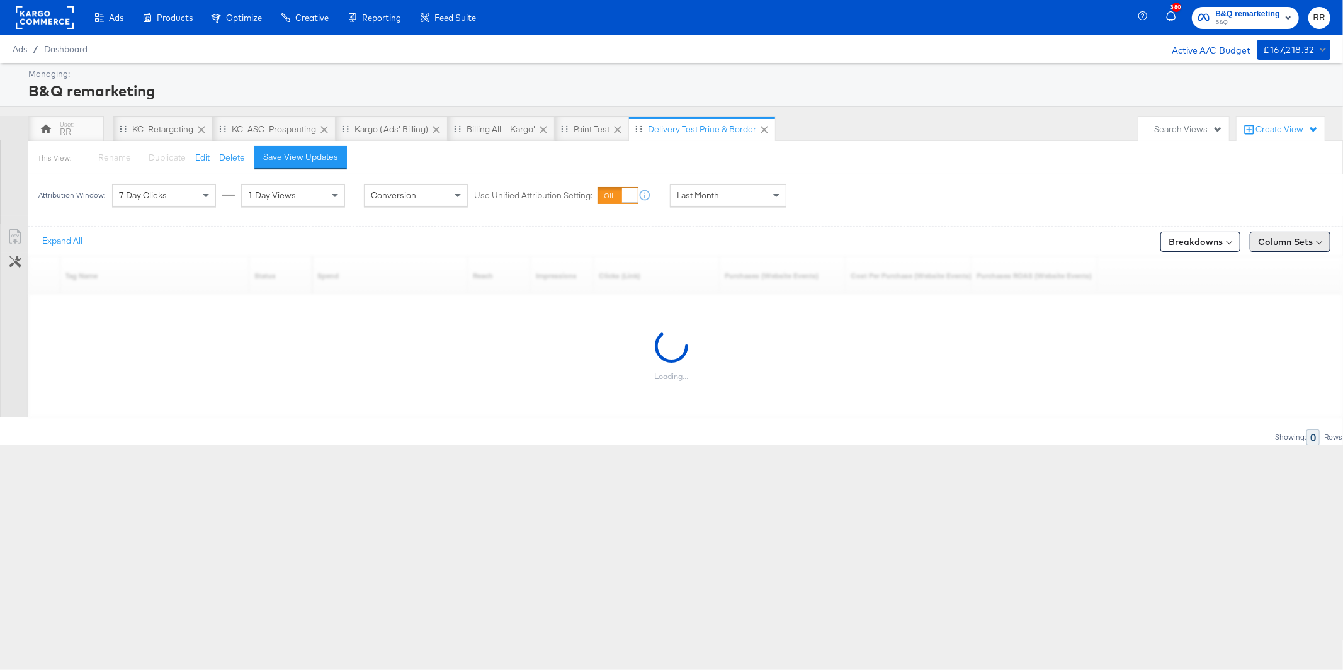
click at [1274, 241] on button "Column Sets" at bounding box center [1290, 242] width 81 height 20
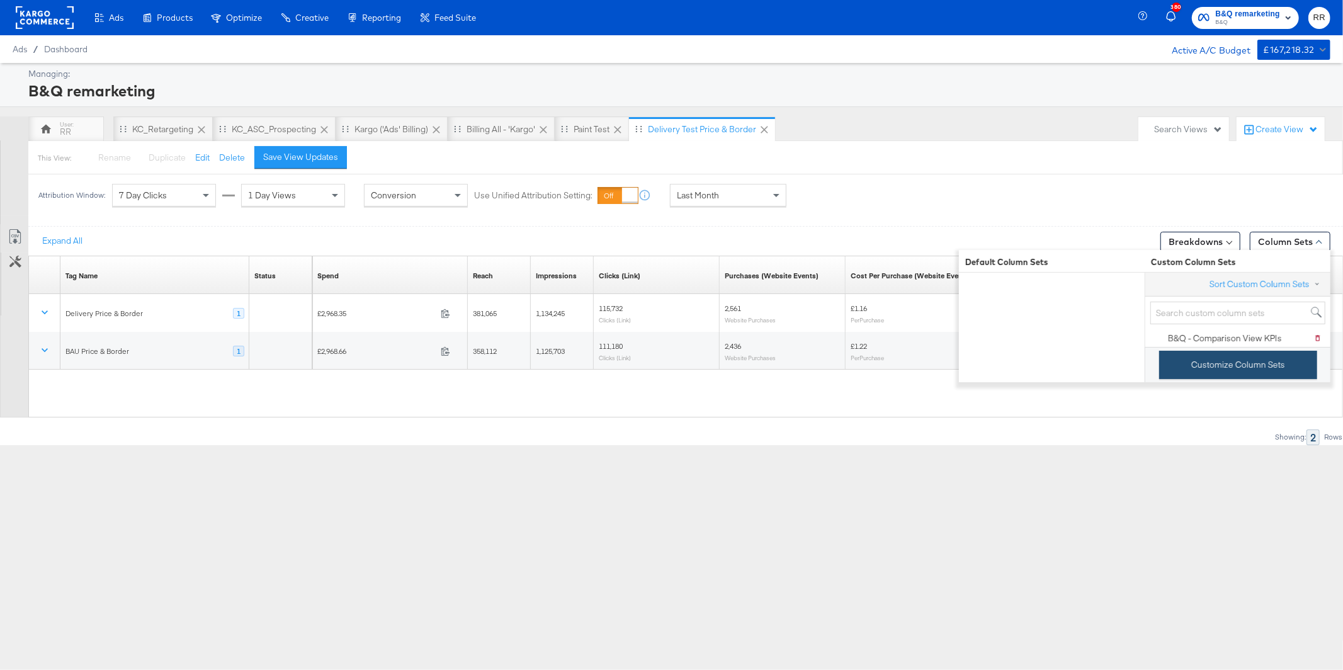
click at [1200, 379] on button "Customize Column Sets" at bounding box center [1238, 365] width 158 height 28
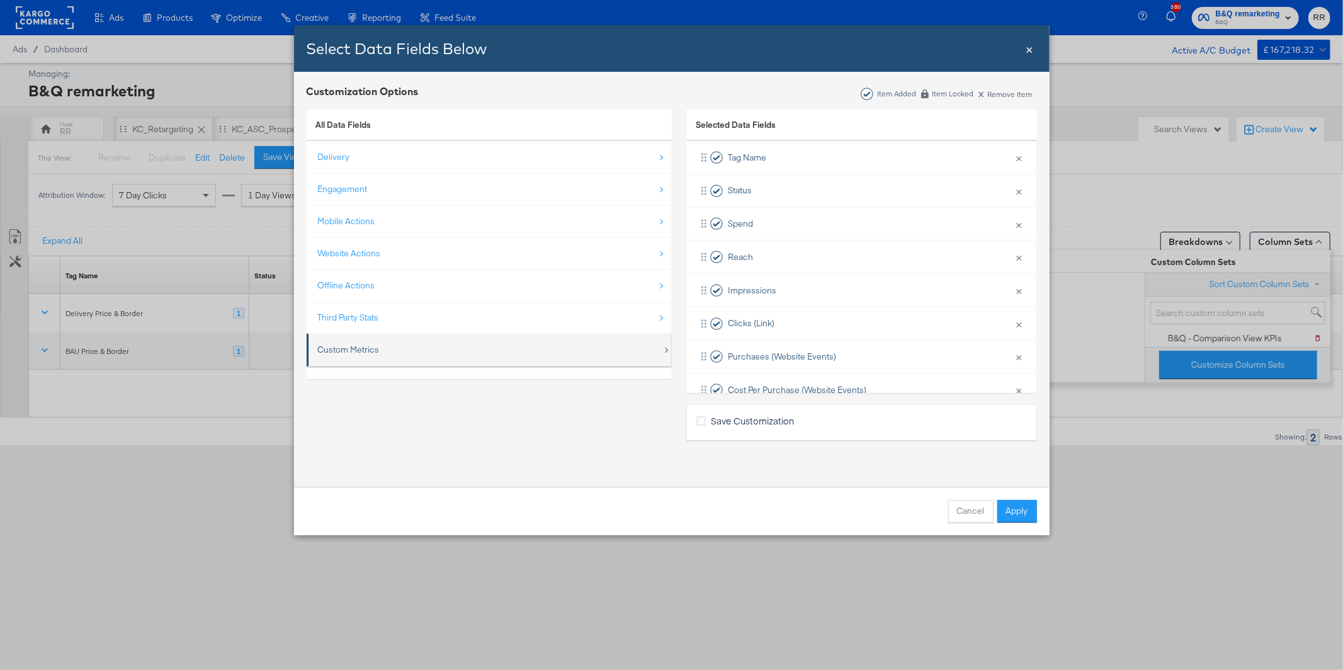
click at [399, 356] on div "Custom Metrics" at bounding box center [490, 350] width 344 height 26
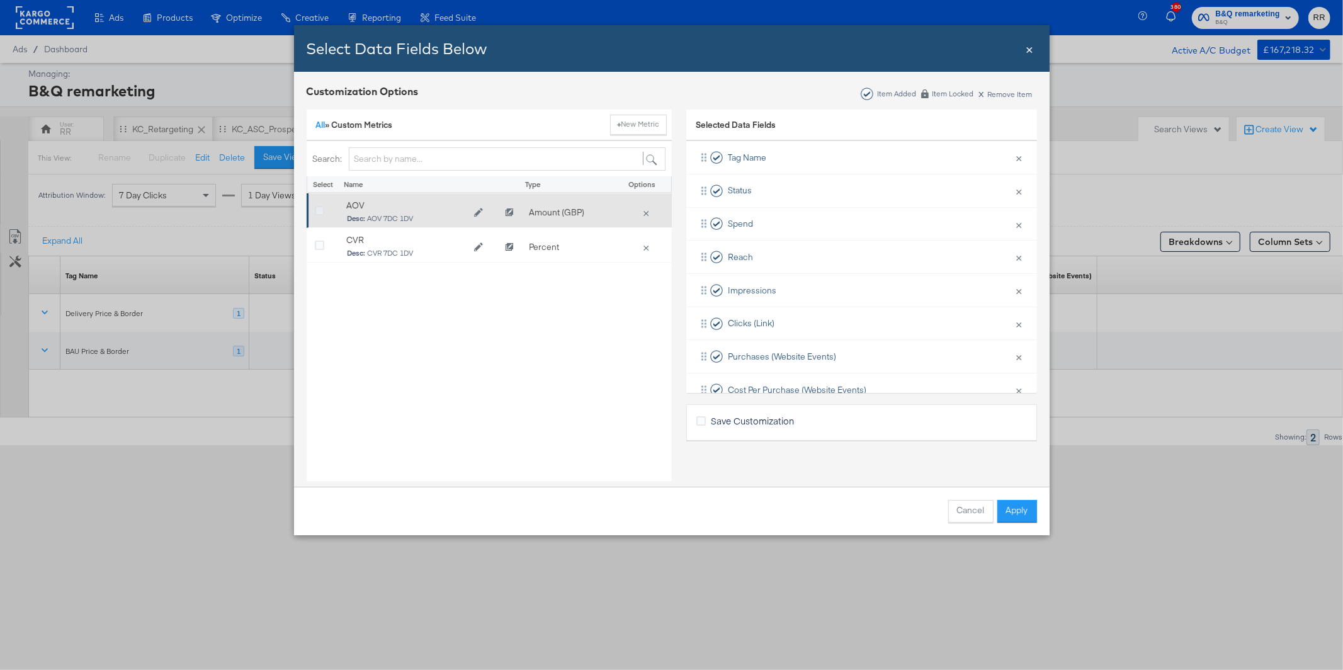
click at [321, 212] on icon "Bulk Add Locations Modal" at bounding box center [319, 211] width 9 height 9
click at [0, 0] on input "Bulk Add Locations Modal" at bounding box center [0, 0] width 0 height 0
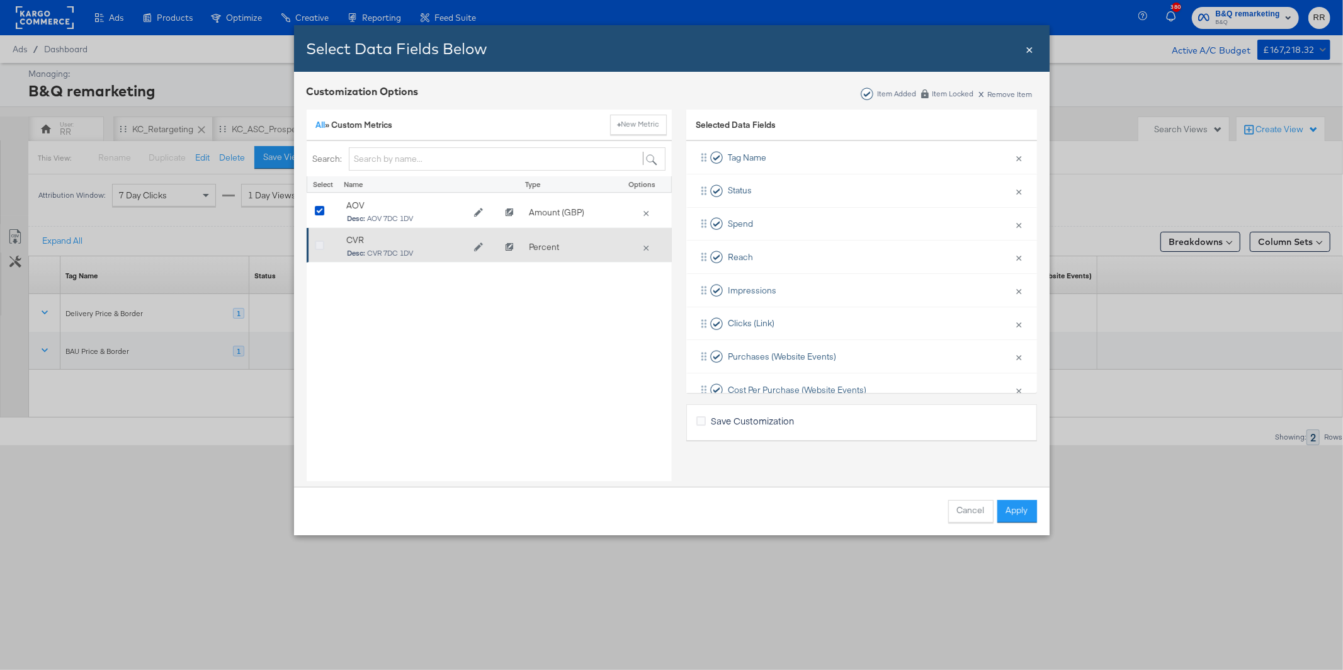
click at [315, 249] on icon "Bulk Add Locations Modal" at bounding box center [319, 245] width 9 height 9
click at [0, 0] on input "Bulk Add Locations Modal" at bounding box center [0, 0] width 0 height 0
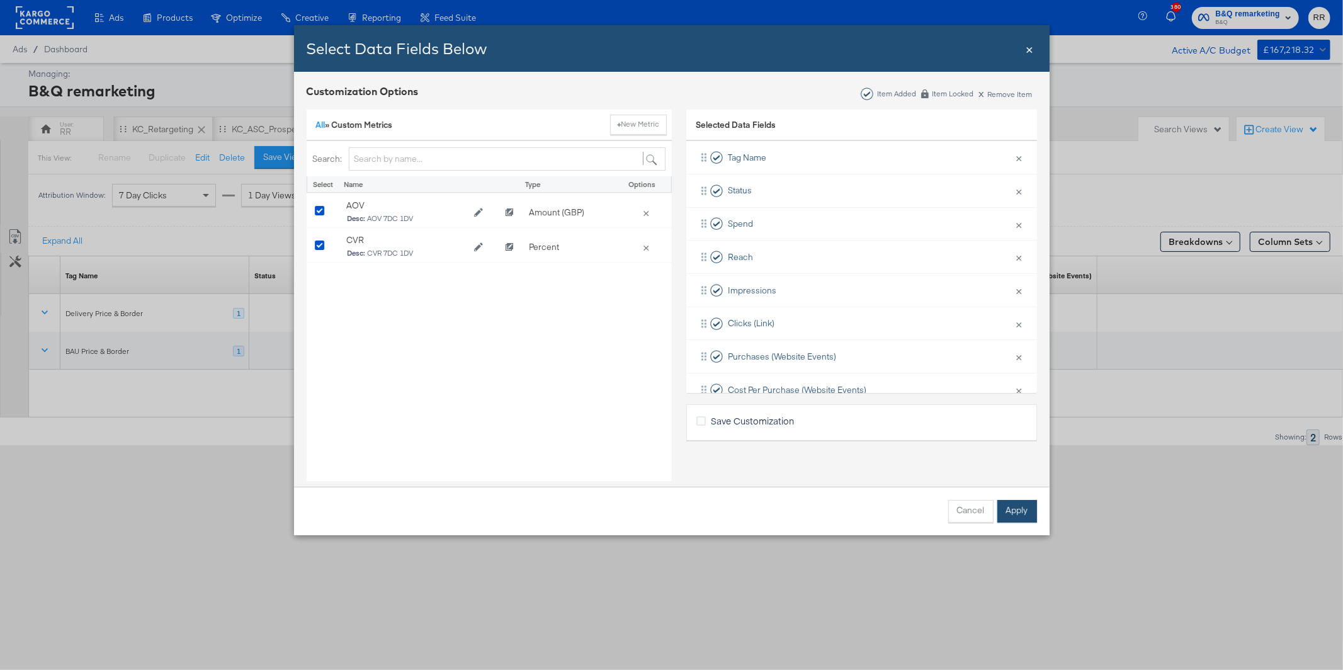
click at [1023, 519] on button "Apply" at bounding box center [1017, 511] width 40 height 23
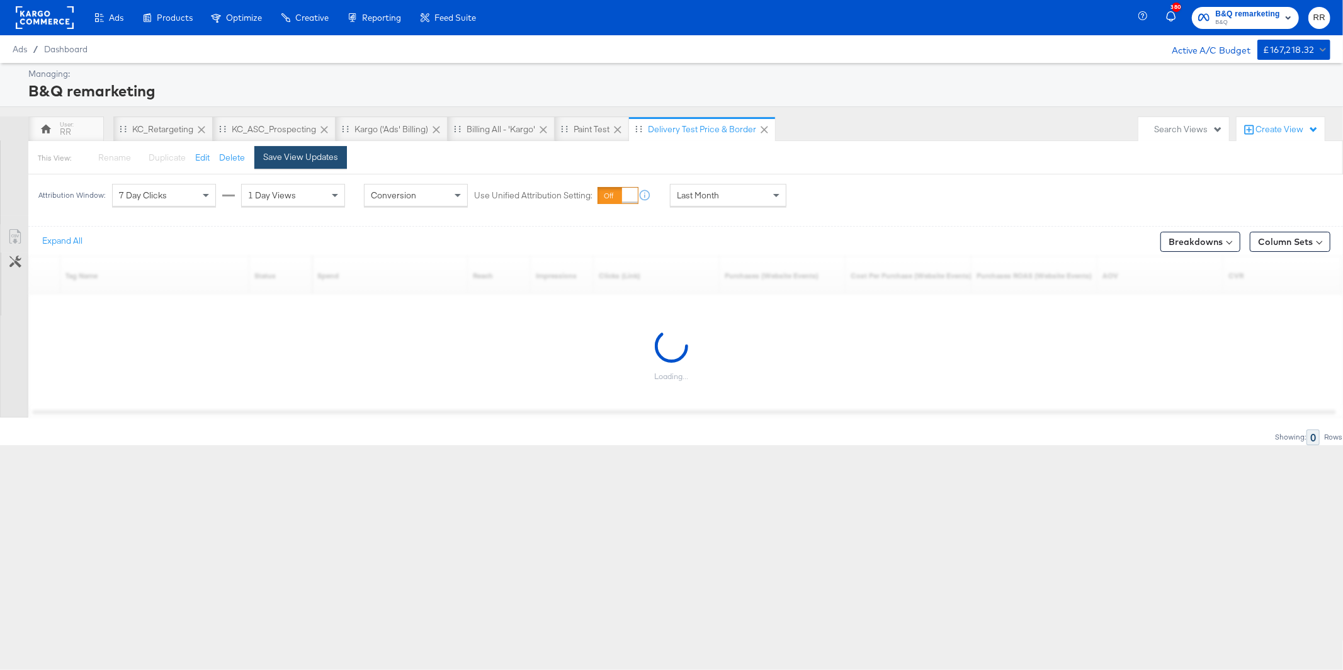
click at [302, 159] on div "Save View Updates" at bounding box center [300, 157] width 75 height 12
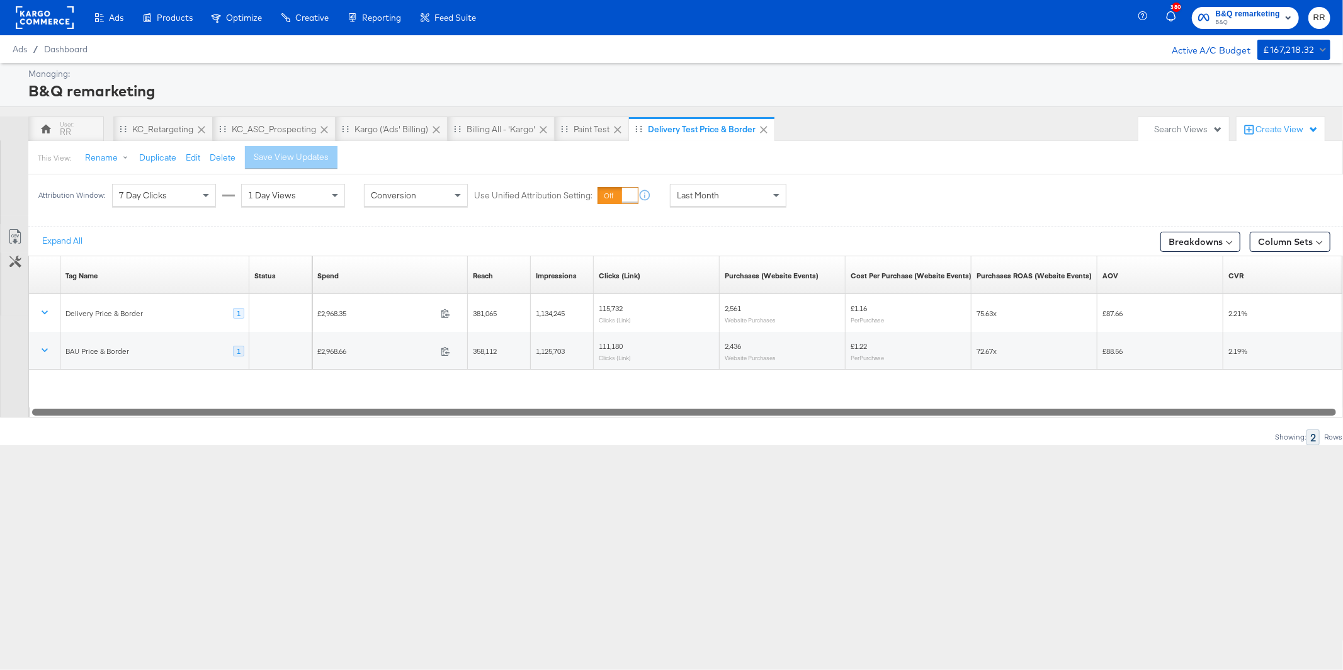
click at [676, 414] on div at bounding box center [684, 411] width 1304 height 11
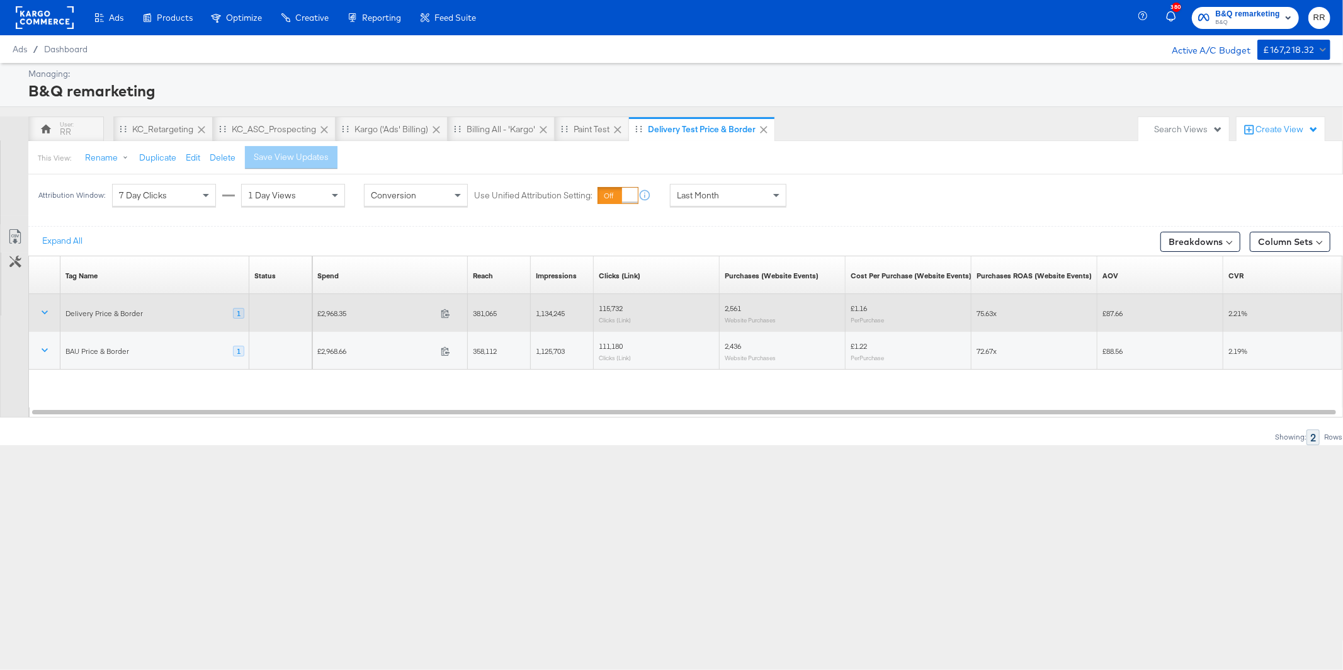
click at [870, 308] on div "£1.16 Per Purchase" at bounding box center [909, 314] width 116 height 20
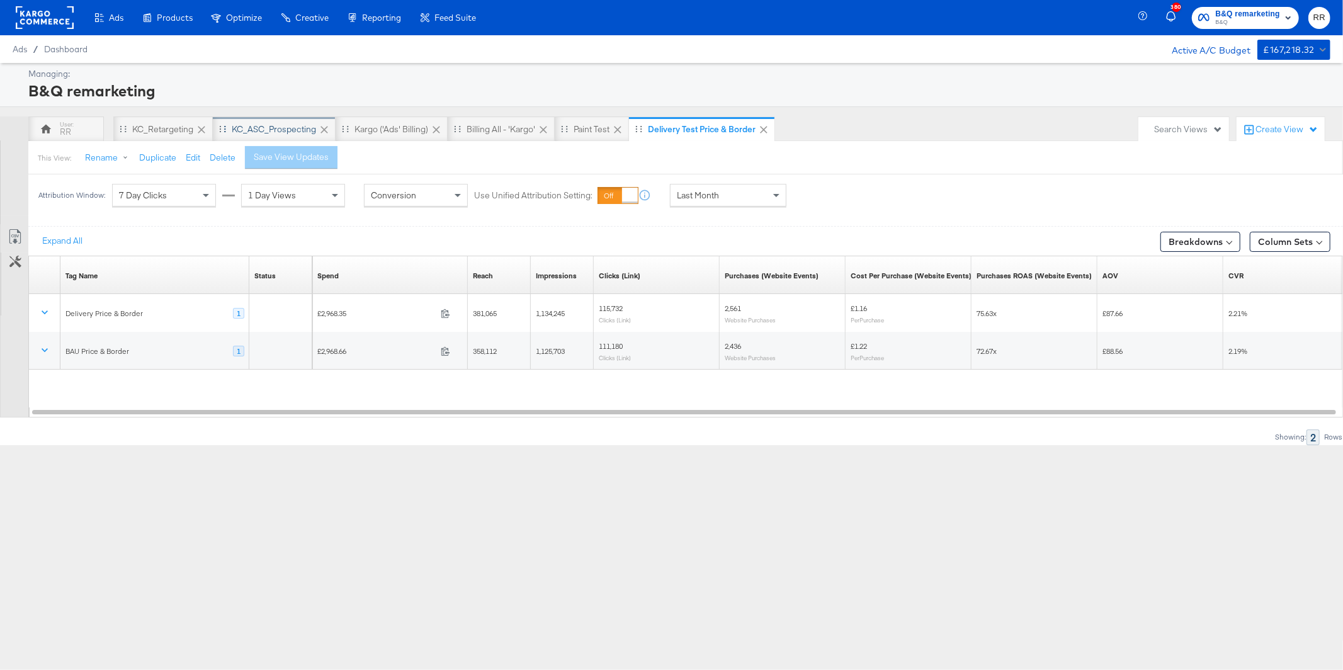
click at [258, 133] on div "KC_ASC_Prospecting" at bounding box center [274, 129] width 84 height 12
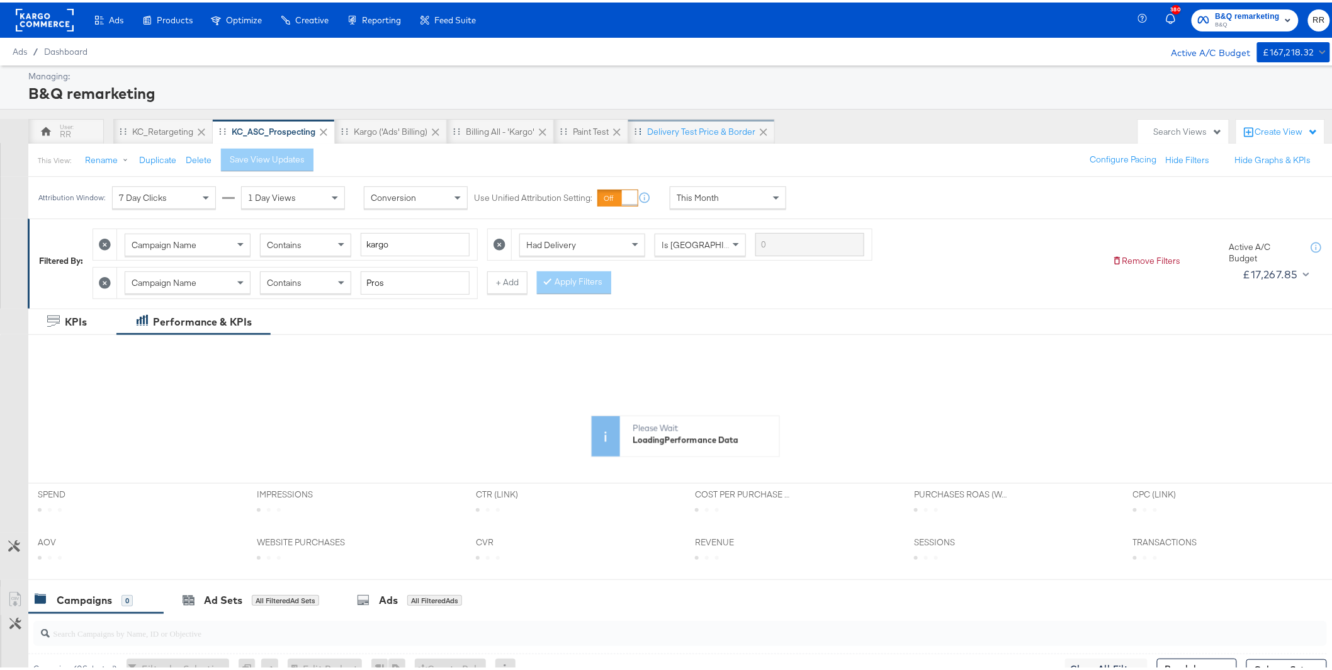
click at [686, 139] on div "Delivery test Price & Border" at bounding box center [701, 128] width 147 height 25
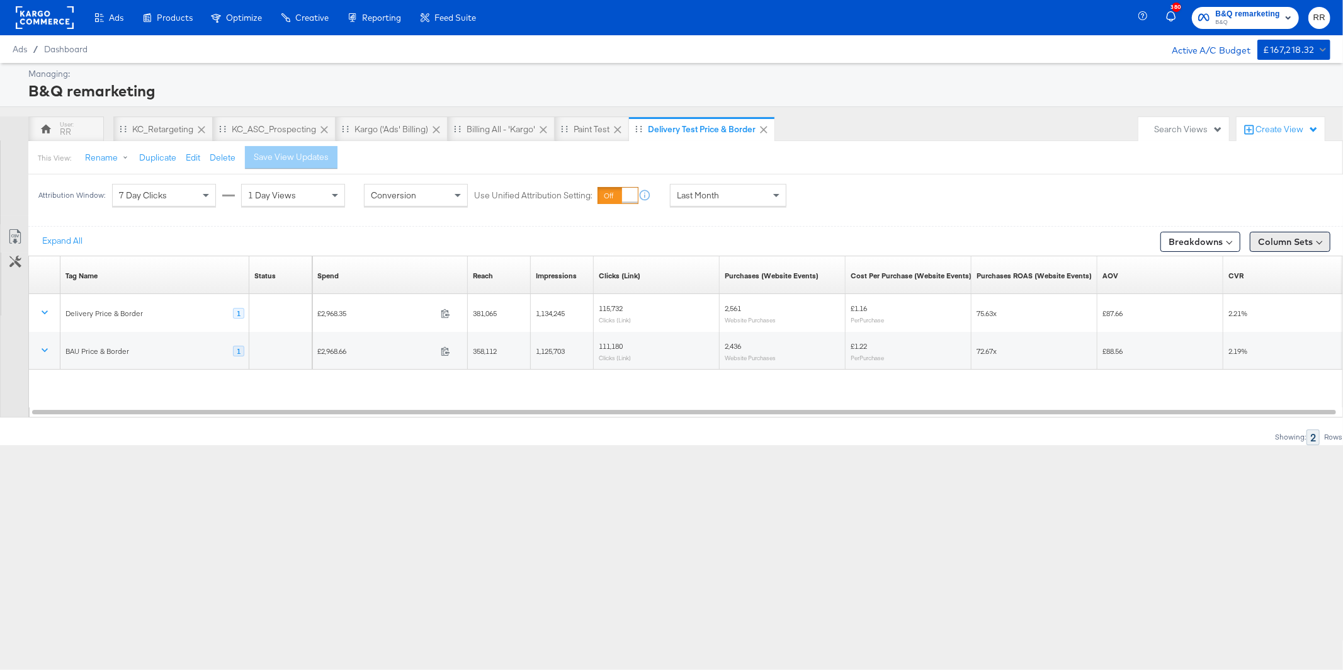
click at [1268, 234] on button "Column Sets" at bounding box center [1290, 242] width 81 height 20
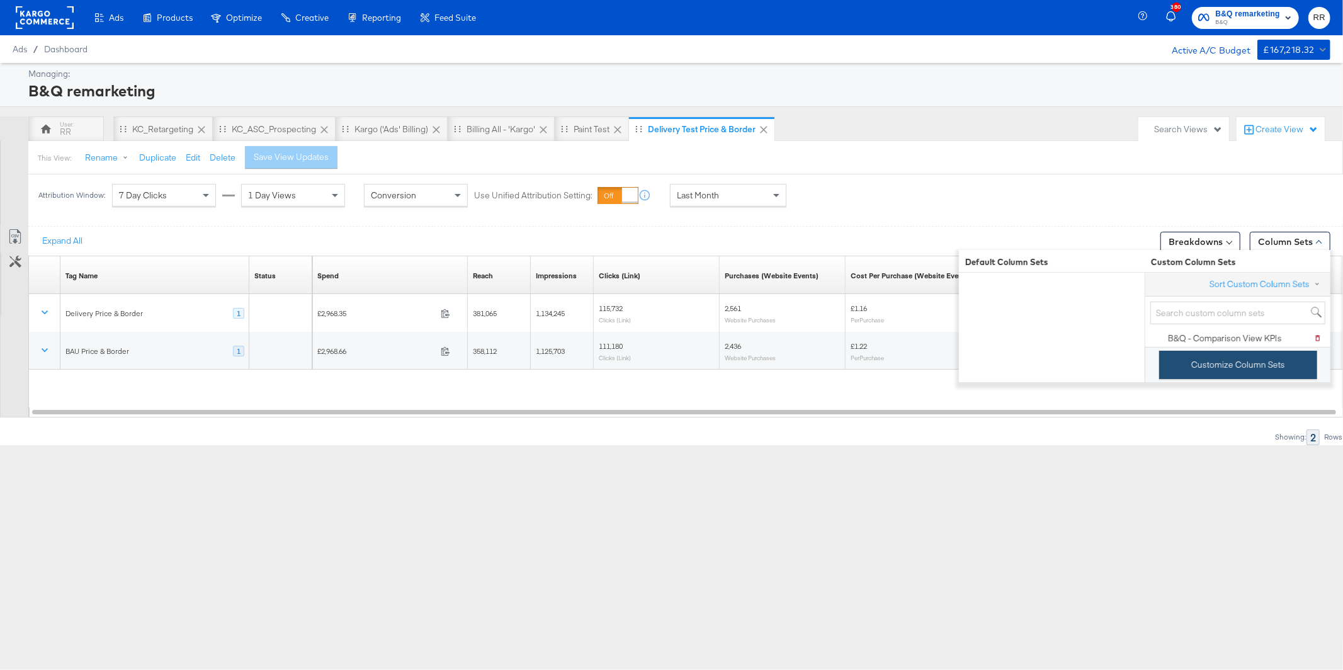
click at [1247, 379] on button "Customize Column Sets" at bounding box center [1238, 365] width 158 height 28
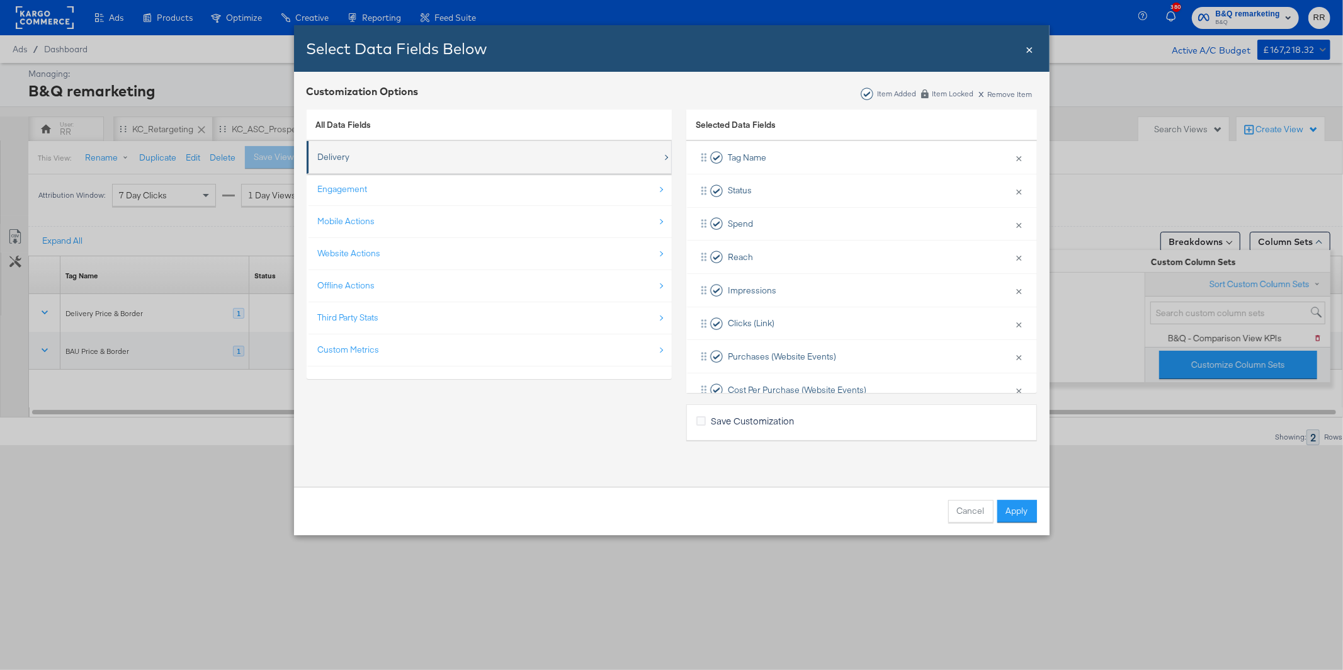
click at [497, 158] on div "Delivery" at bounding box center [490, 157] width 344 height 26
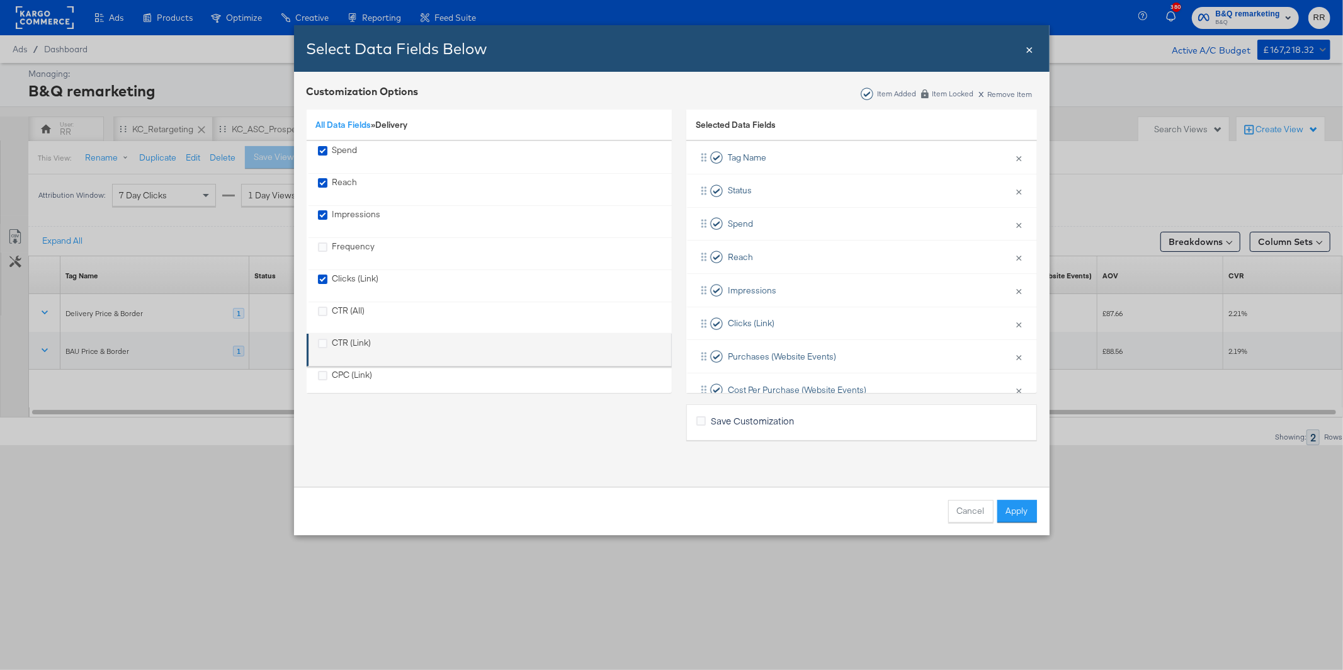
click at [325, 339] on label "CTR (Link)" at bounding box center [322, 342] width 9 height 11
click at [0, 0] on input "CTR (Link)" at bounding box center [0, 0] width 0 height 0
click at [1010, 500] on button "Apply" at bounding box center [1017, 511] width 40 height 23
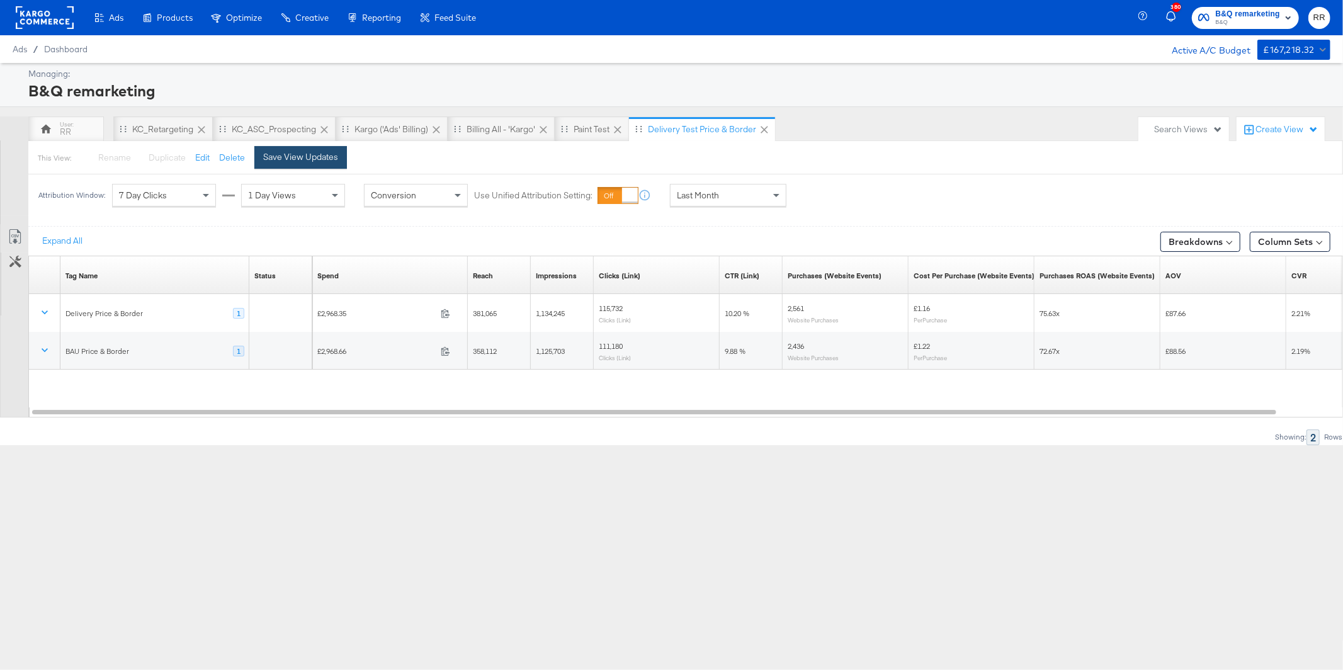
click at [296, 162] on div "Save View Updates" at bounding box center [300, 157] width 75 height 12
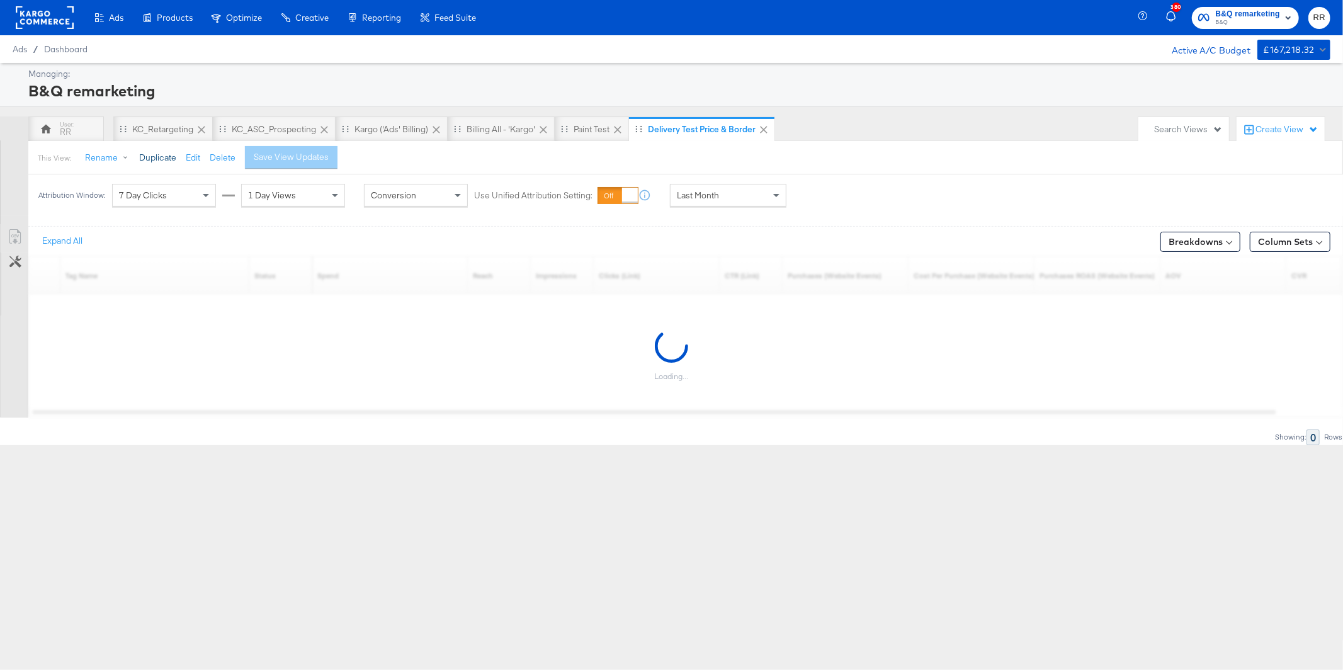
click at [145, 158] on button "Duplicate" at bounding box center [157, 158] width 37 height 12
click at [96, 159] on button "Rename" at bounding box center [108, 158] width 65 height 23
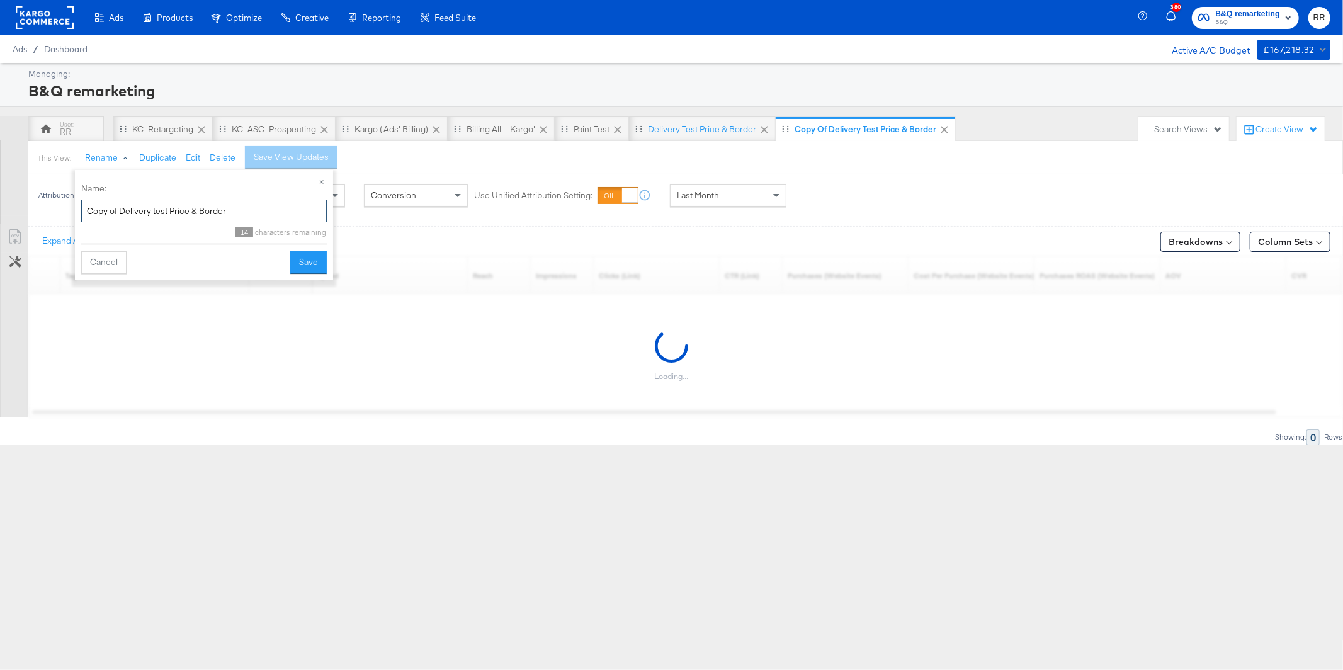
drag, startPoint x: 120, startPoint y: 210, endPoint x: 84, endPoint y: 215, distance: 36.3
click at [84, 215] on input "Copy of Delivery test Price & Border" at bounding box center [204, 211] width 246 height 23
drag, startPoint x: 205, startPoint y: 208, endPoint x: 137, endPoint y: 212, distance: 68.7
click at [137, 212] on input "Delivery test Price & Border" at bounding box center [204, 211] width 246 height 23
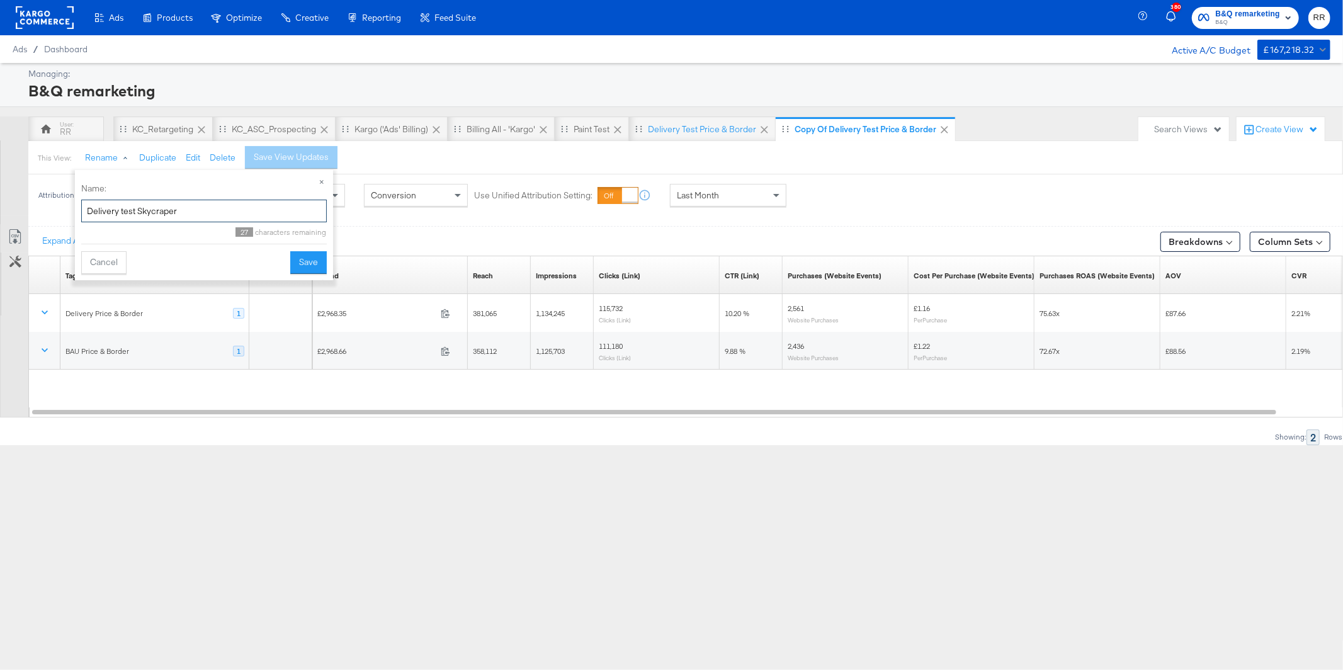
click at [151, 212] on input "Delivery test Skycraper" at bounding box center [204, 211] width 246 height 23
click at [229, 203] on input "Delivery test Skyscraper" at bounding box center [204, 211] width 246 height 23
type input "Delivery test Skyscraper"
click at [323, 263] on button "Save" at bounding box center [308, 262] width 37 height 23
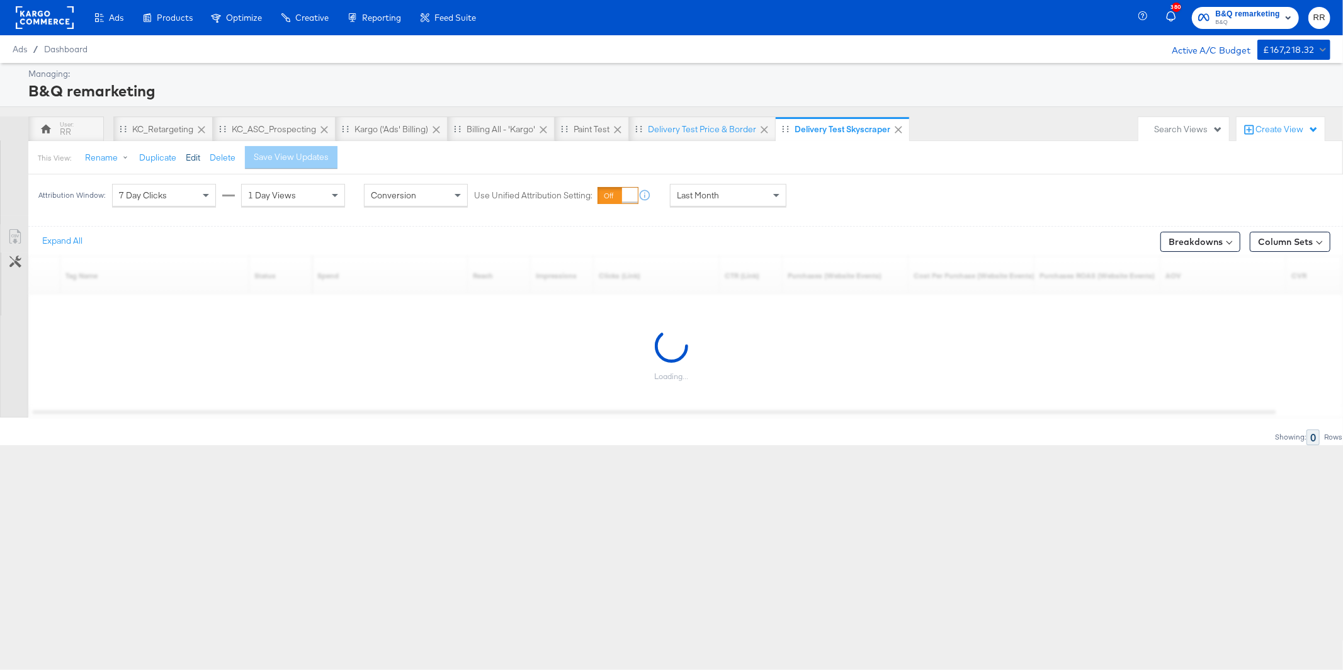
click at [187, 160] on button "Edit" at bounding box center [193, 158] width 14 height 12
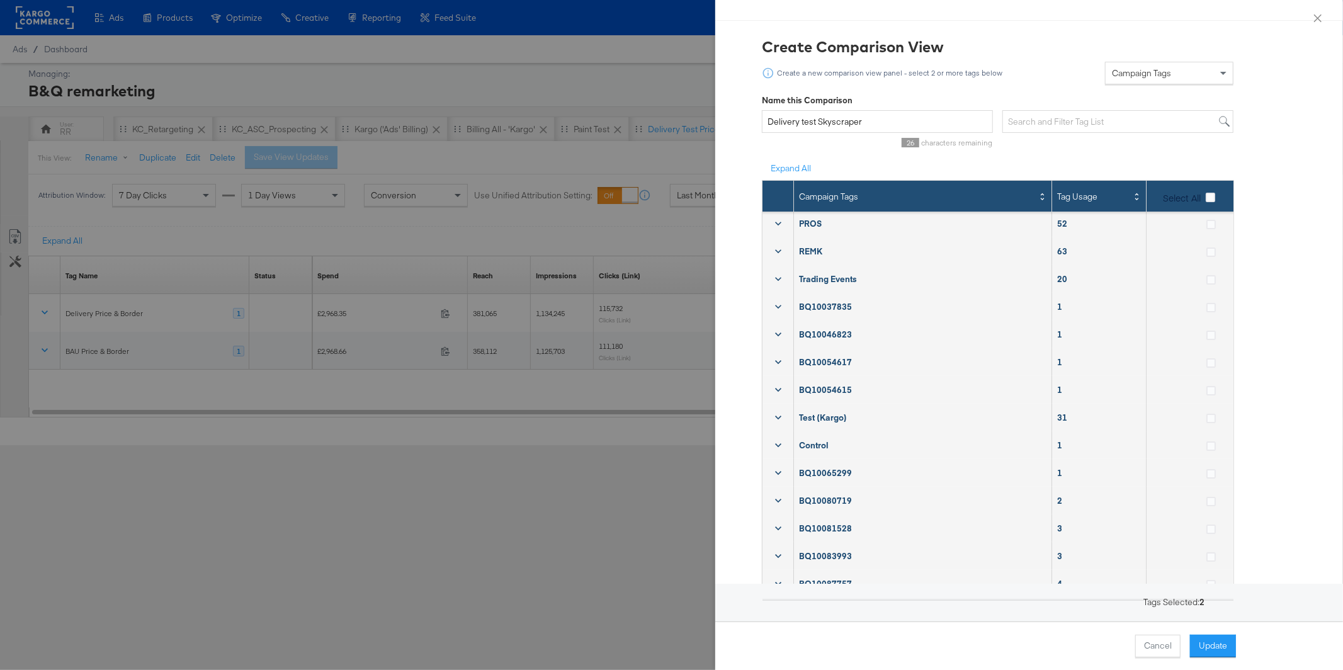
click at [1215, 202] on label "Select All" at bounding box center [1191, 197] width 57 height 13
click at [0, 0] on input "Select All" at bounding box center [0, 0] width 0 height 0
click at [1213, 201] on icon at bounding box center [1210, 197] width 9 height 9
click at [0, 0] on input "Select All" at bounding box center [0, 0] width 0 height 0
click at [1041, 123] on input "text" at bounding box center [1117, 121] width 231 height 23
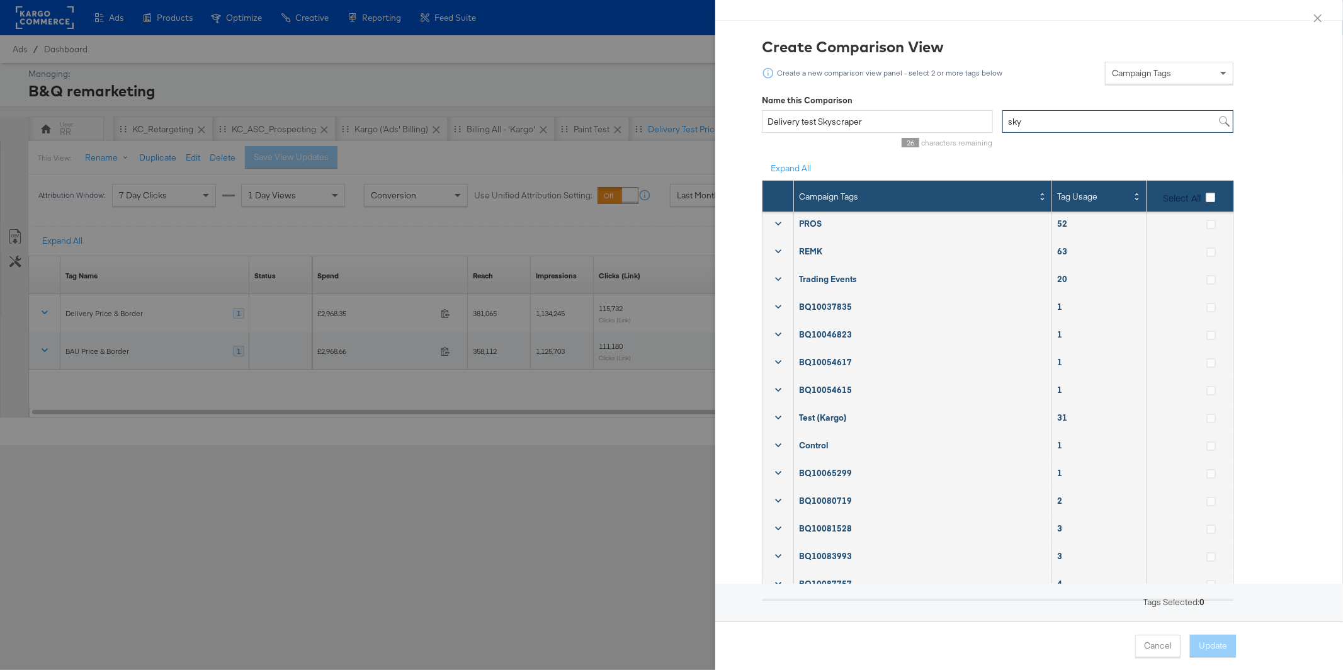
type input "sky"
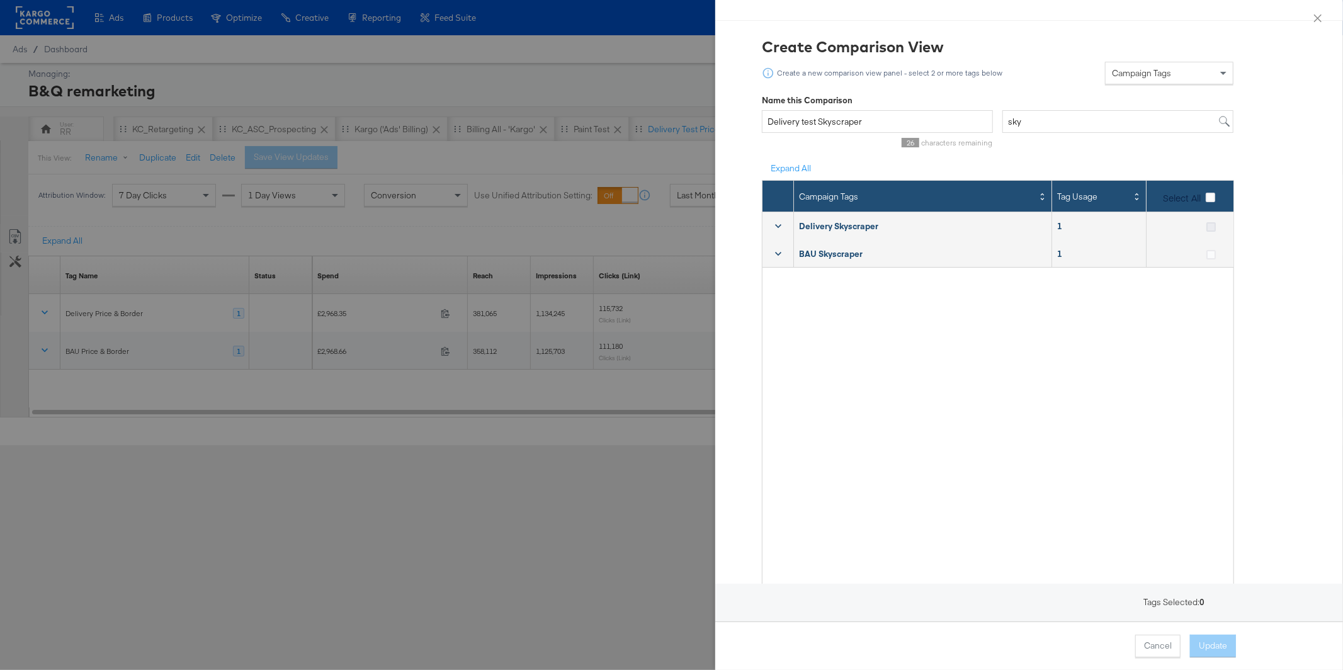
click at [1215, 227] on icon at bounding box center [1211, 226] width 9 height 9
click at [0, 0] on input "checkbox" at bounding box center [0, 0] width 0 height 0
click at [1214, 252] on icon at bounding box center [1211, 254] width 9 height 9
click at [0, 0] on input "checkbox" at bounding box center [0, 0] width 0 height 0
click at [1215, 649] on button "Update" at bounding box center [1213, 646] width 46 height 23
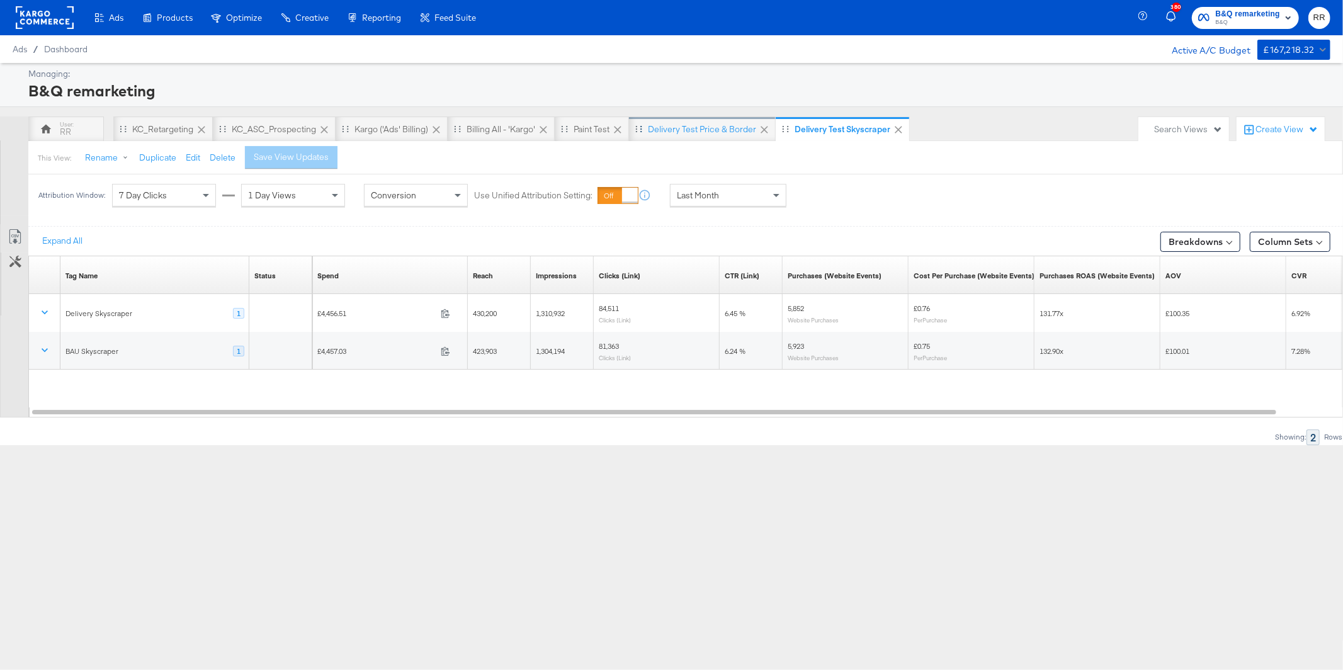
click at [683, 126] on div "Delivery test Price & Border" at bounding box center [702, 129] width 108 height 12
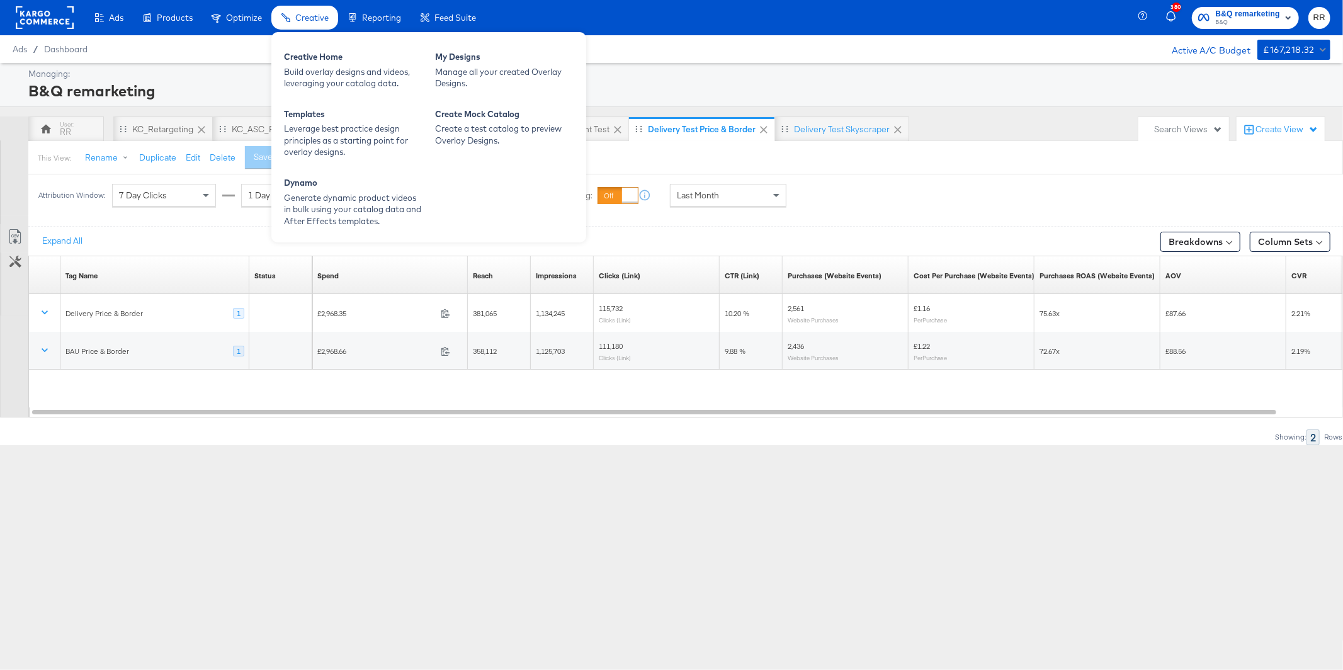
click at [297, 18] on span "Creative" at bounding box center [311, 18] width 33 height 10
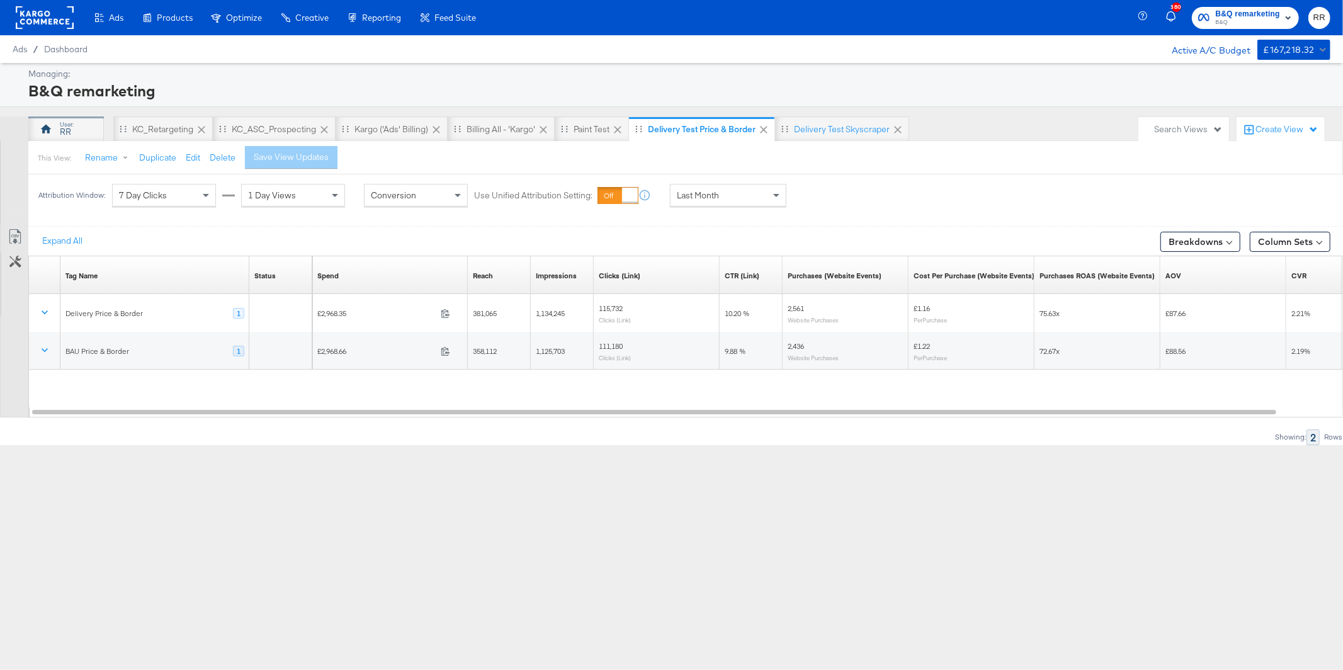
click at [77, 127] on div "RR" at bounding box center [66, 128] width 76 height 25
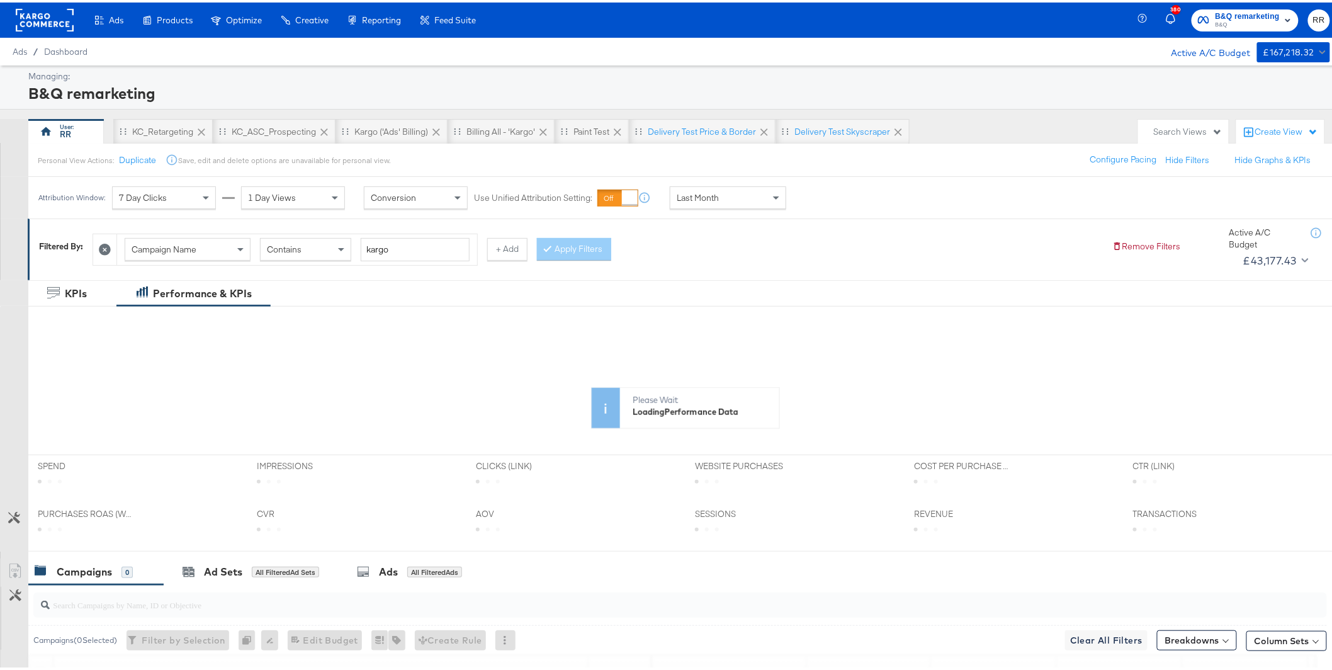
scroll to position [227, 0]
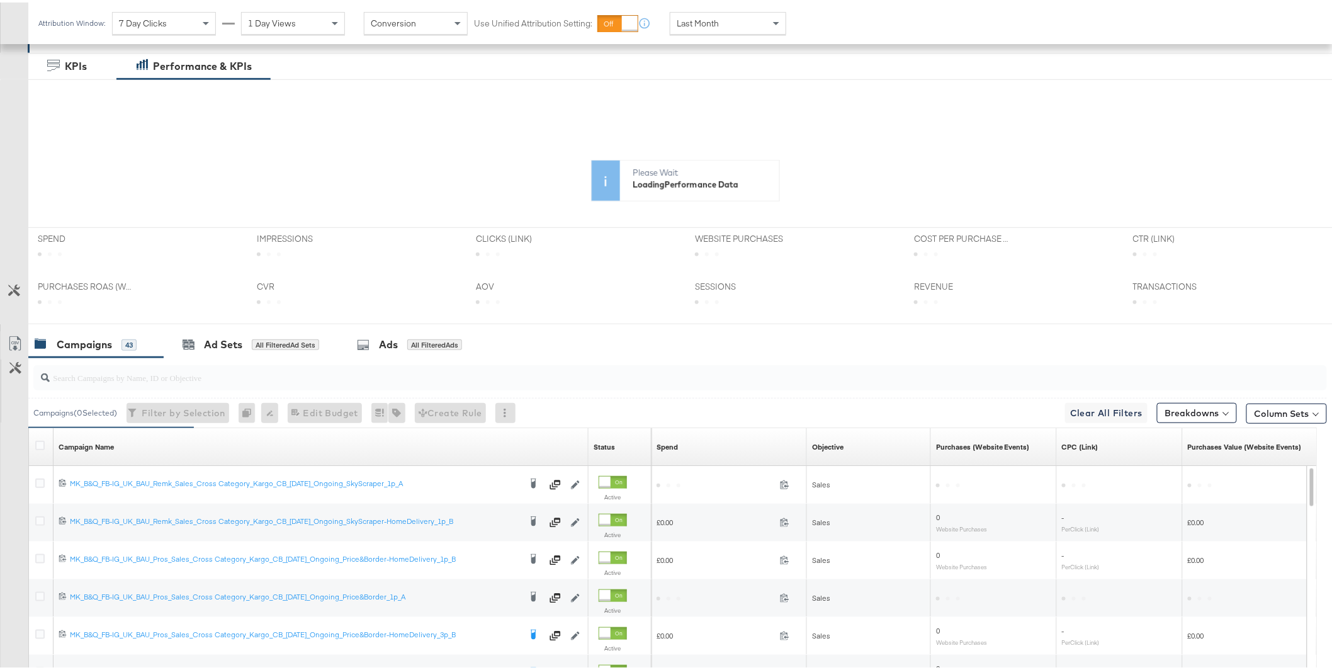
click at [330, 372] on input "search" at bounding box center [629, 370] width 1158 height 25
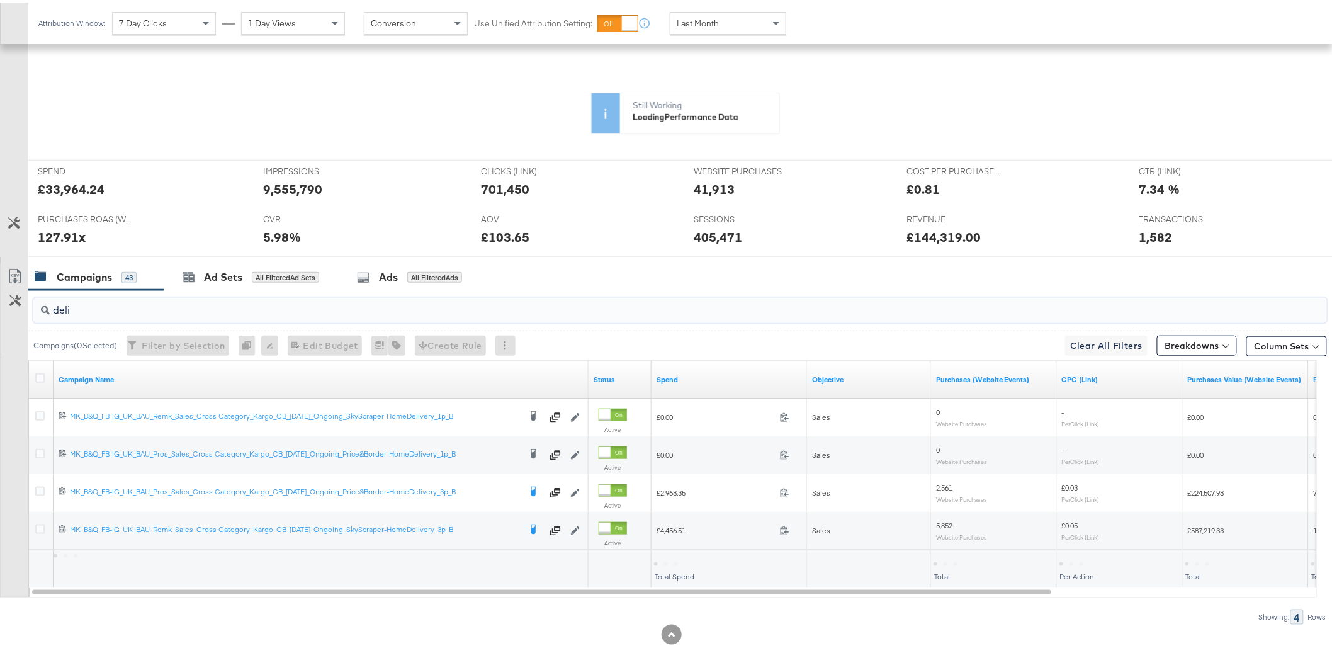
scroll to position [303, 0]
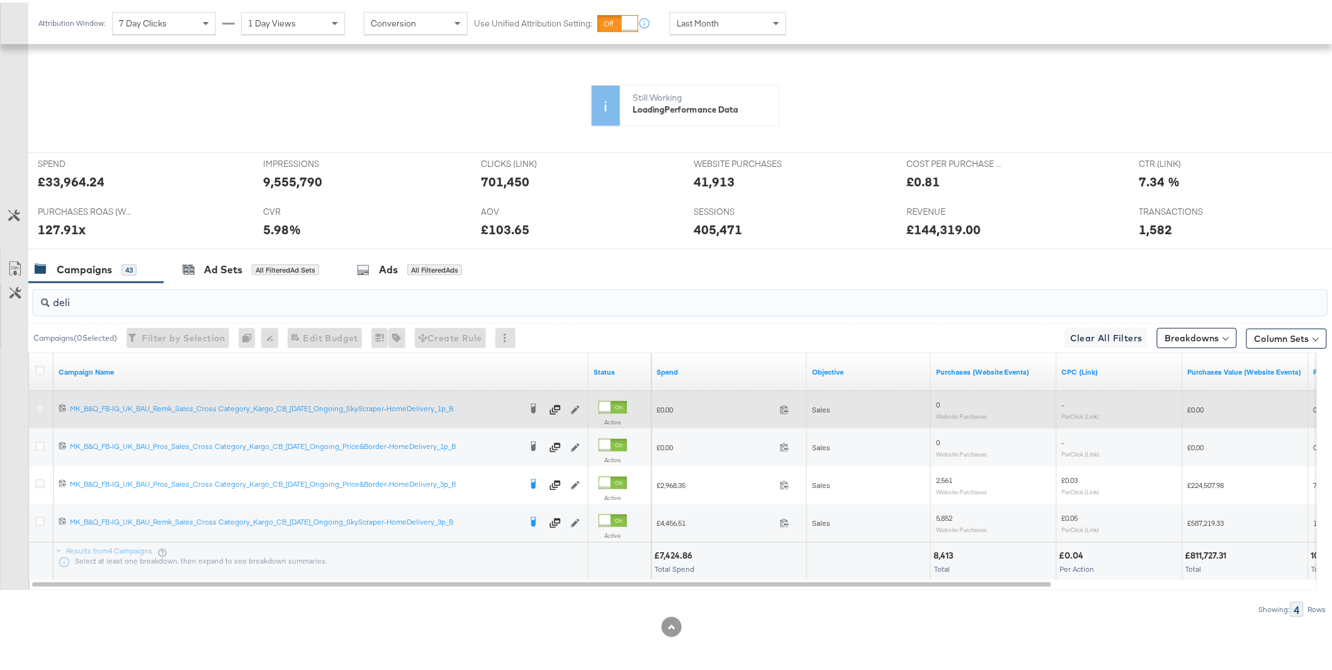
type input "deli"
click at [38, 407] on icon at bounding box center [39, 405] width 9 height 9
click at [0, 0] on input "checkbox" at bounding box center [0, 0] width 0 height 0
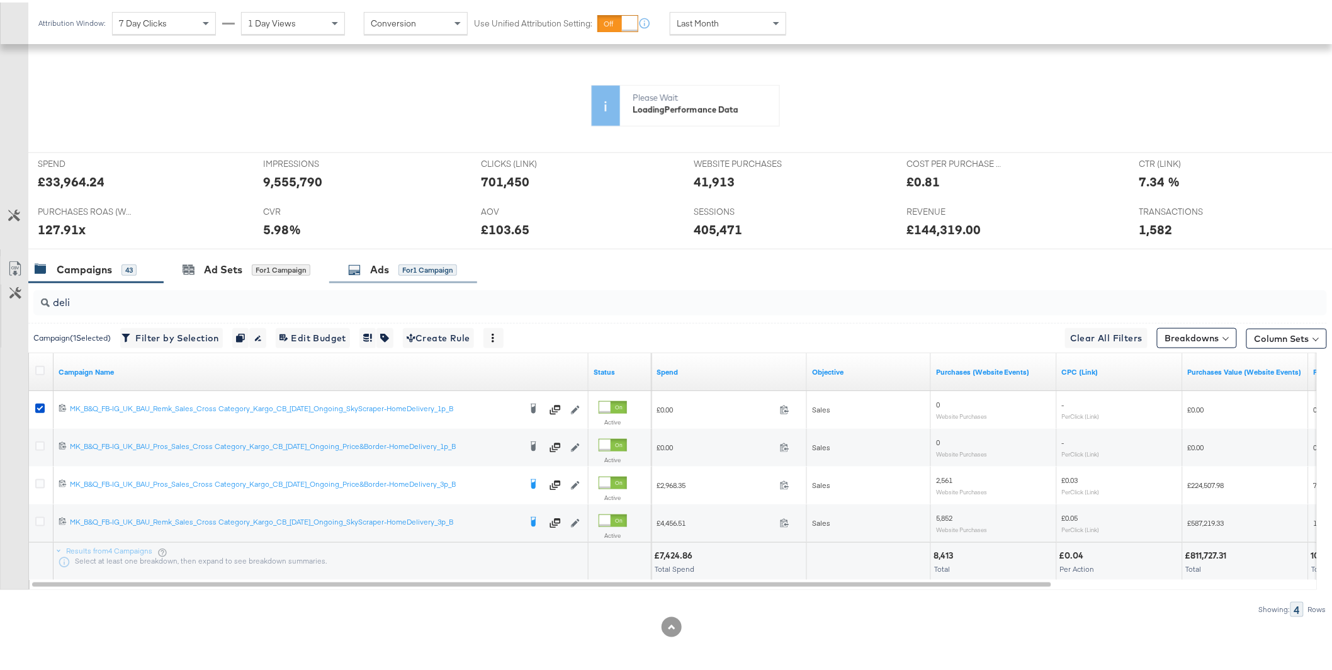
click at [406, 266] on div "for 1 Campaign" at bounding box center [428, 267] width 59 height 11
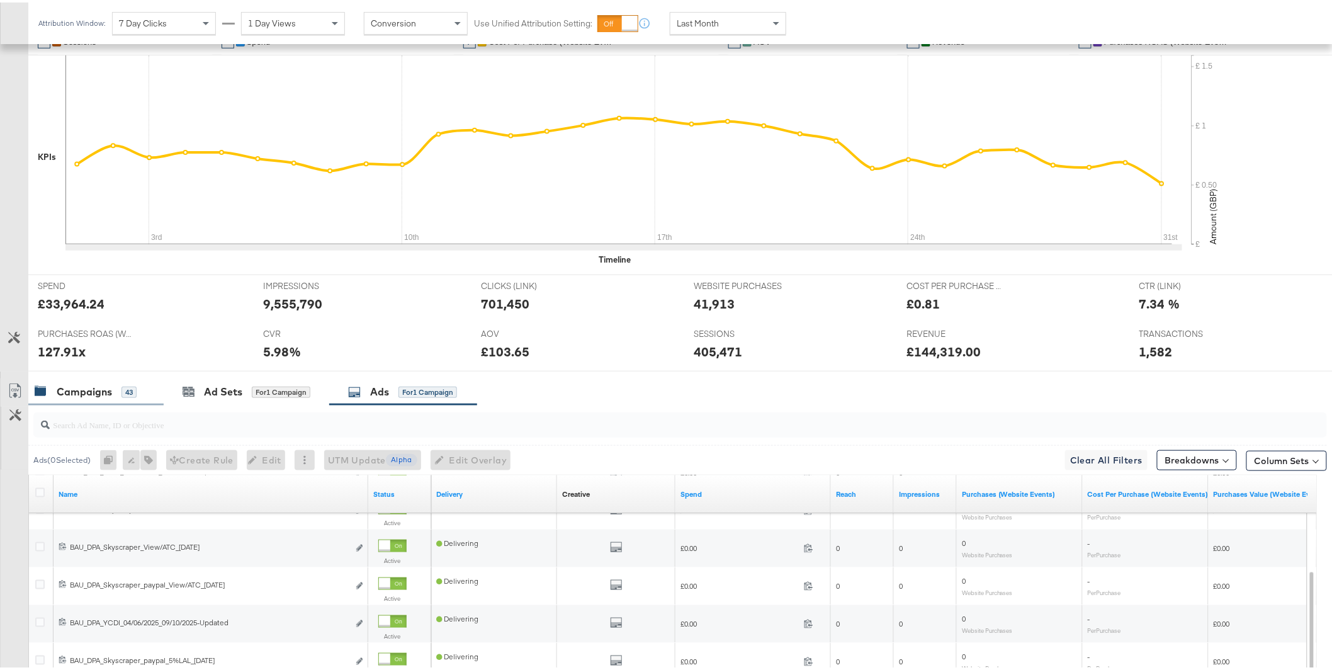
click at [79, 377] on div "Campaigns 43" at bounding box center [95, 389] width 135 height 27
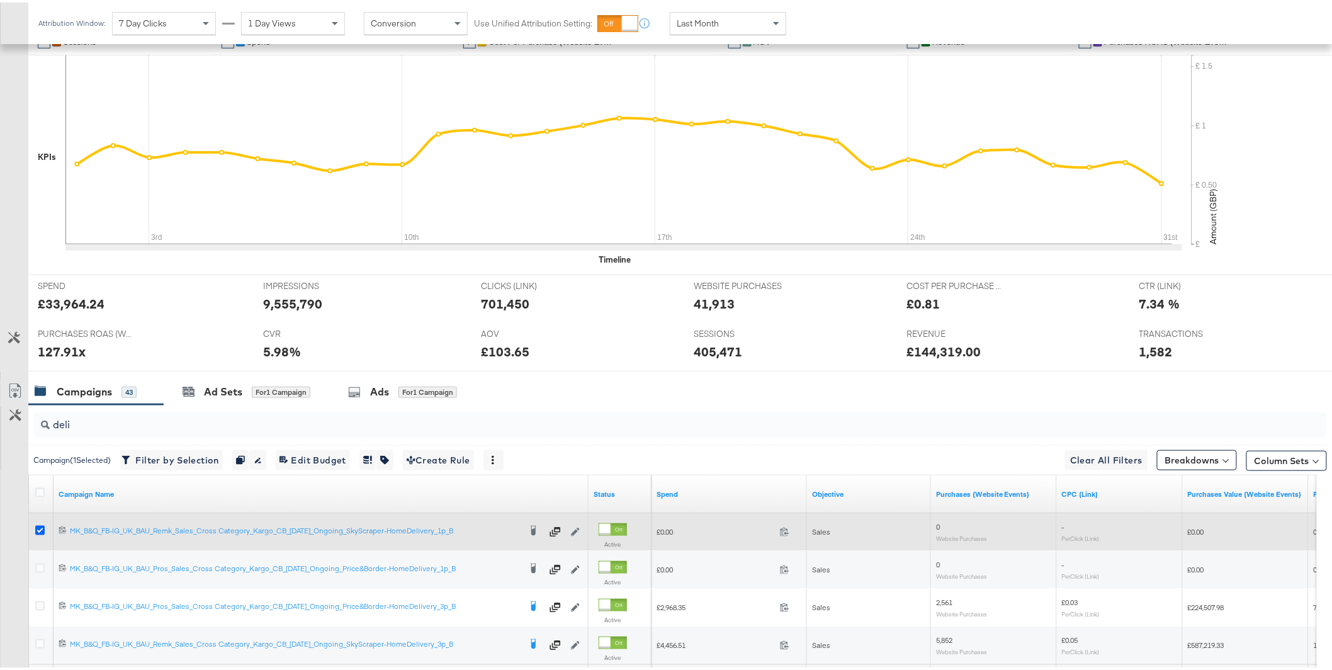
click at [36, 529] on icon at bounding box center [39, 527] width 9 height 9
click at [0, 0] on input "checkbox" at bounding box center [0, 0] width 0 height 0
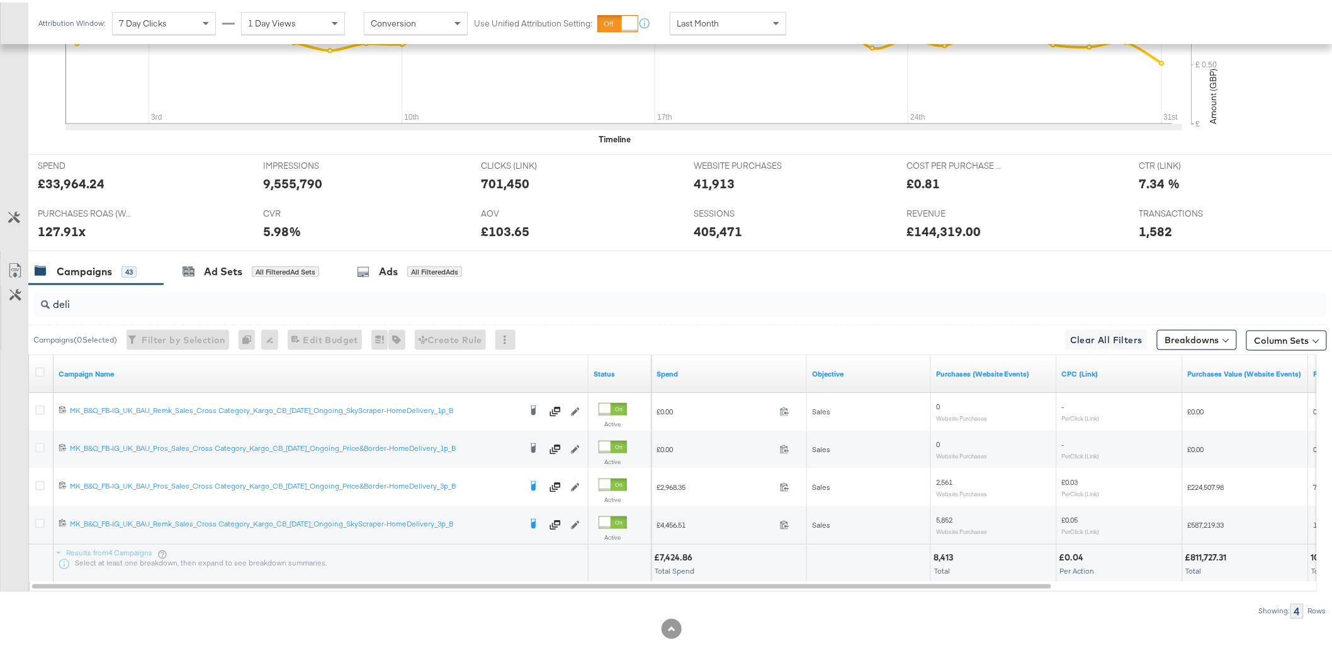
scroll to position [425, 0]
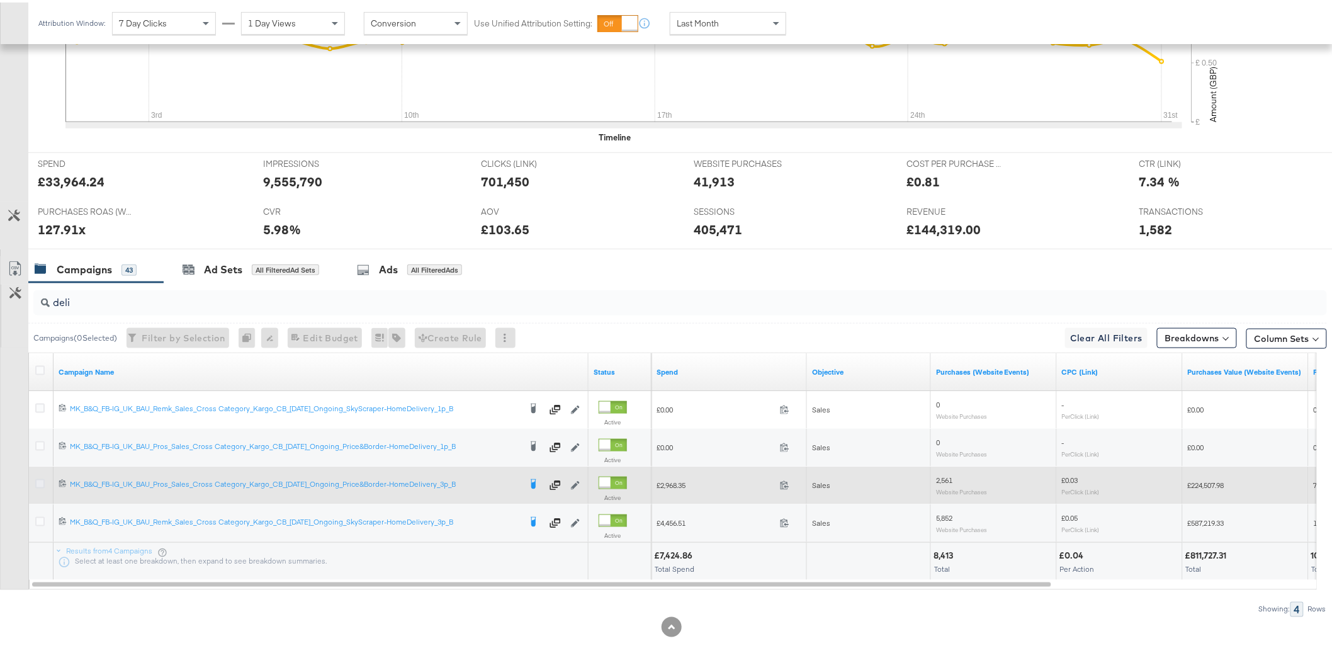
click at [42, 483] on icon at bounding box center [39, 481] width 9 height 9
click at [0, 0] on input "checkbox" at bounding box center [0, 0] width 0 height 0
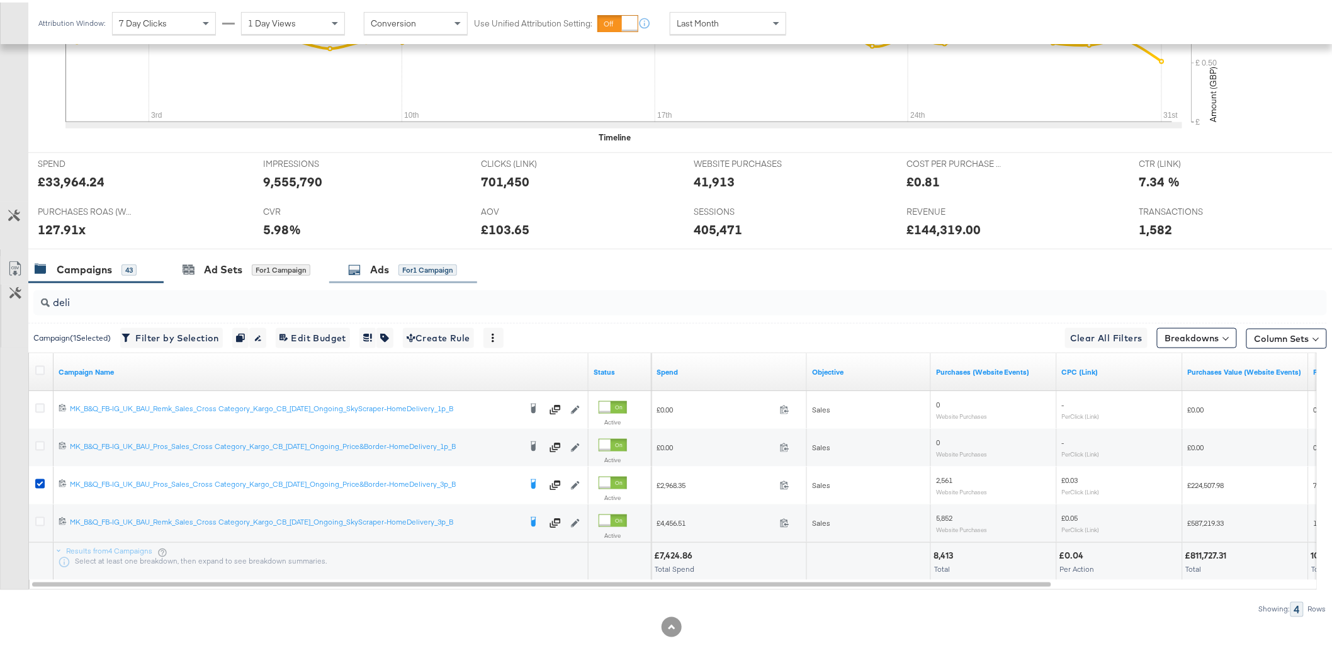
click at [427, 273] on div "for 1 Campaign" at bounding box center [428, 267] width 59 height 12
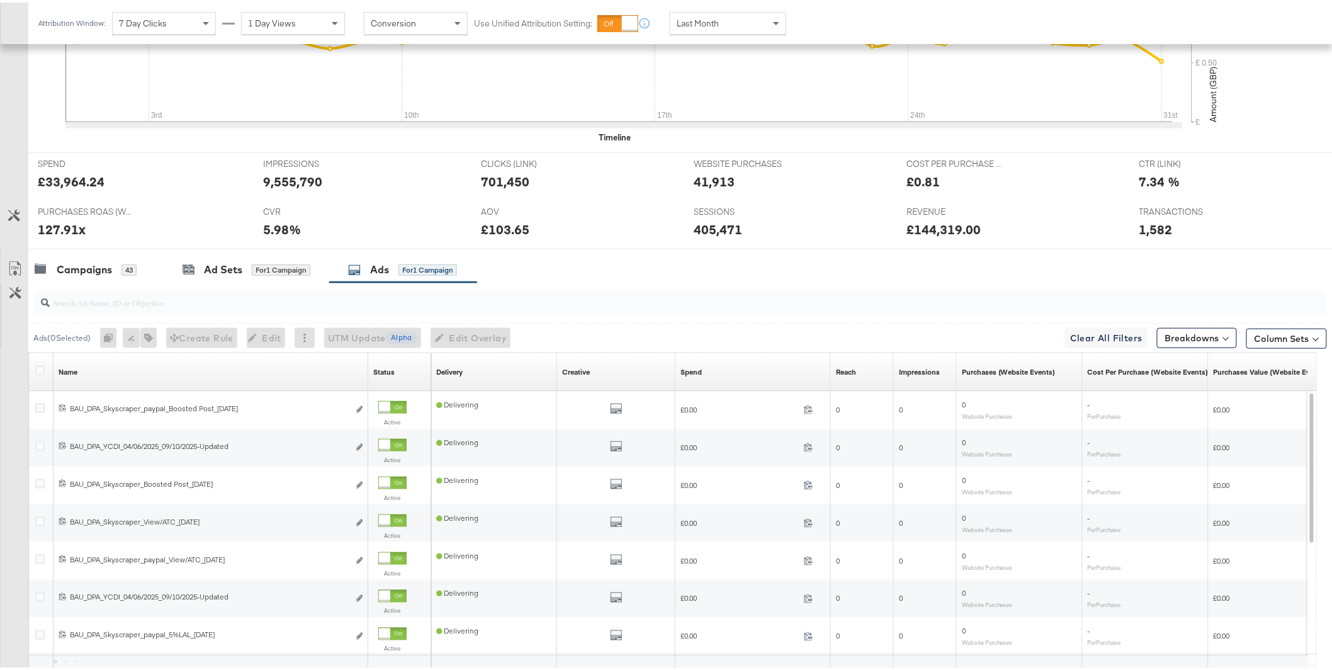
scroll to position [349, 0]
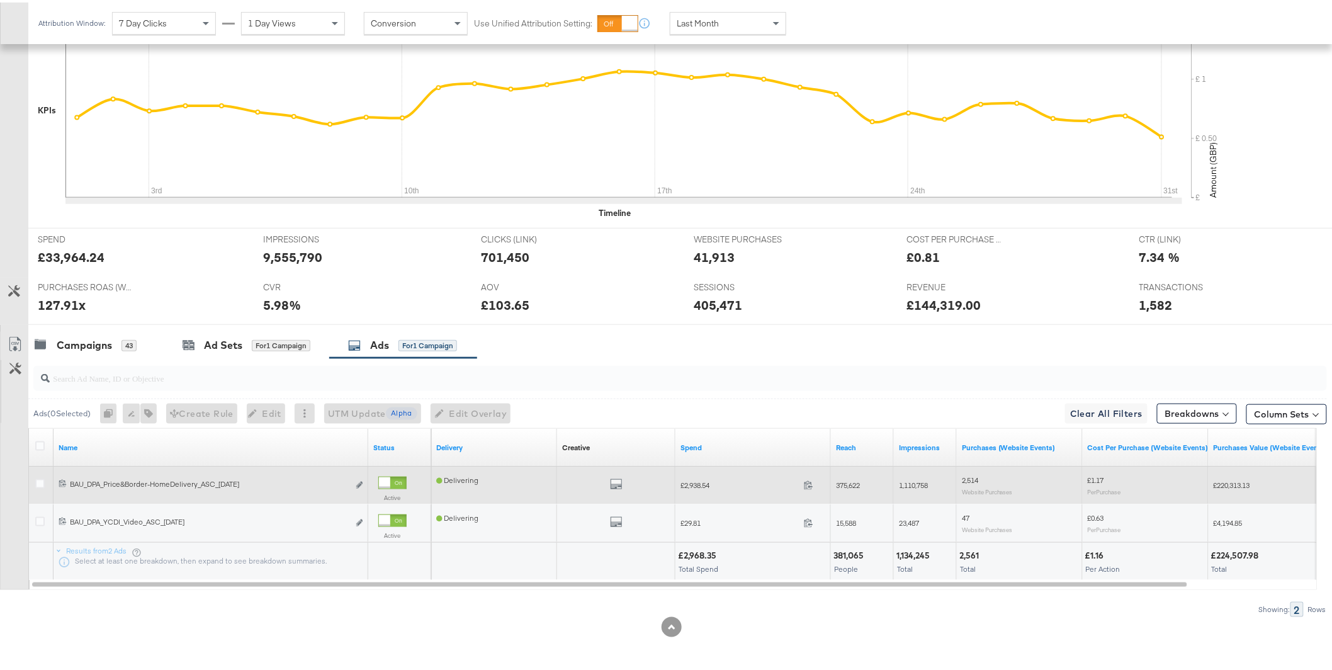
click at [625, 479] on div "All Previews" at bounding box center [616, 483] width 108 height 16
click at [616, 480] on icon "default" at bounding box center [616, 481] width 13 height 13
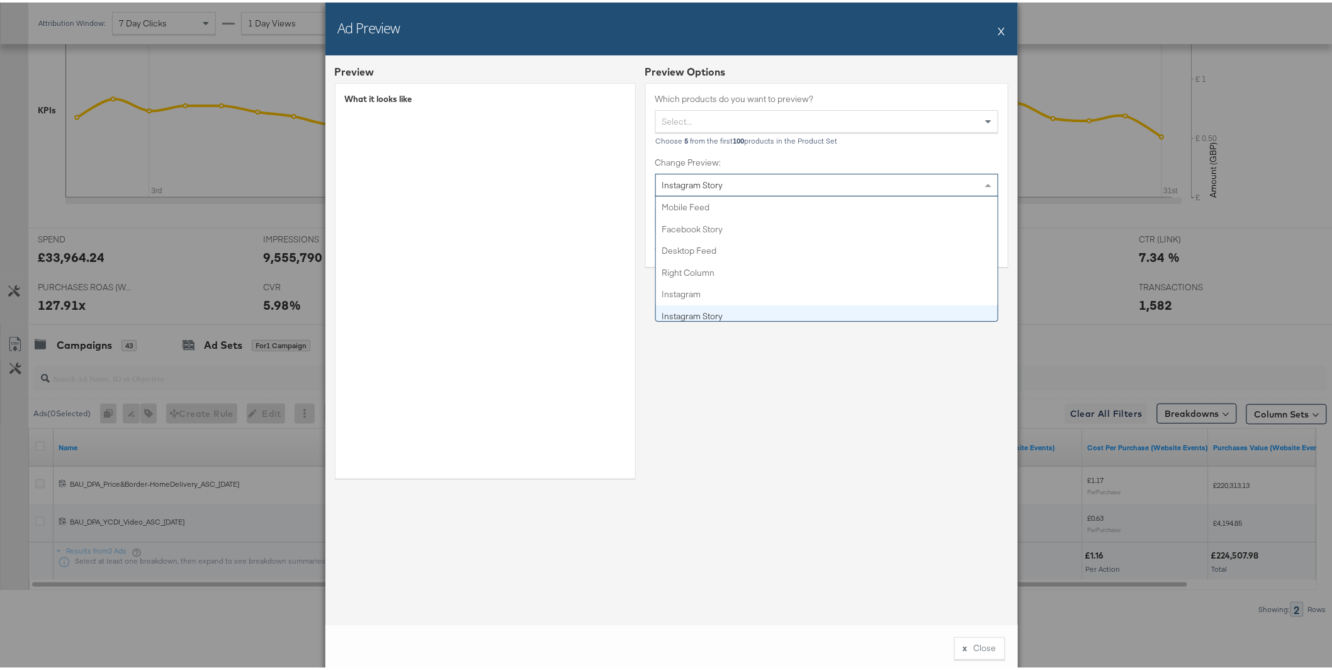
click at [713, 186] on span "Instagram Story" at bounding box center [692, 182] width 61 height 11
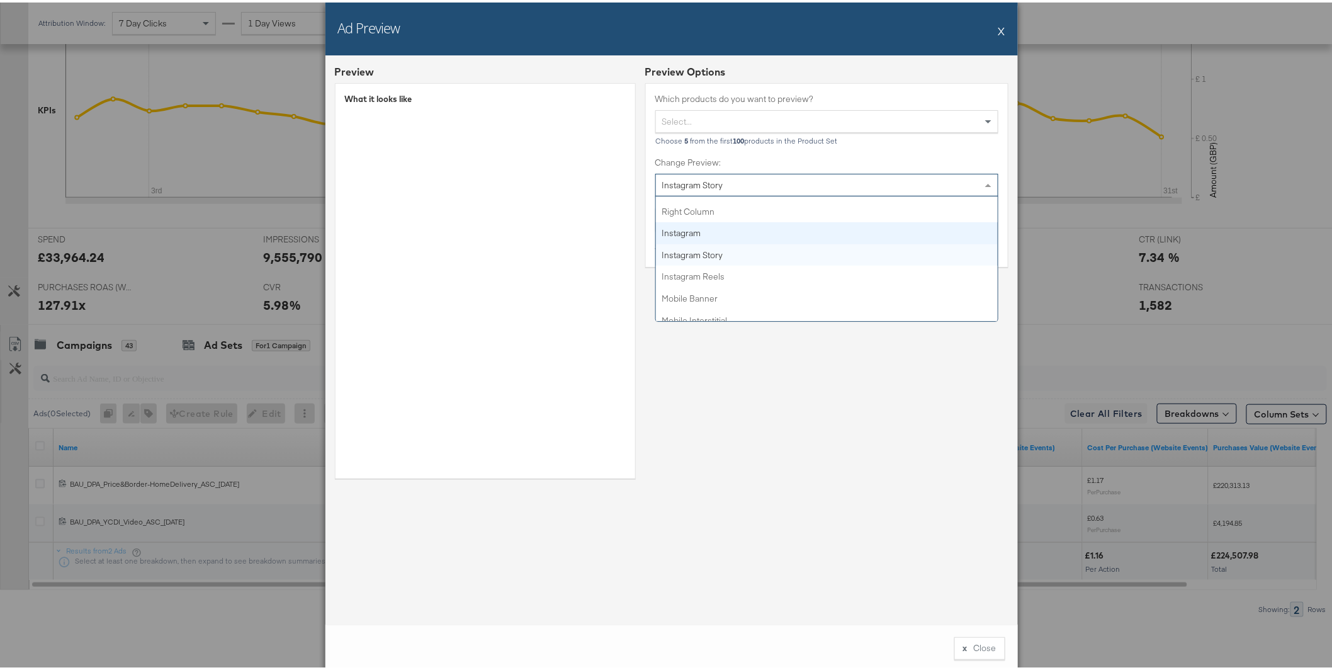
scroll to position [0, 0]
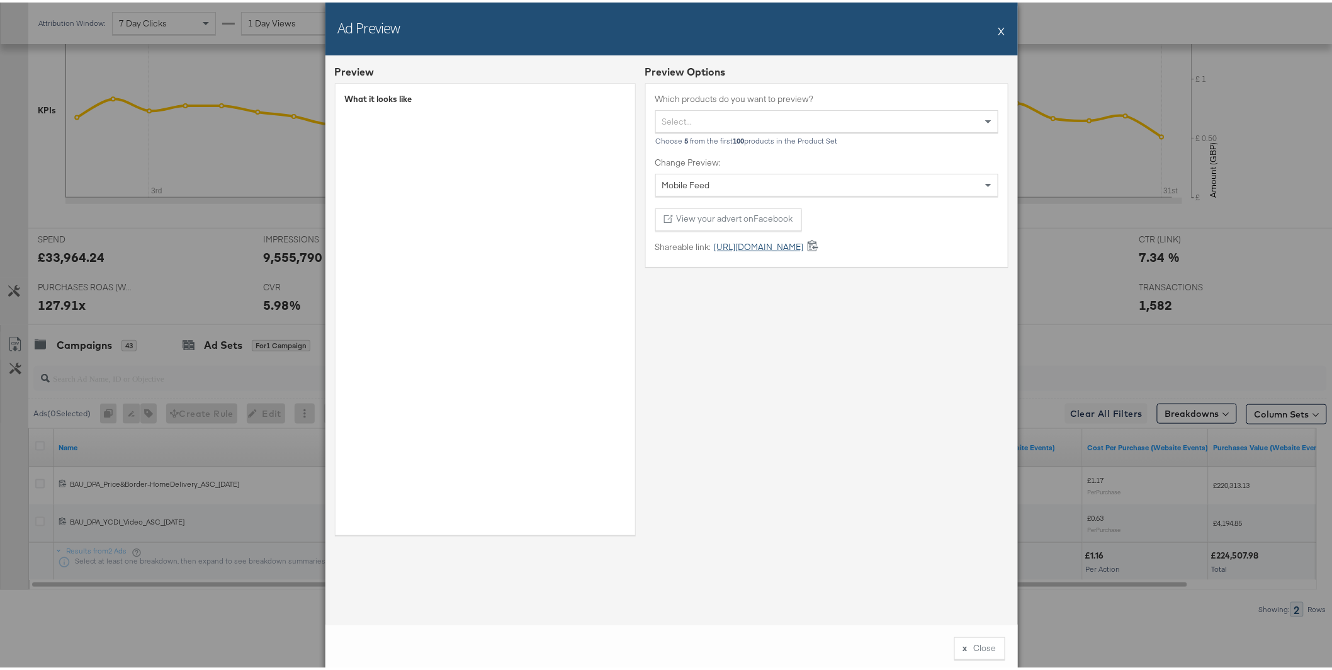
click at [732, 244] on link "[URL][DOMAIN_NAME]" at bounding box center [758, 245] width 93 height 12
click at [999, 30] on button "X" at bounding box center [1002, 28] width 7 height 25
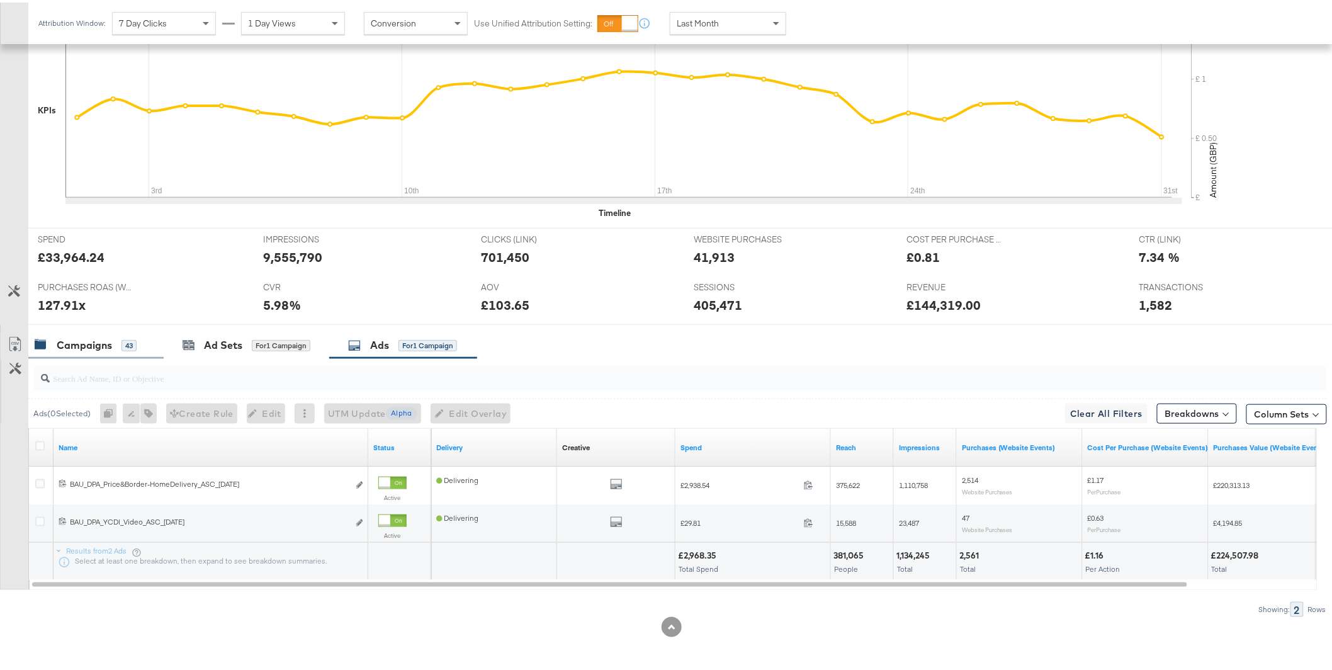
click at [99, 343] on div "Campaigns" at bounding box center [84, 343] width 55 height 14
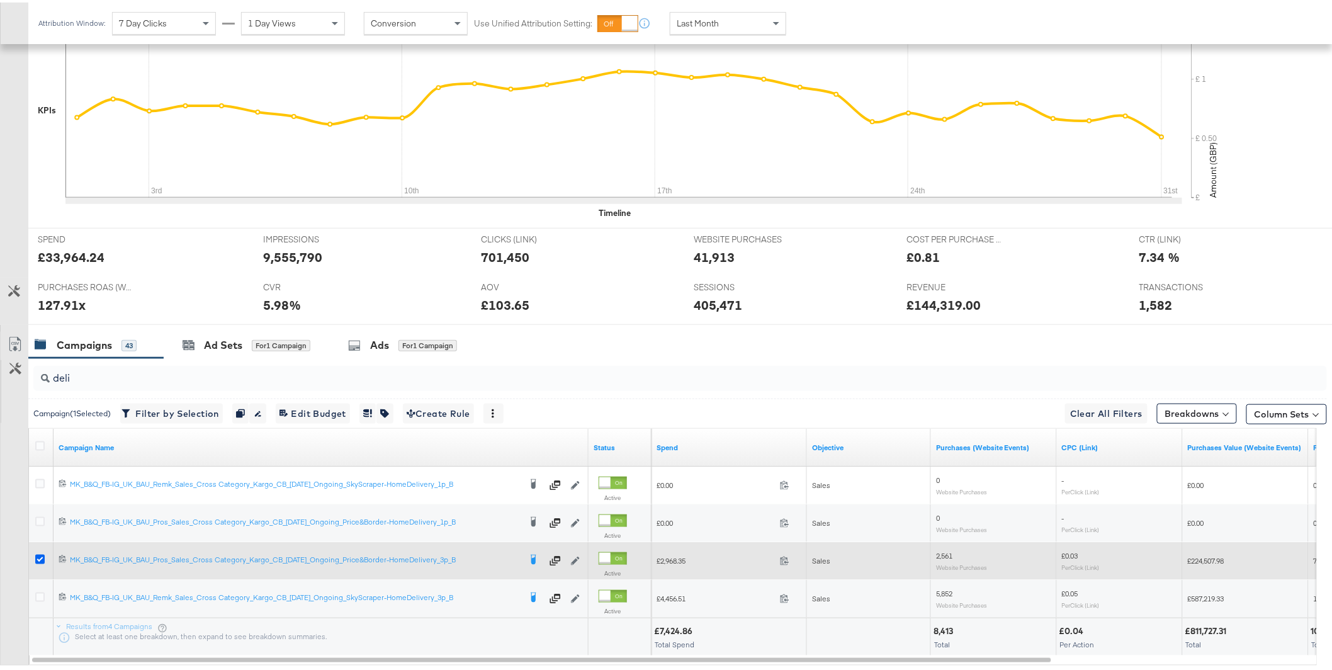
click at [40, 558] on icon at bounding box center [39, 556] width 9 height 9
click at [0, 0] on input "checkbox" at bounding box center [0, 0] width 0 height 0
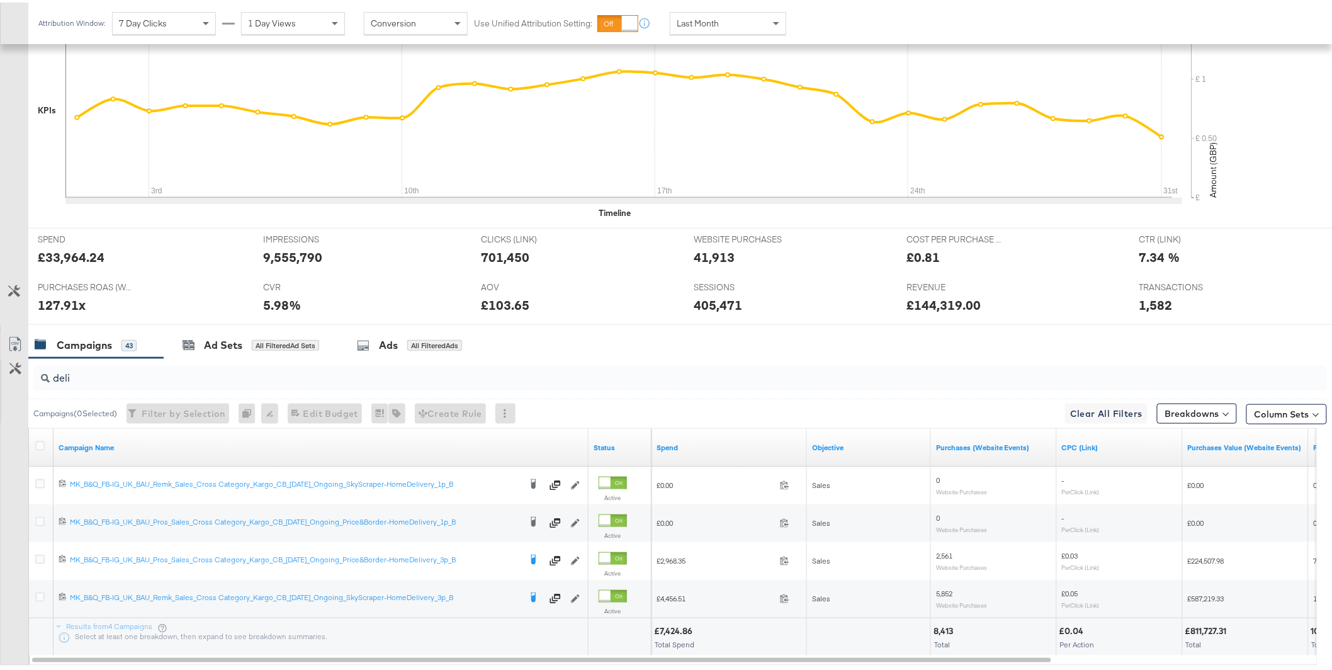
click at [133, 379] on input "deli" at bounding box center [629, 370] width 1158 height 25
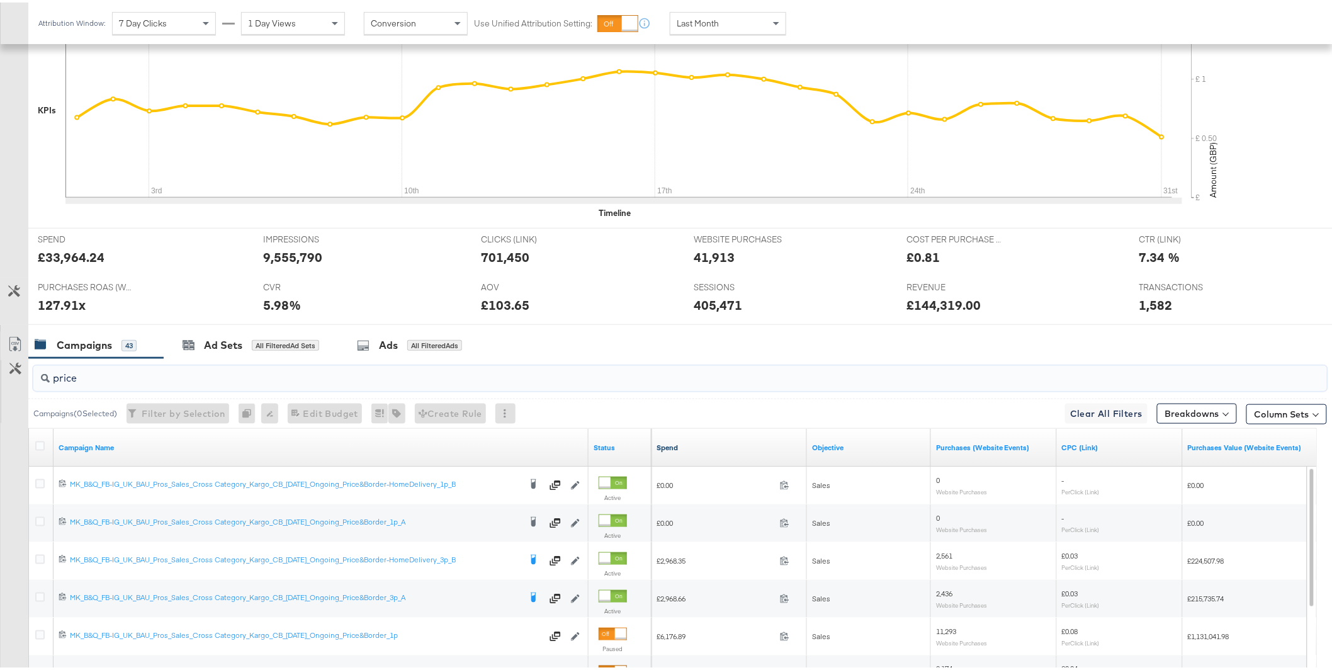
type input "price"
click at [659, 445] on link "Spend" at bounding box center [729, 445] width 145 height 10
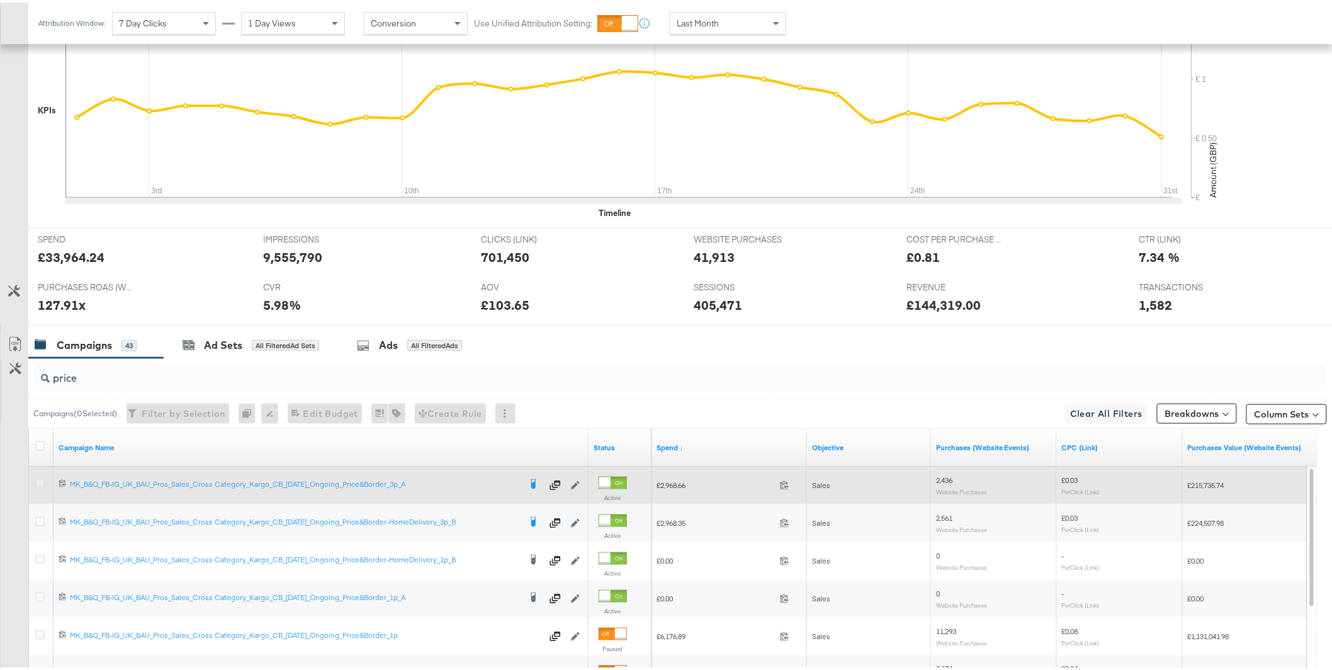
click at [40, 482] on icon at bounding box center [39, 481] width 9 height 9
click at [0, 0] on input "checkbox" at bounding box center [0, 0] width 0 height 0
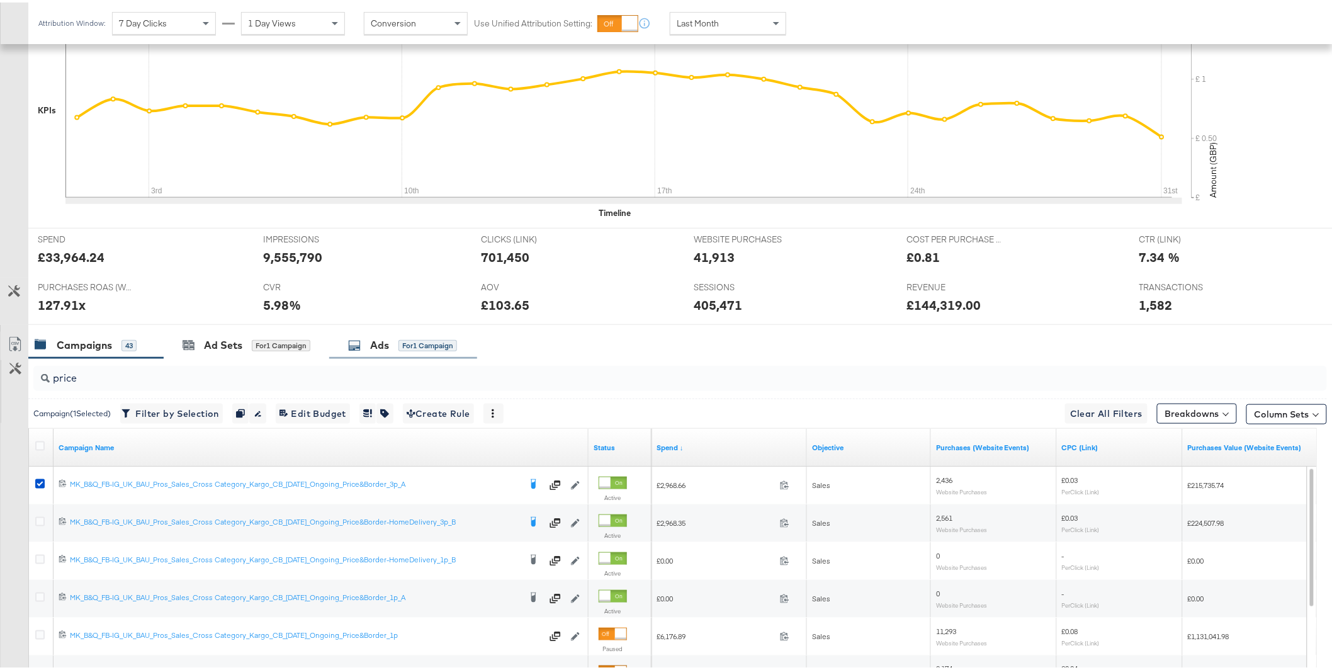
click at [399, 345] on div "for 1 Campaign" at bounding box center [428, 343] width 59 height 11
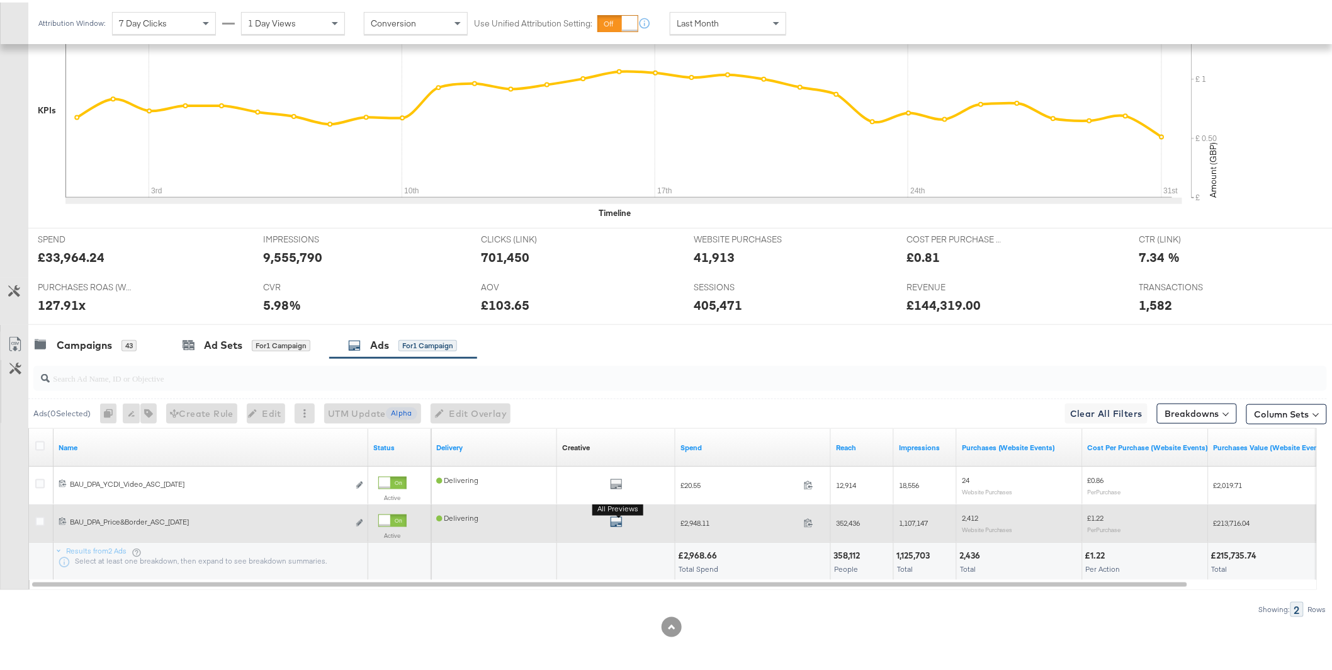
click at [618, 521] on icon "default" at bounding box center [616, 519] width 13 height 13
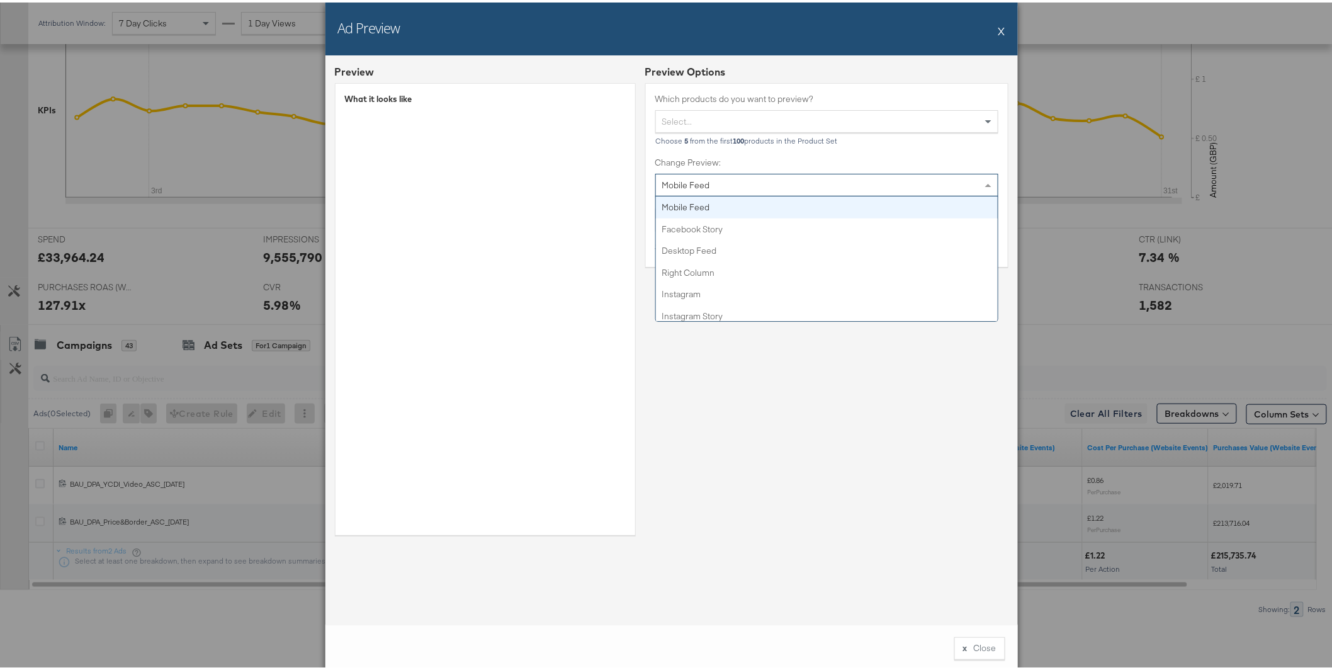
click at [684, 183] on span "Mobile Feed" at bounding box center [686, 182] width 48 height 11
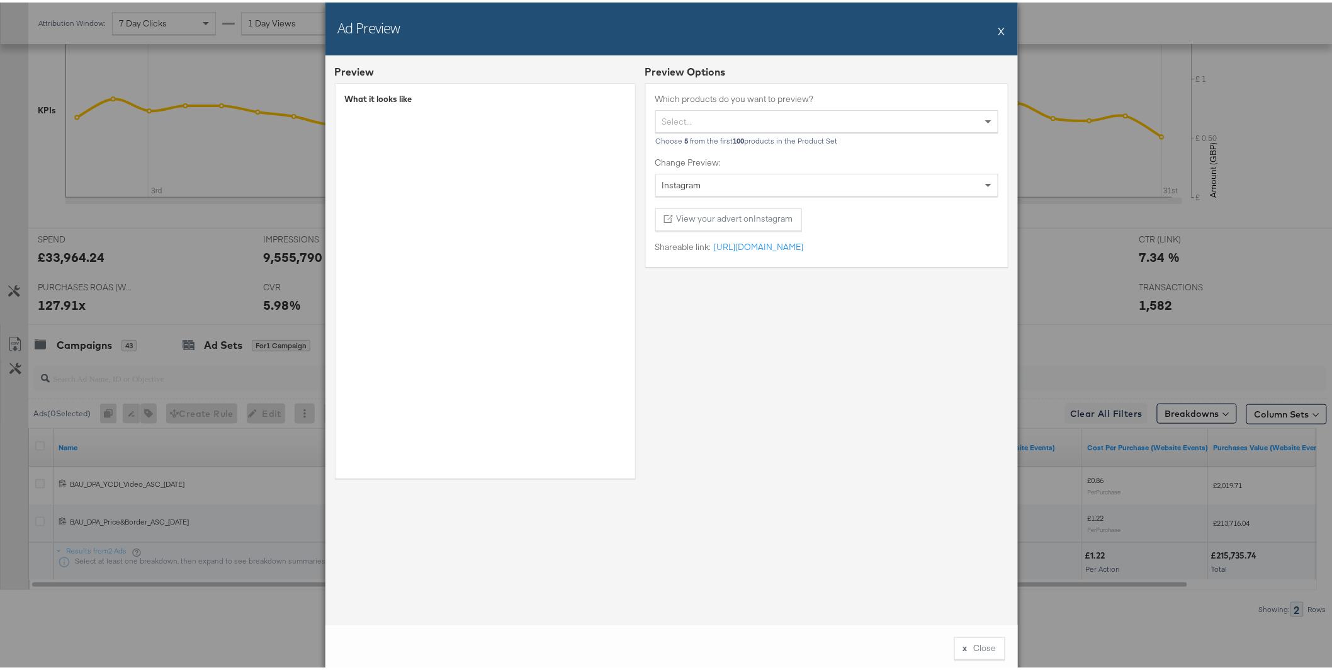
click at [785, 251] on div "Shareable link: [URL][DOMAIN_NAME] [URL][DOMAIN_NAME]" at bounding box center [827, 247] width 343 height 17
click at [786, 248] on link "[URL][DOMAIN_NAME]" at bounding box center [758, 245] width 93 height 12
